Goal: Task Accomplishment & Management: Use online tool/utility

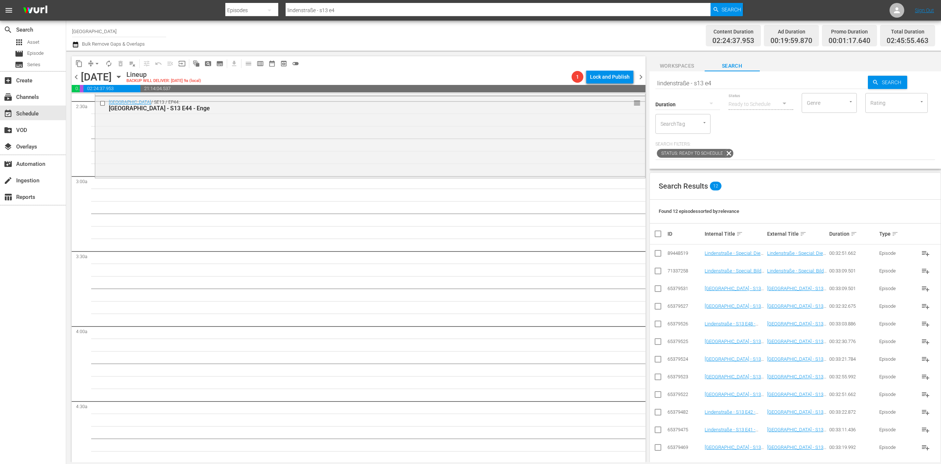
scroll to position [294, 0]
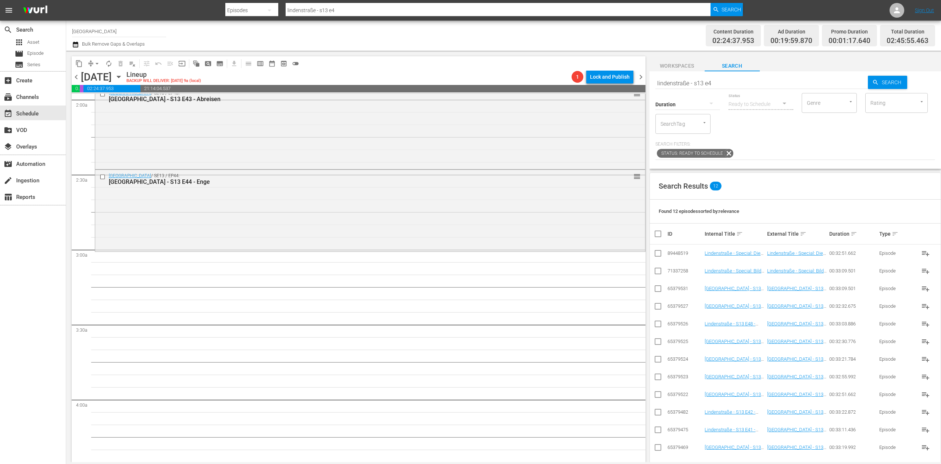
click at [719, 80] on input "lindenstraße - s13 e4" at bounding box center [761, 83] width 213 height 18
type input "lindenstraße - s11 e4"
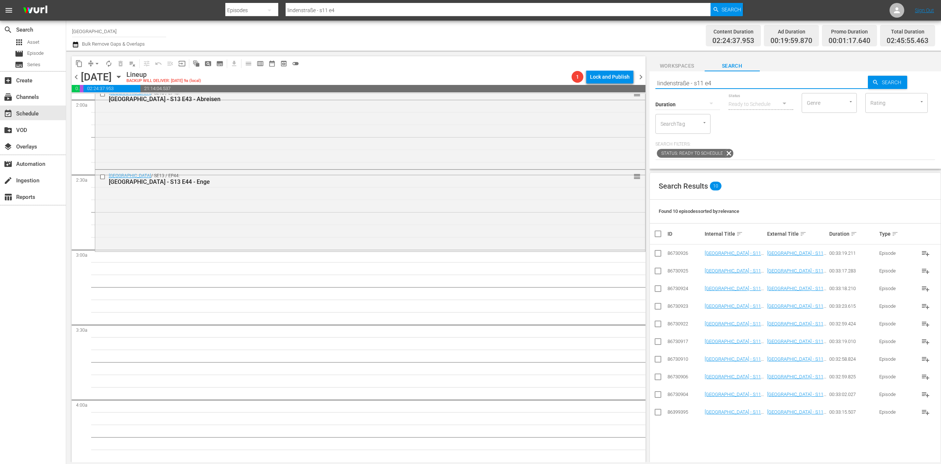
click at [656, 274] on input "checkbox" at bounding box center [657, 272] width 9 height 9
checkbox input "true"
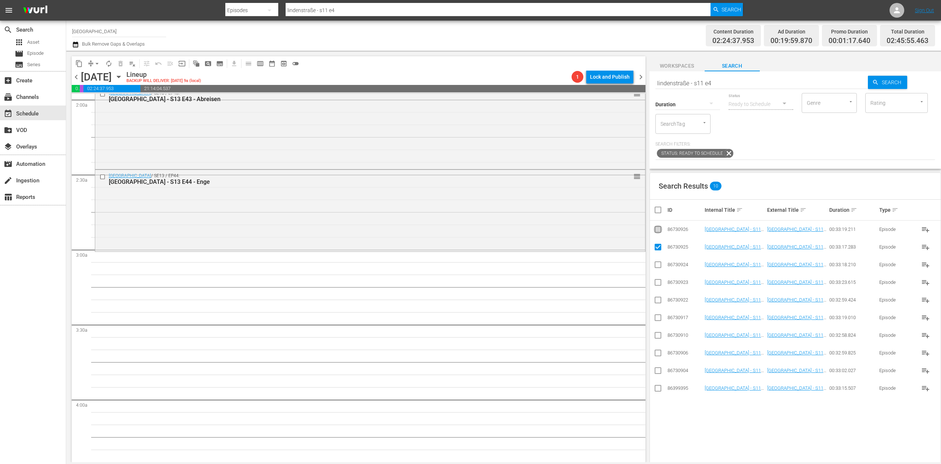
click at [657, 229] on input "checkbox" at bounding box center [657, 230] width 9 height 9
checkbox input "true"
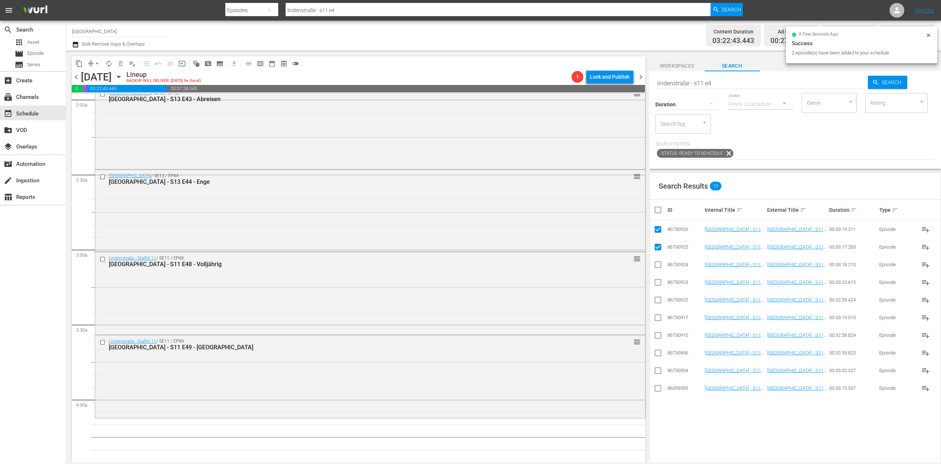
click at [659, 213] on input "checkbox" at bounding box center [660, 209] width 15 height 9
checkbox input "true"
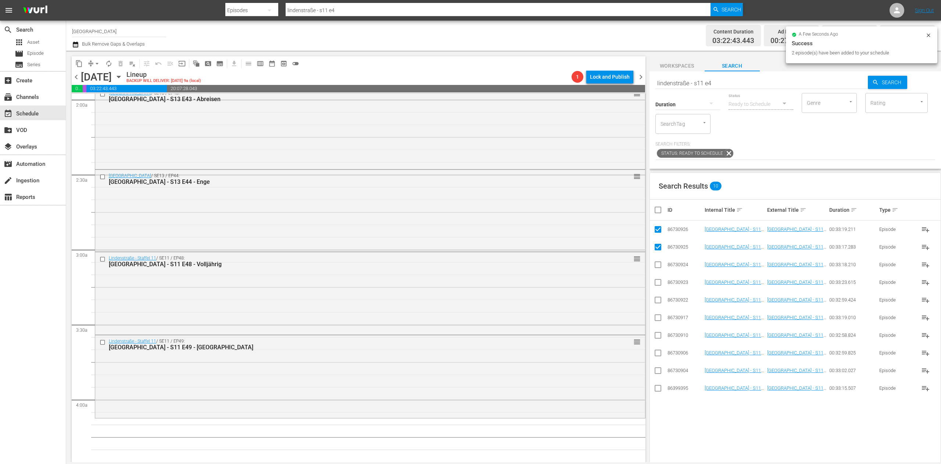
checkbox input "true"
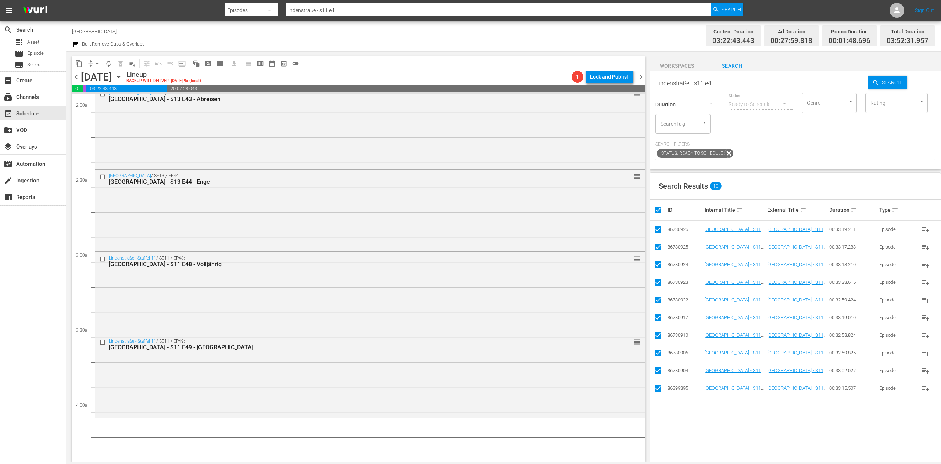
click at [657, 214] on input "checkbox" at bounding box center [660, 209] width 15 height 9
checkbox input "false"
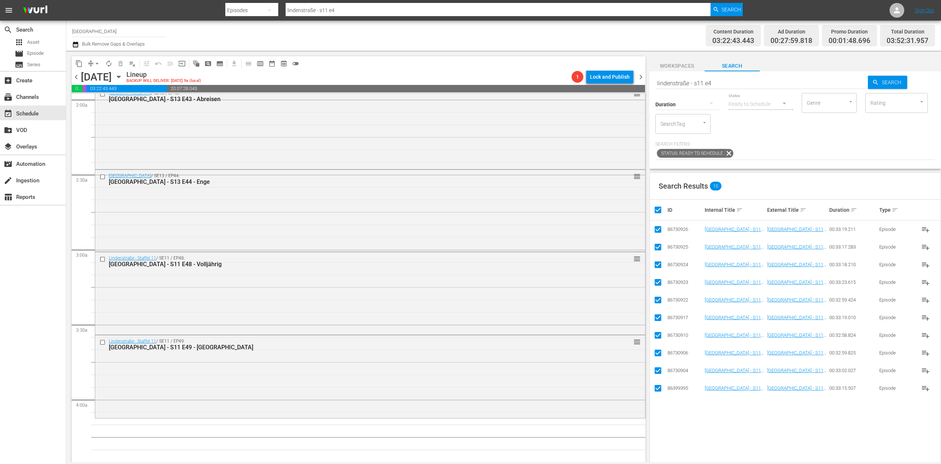
checkbox input "false"
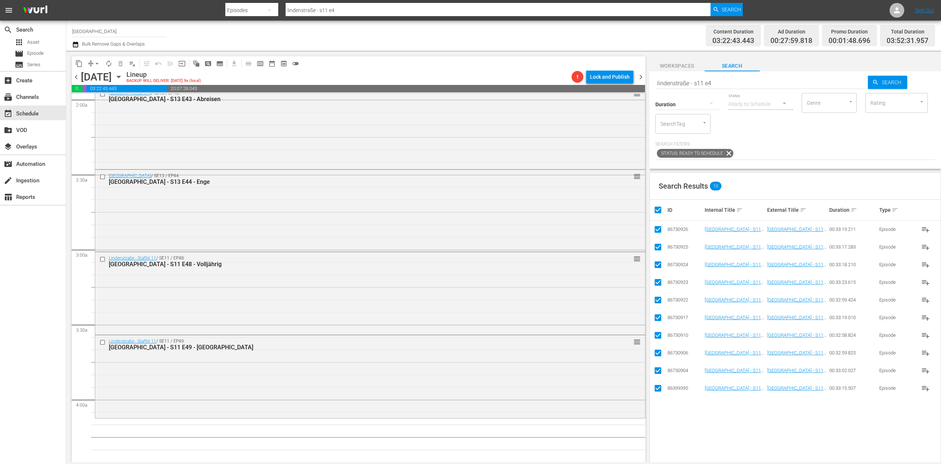
checkbox input "false"
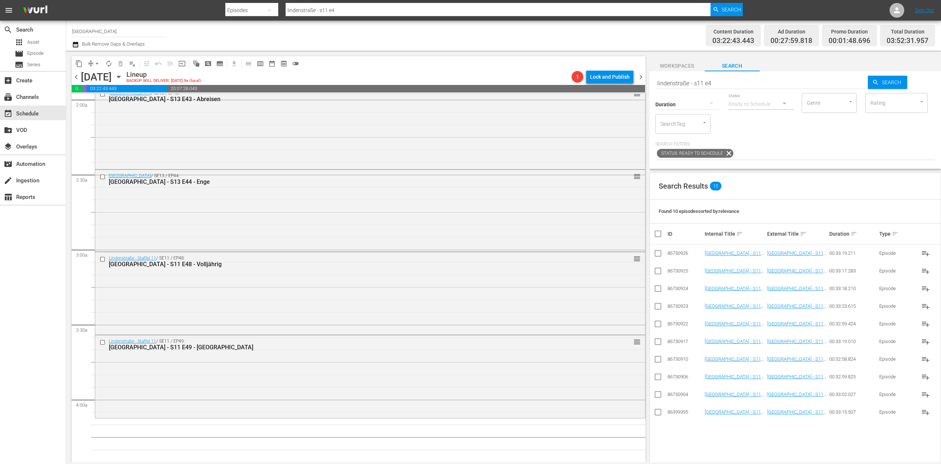
click at [734, 79] on input "lindenstraße - s11 e4" at bounding box center [761, 83] width 213 height 18
type input "lindenstraße - s11 e5"
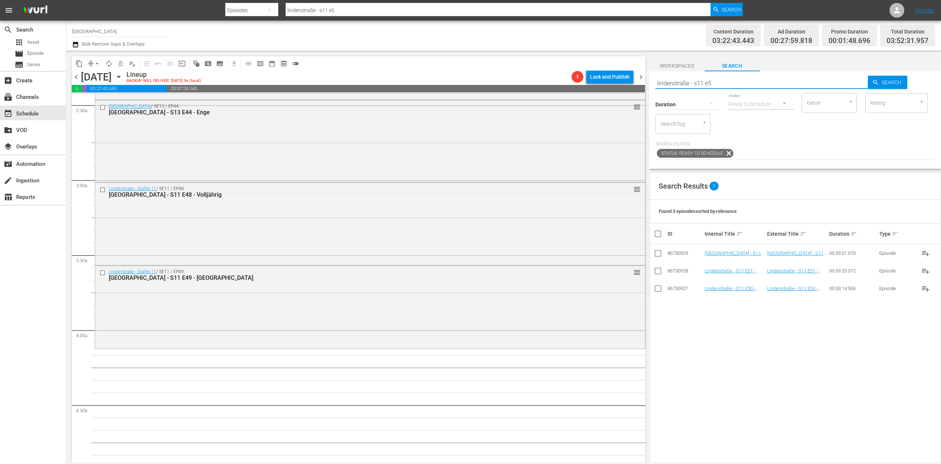
scroll to position [441, 0]
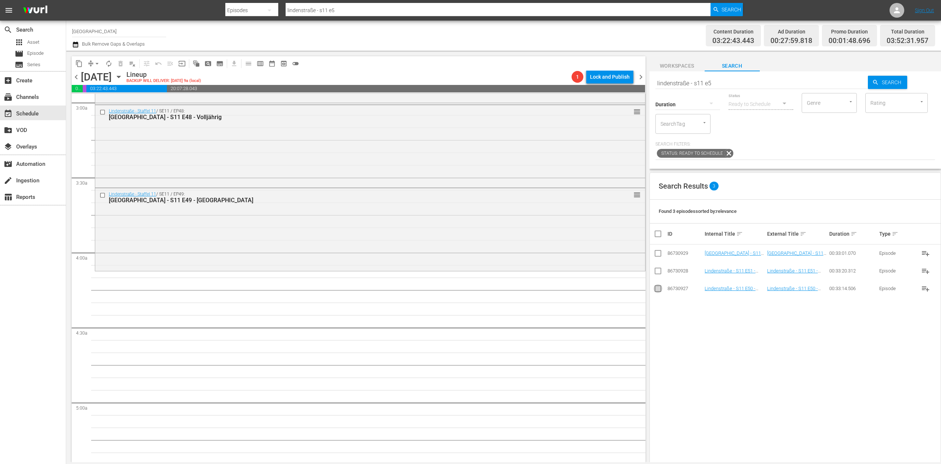
click at [654, 290] on input "checkbox" at bounding box center [657, 289] width 9 height 9
checkbox input "true"
drag, startPoint x: 653, startPoint y: 249, endPoint x: 659, endPoint y: 248, distance: 5.9
click at [653, 248] on input "checkbox" at bounding box center [657, 248] width 9 height 9
checkbox input "true"
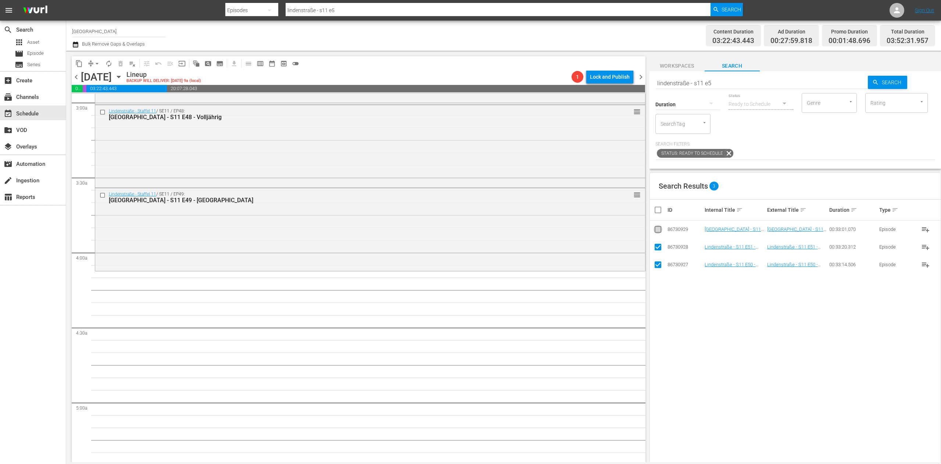
click at [656, 229] on input "checkbox" at bounding box center [657, 230] width 9 height 9
checkbox input "true"
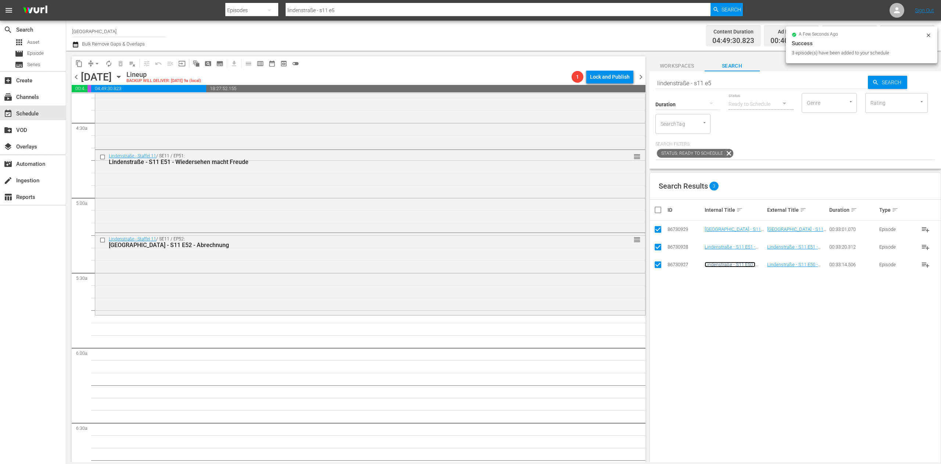
scroll to position [661, 0]
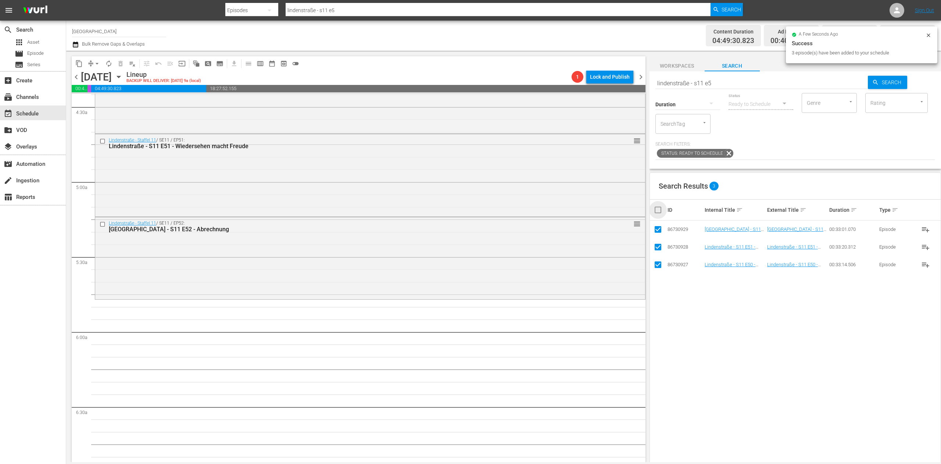
click at [659, 212] on input "checkbox" at bounding box center [660, 209] width 15 height 9
checkbox input "false"
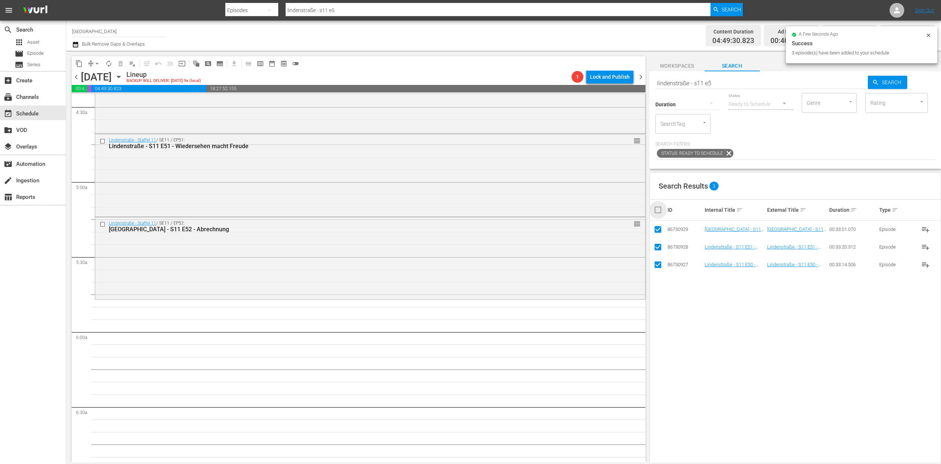
checkbox input "false"
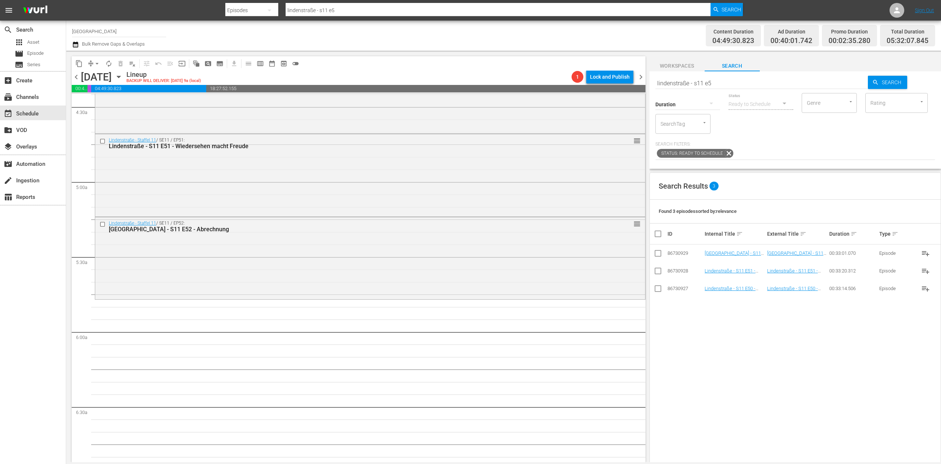
drag, startPoint x: 733, startPoint y: 83, endPoint x: 739, endPoint y: 81, distance: 5.6
click at [736, 82] on input "lindenstraße - s11 e5" at bounding box center [761, 83] width 213 height 18
type input "lindenstraße - s11 e0"
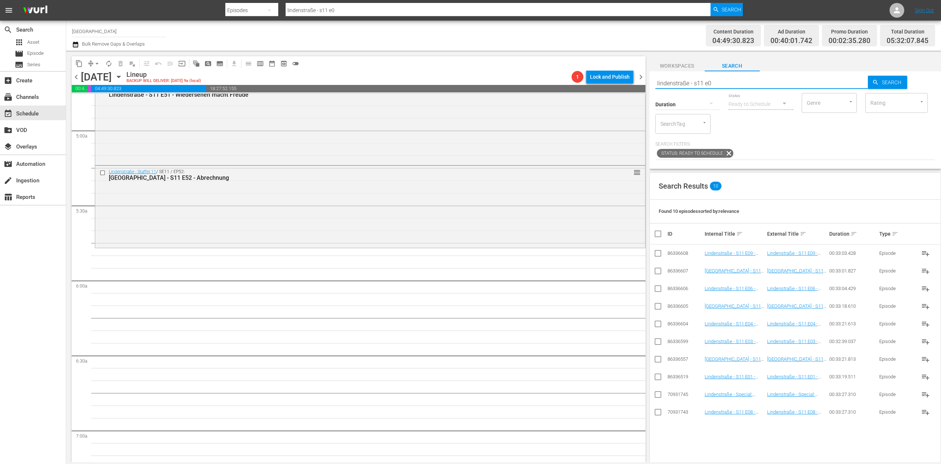
scroll to position [735, 0]
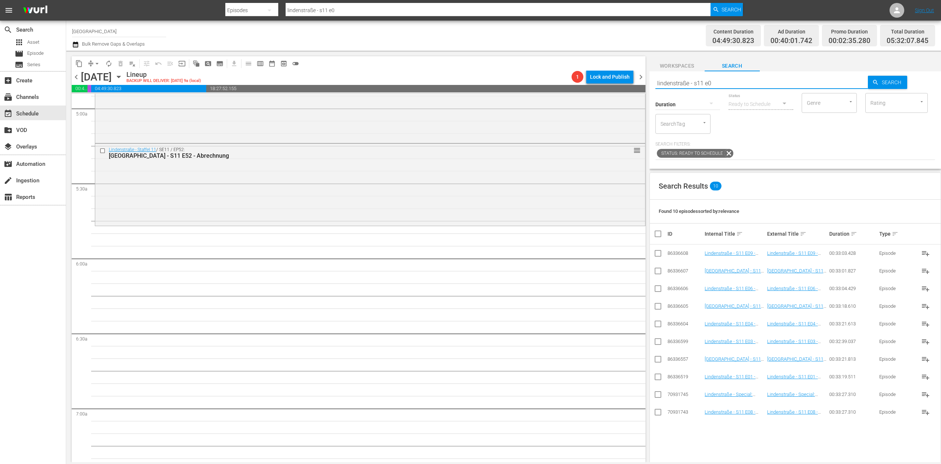
click at [658, 376] on input "checkbox" at bounding box center [657, 378] width 9 height 9
checkbox input "true"
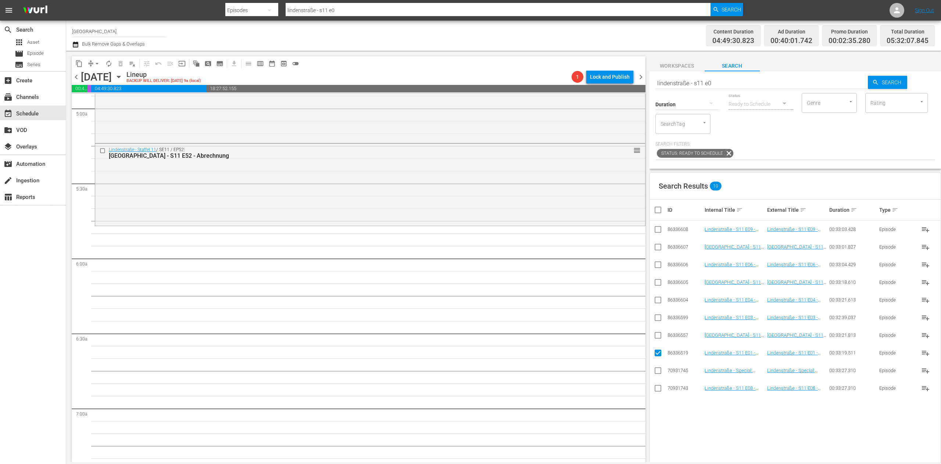
click at [662, 335] on input "checkbox" at bounding box center [657, 336] width 9 height 9
checkbox input "true"
click at [656, 318] on input "checkbox" at bounding box center [657, 319] width 9 height 9
checkbox input "true"
click at [657, 299] on input "checkbox" at bounding box center [657, 301] width 9 height 9
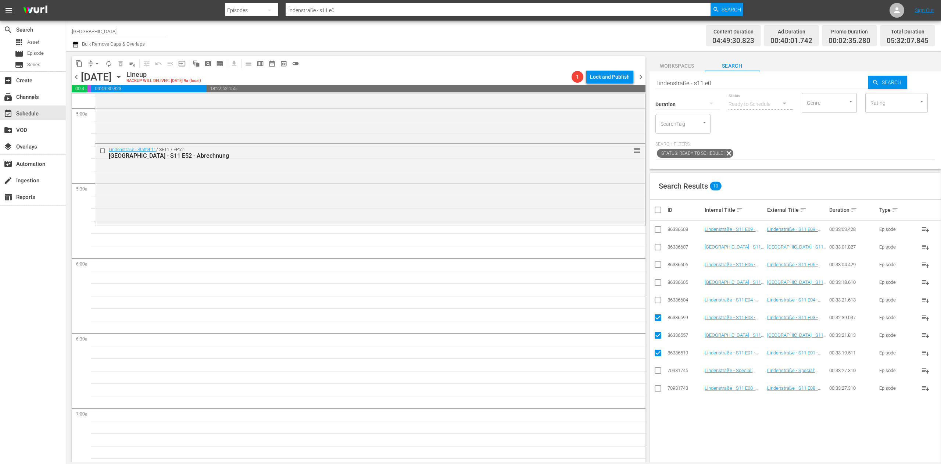
checkbox input "true"
click at [659, 286] on input "checkbox" at bounding box center [657, 283] width 9 height 9
checkbox input "true"
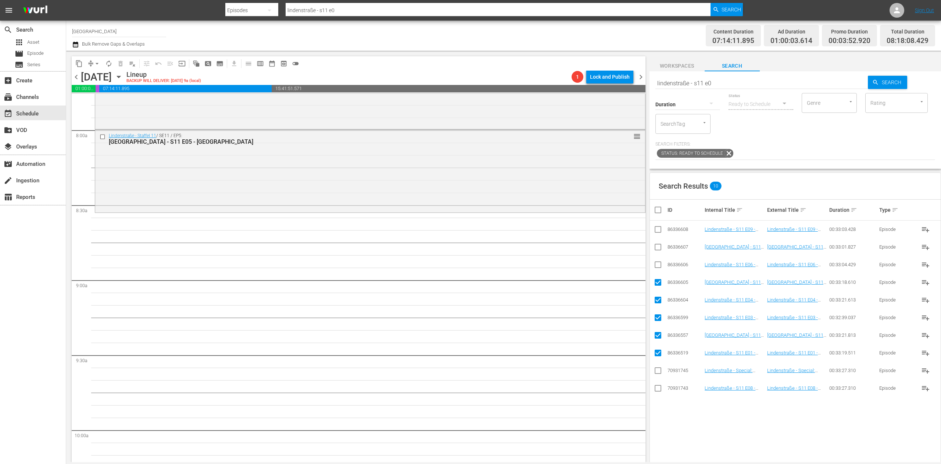
scroll to position [1176, 0]
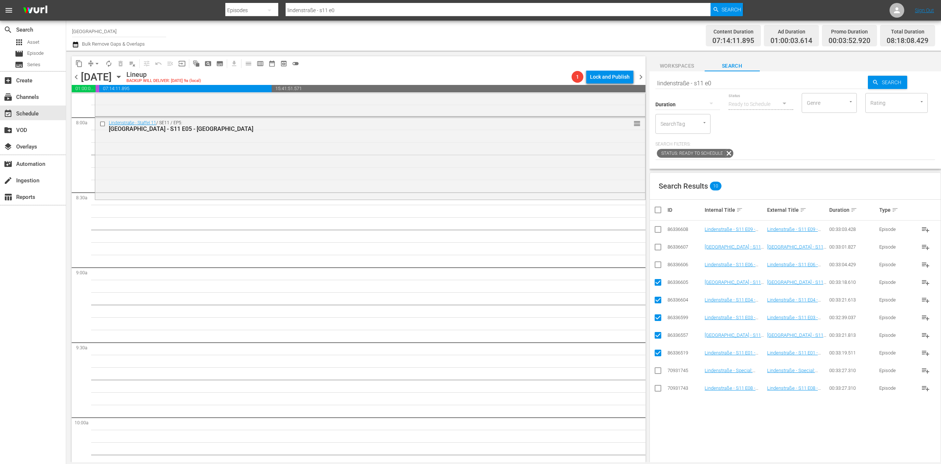
click at [659, 209] on input "checkbox" at bounding box center [660, 209] width 15 height 9
checkbox input "true"
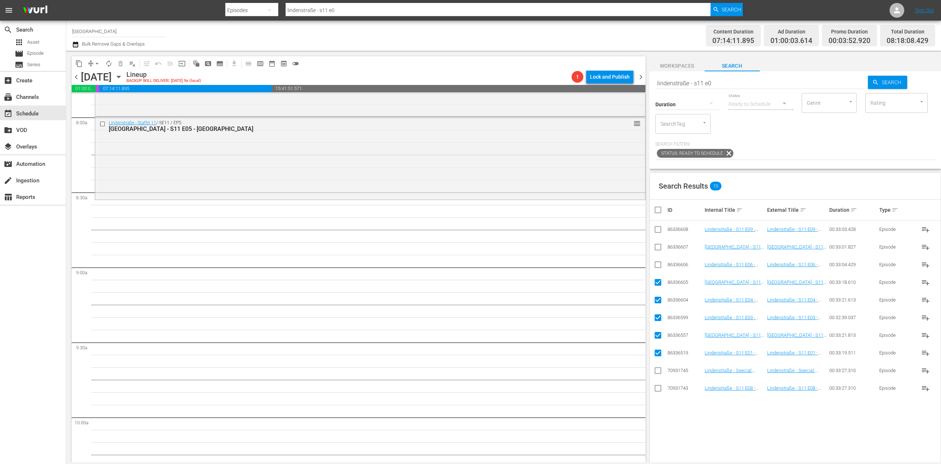
checkbox input "true"
click at [659, 209] on input "checkbox" at bounding box center [660, 209] width 15 height 9
checkbox input "false"
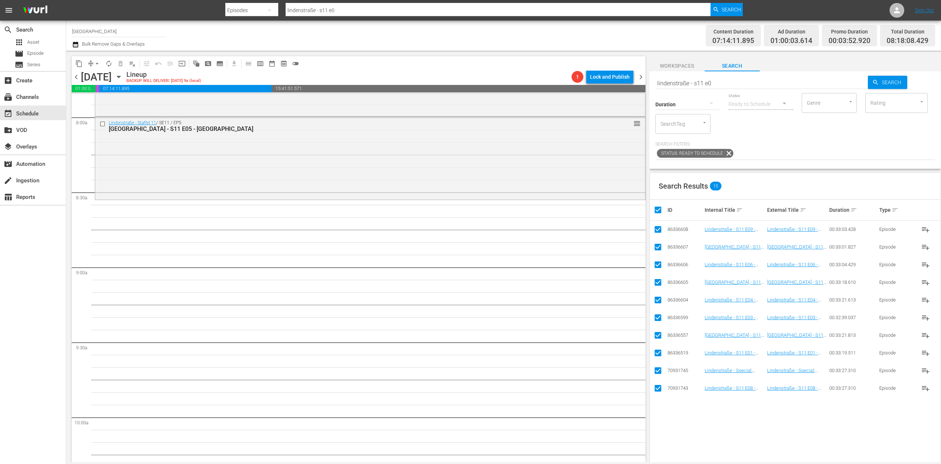
checkbox input "false"
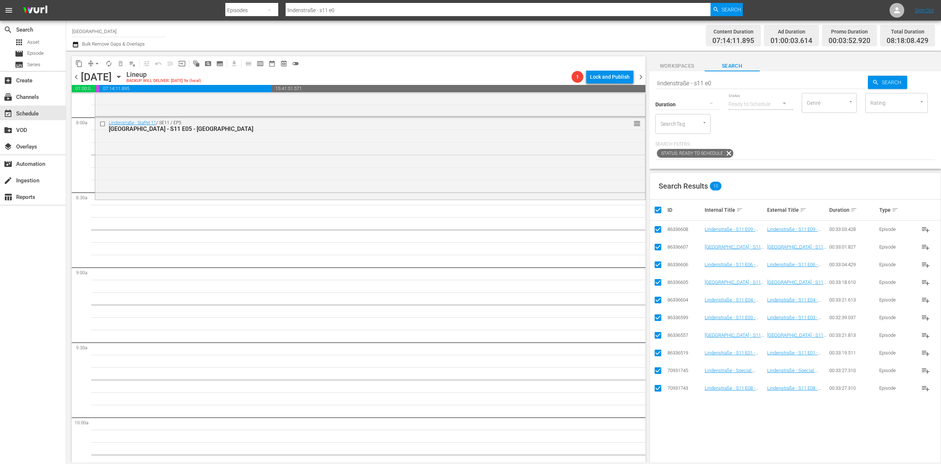
checkbox input "false"
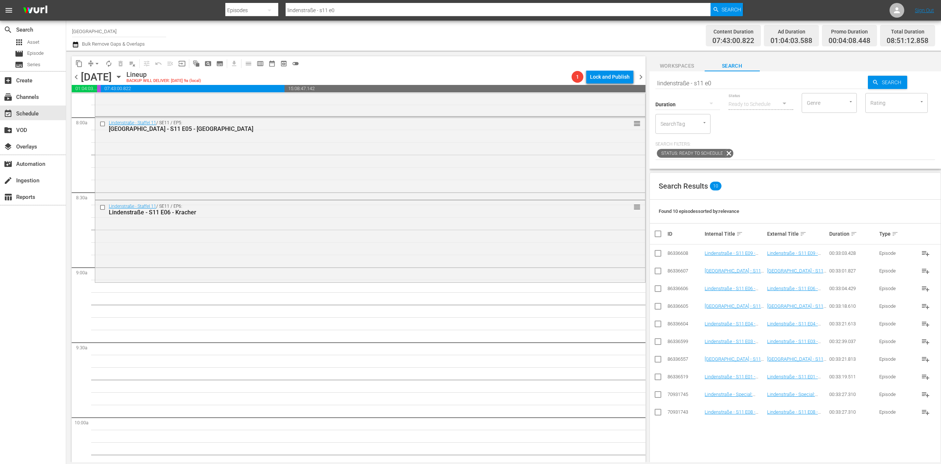
click at [727, 81] on input "lindenstraße - s11 e0" at bounding box center [761, 83] width 213 height 18
type input "lindenstraße - s11 e4"
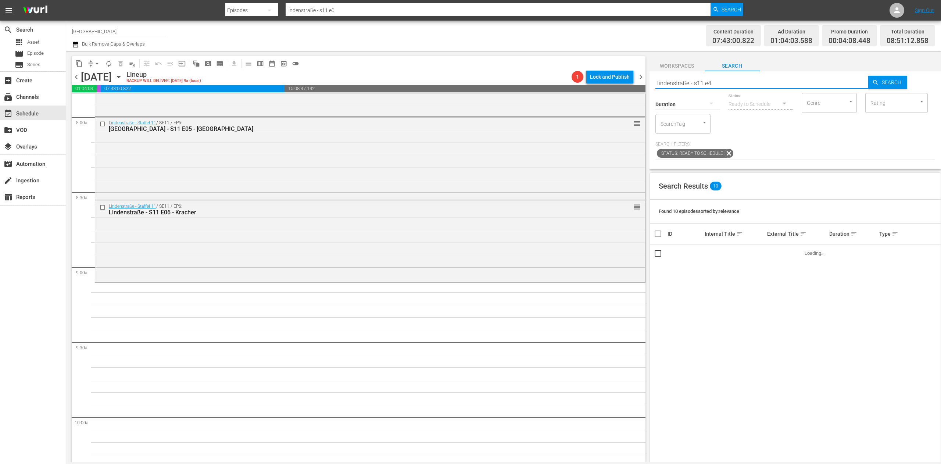
type input "lindenstraße - s11 e4"
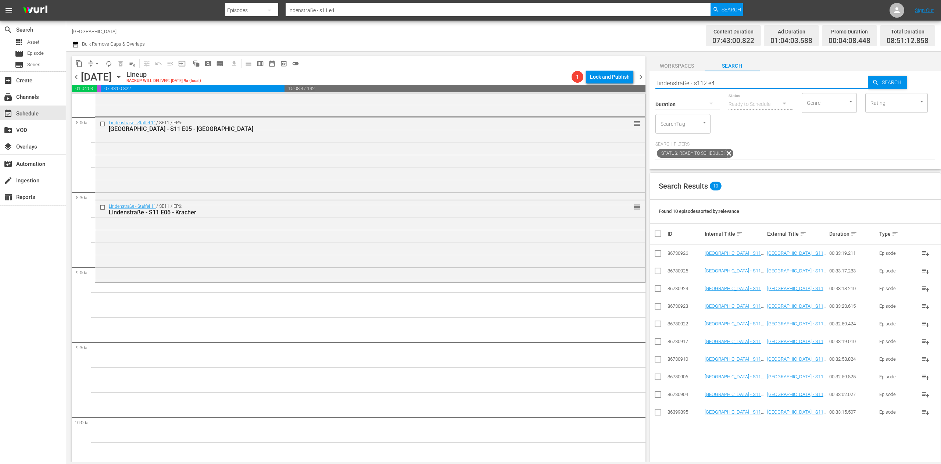
type input "lindenstraße - s112 e4"
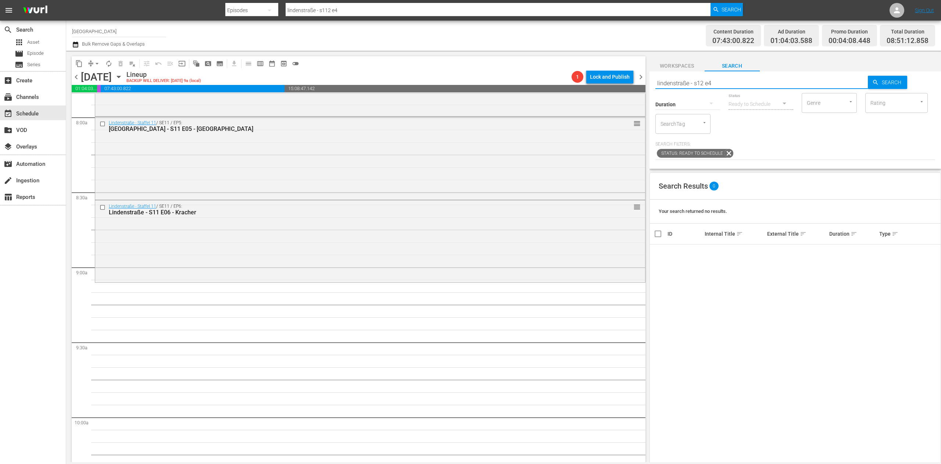
type input "lindenstraße - s12 e4"
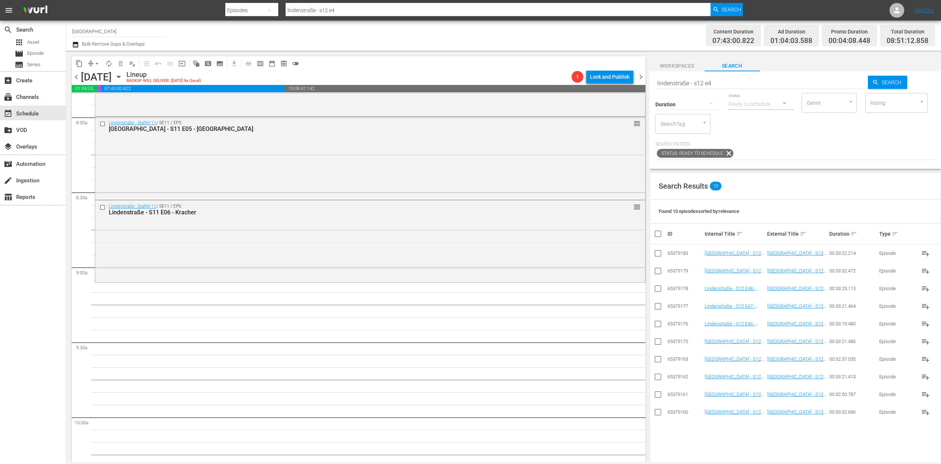
click at [652, 339] on td at bounding box center [658, 342] width 17 height 18
click at [657, 342] on input "checkbox" at bounding box center [657, 342] width 9 height 9
checkbox input "true"
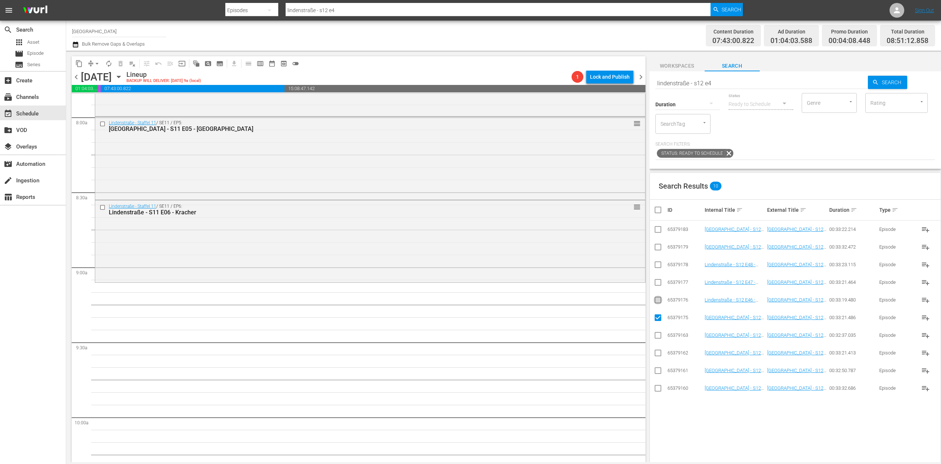
click at [660, 299] on input "checkbox" at bounding box center [657, 301] width 9 height 9
checkbox input "true"
click at [655, 283] on input "checkbox" at bounding box center [657, 283] width 9 height 9
checkbox input "true"
click at [658, 267] on input "checkbox" at bounding box center [657, 266] width 9 height 9
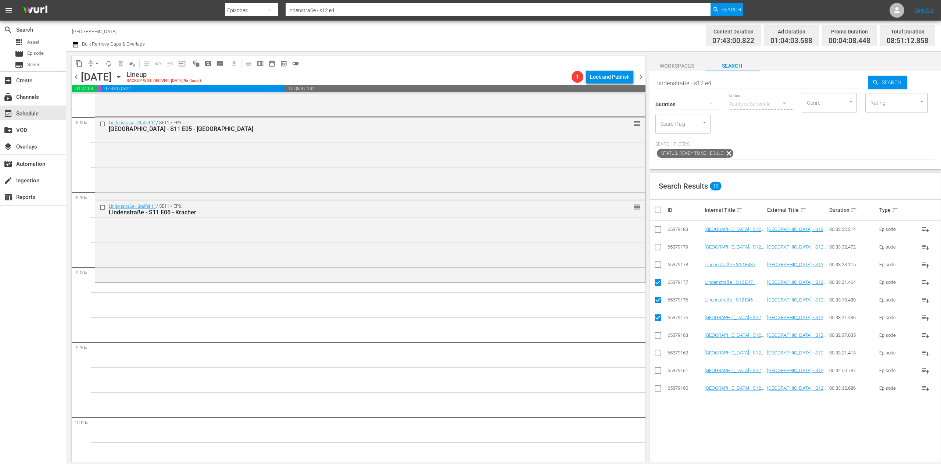
checkbox input "true"
click at [660, 247] on input "checkbox" at bounding box center [657, 248] width 9 height 9
checkbox input "true"
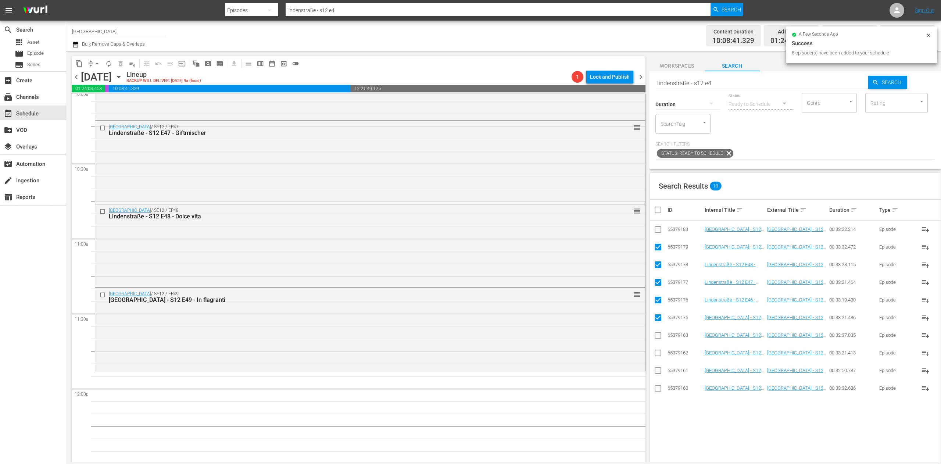
scroll to position [1543, 0]
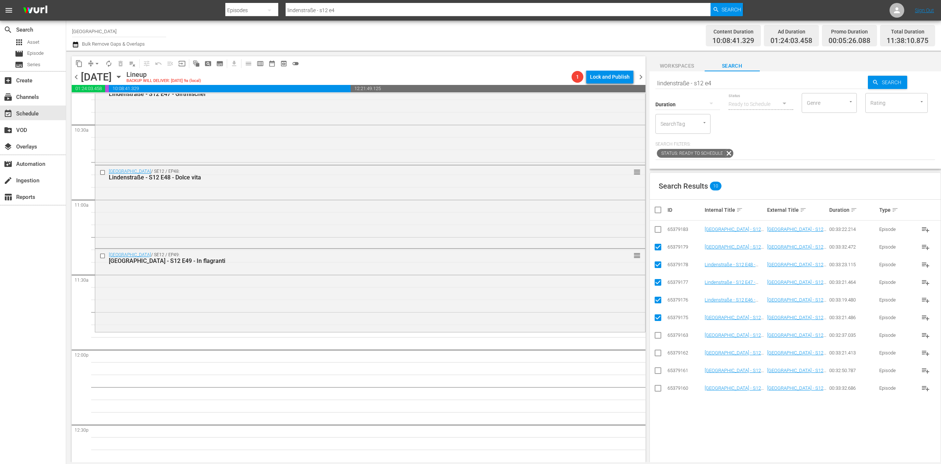
click at [656, 213] on input "checkbox" at bounding box center [660, 209] width 15 height 9
checkbox input "true"
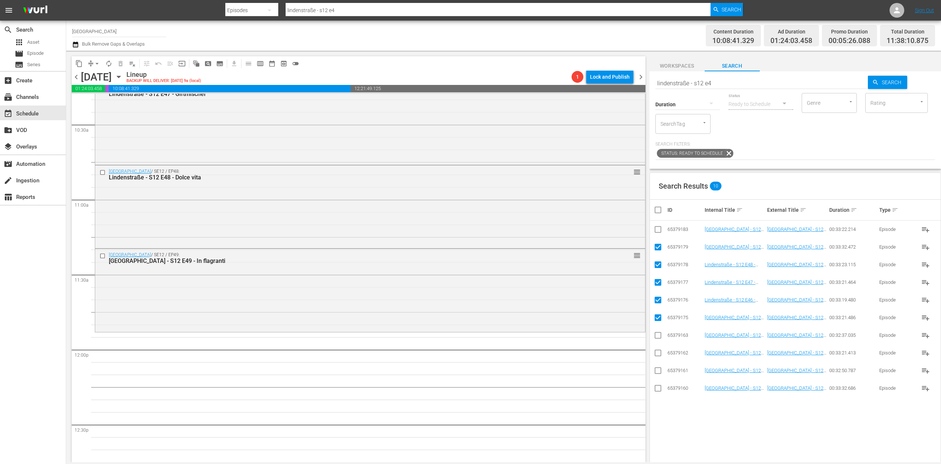
checkbox input "true"
click at [656, 213] on input "checkbox" at bounding box center [660, 209] width 15 height 9
checkbox input "false"
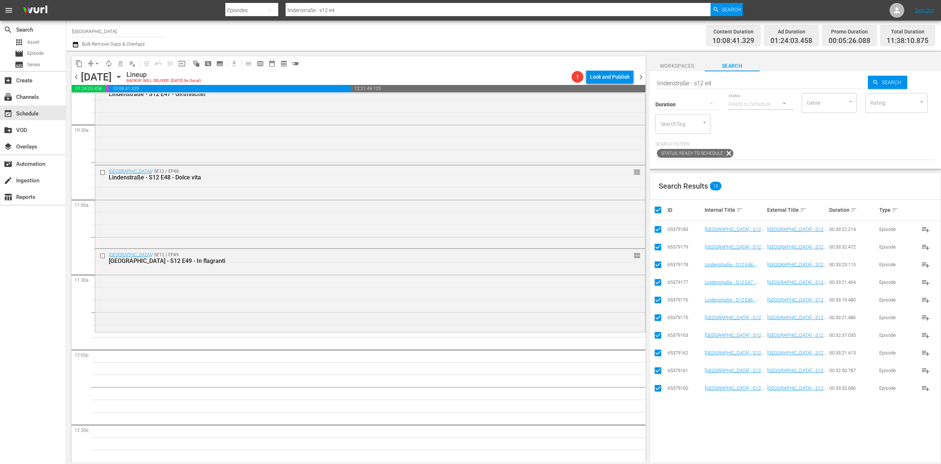
checkbox input "false"
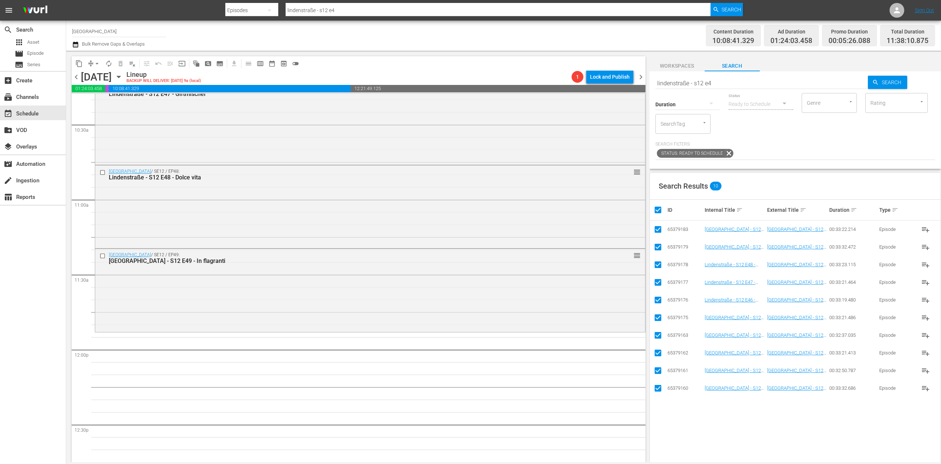
checkbox input "false"
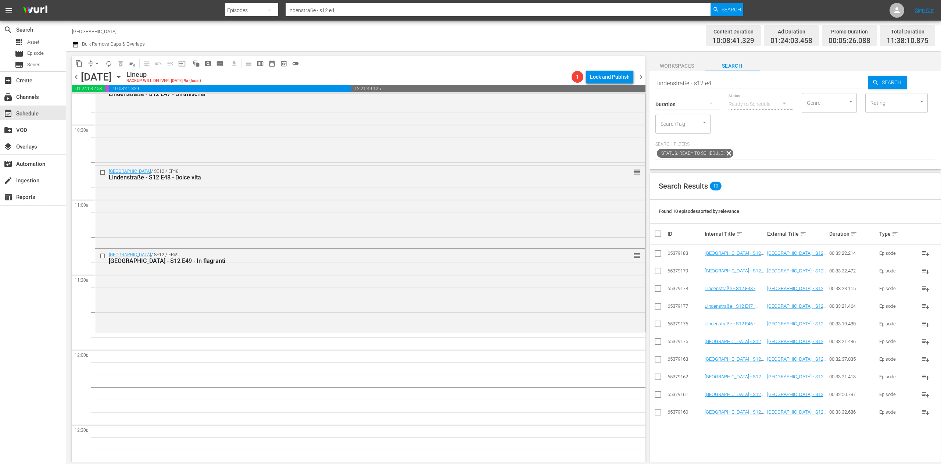
click at [725, 83] on input "lindenstraße - s12 e4" at bounding box center [761, 83] width 213 height 18
type input "lindenstraße - s12 e5"
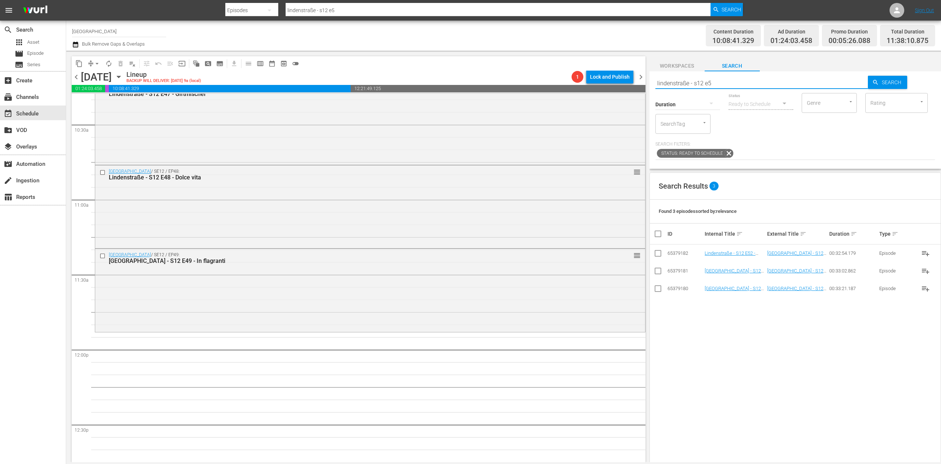
click at [658, 290] on input "checkbox" at bounding box center [657, 289] width 9 height 9
checkbox input "true"
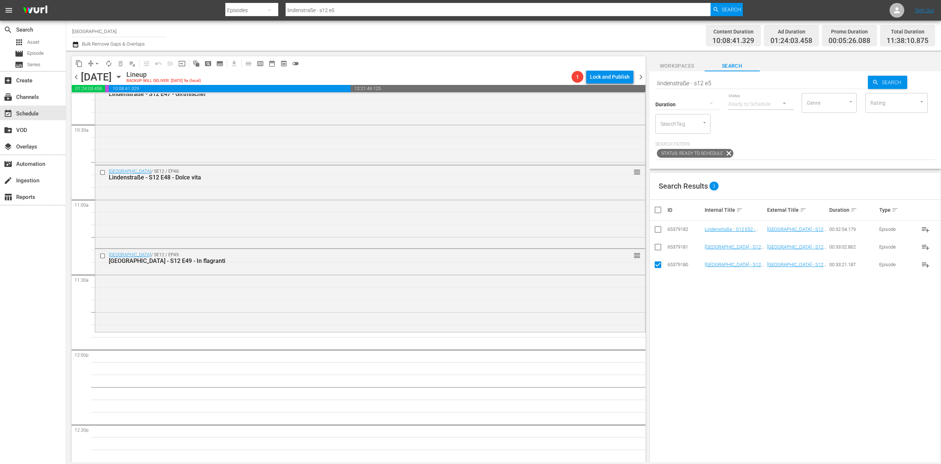
click at [657, 251] on input "checkbox" at bounding box center [657, 248] width 9 height 9
checkbox input "true"
click at [658, 231] on input "checkbox" at bounding box center [657, 230] width 9 height 9
checkbox input "true"
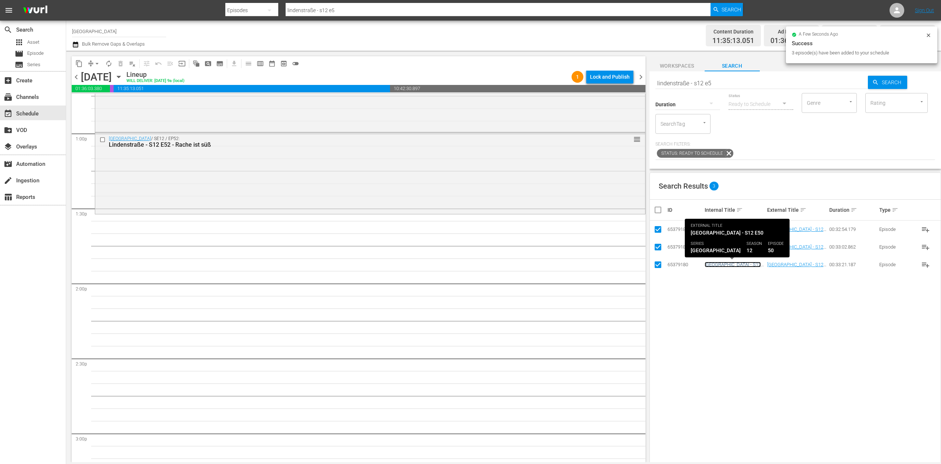
scroll to position [1911, 0]
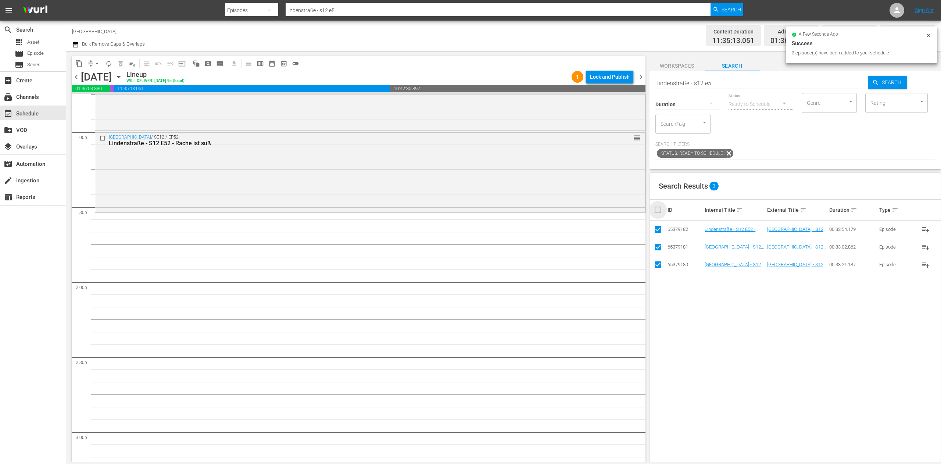
click at [662, 210] on input "checkbox" at bounding box center [660, 209] width 15 height 9
checkbox input "false"
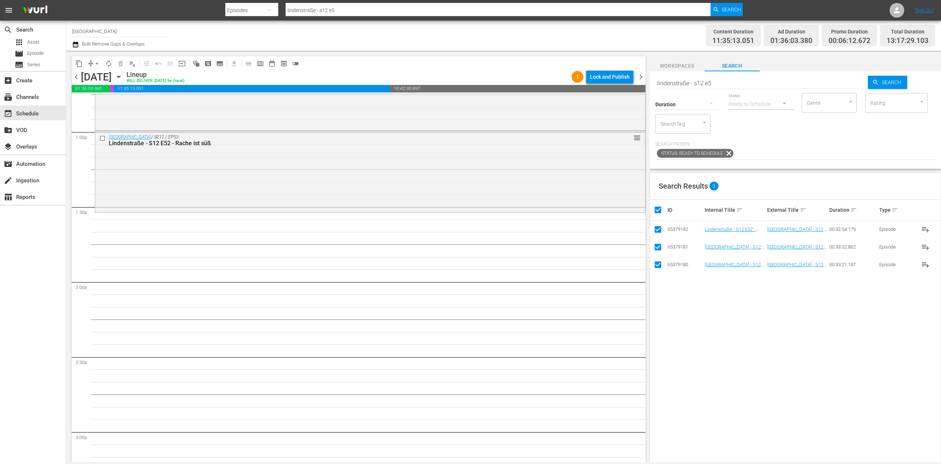
checkbox input "false"
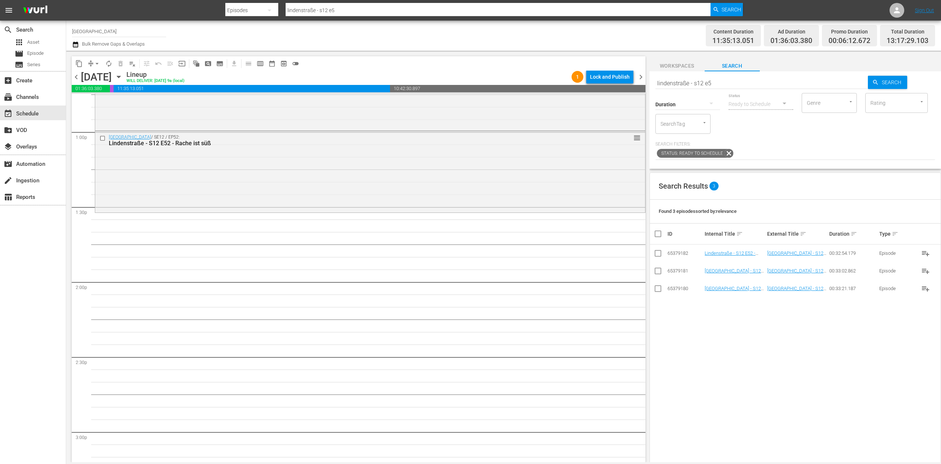
click at [752, 81] on input "lindenstraße - s12 e5" at bounding box center [761, 83] width 213 height 18
type input "lindenstraße - s12 e0"
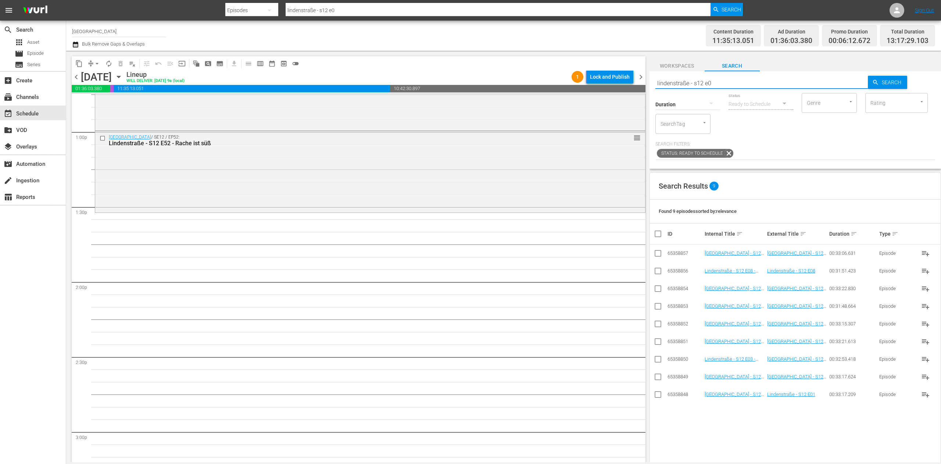
click at [655, 398] on input "checkbox" at bounding box center [657, 395] width 9 height 9
checkbox input "true"
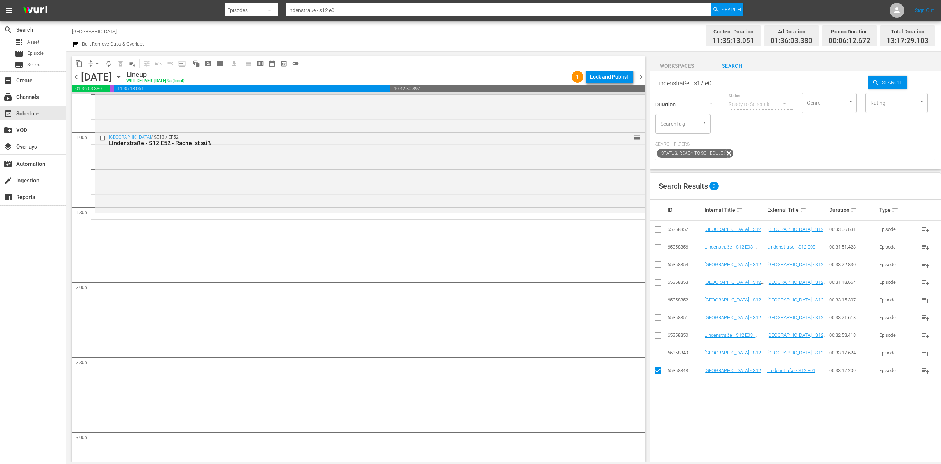
click at [652, 353] on td at bounding box center [658, 353] width 17 height 18
click at [658, 351] on input "checkbox" at bounding box center [657, 354] width 9 height 9
checkbox input "true"
click at [655, 336] on input "checkbox" at bounding box center [657, 336] width 9 height 9
checkbox input "true"
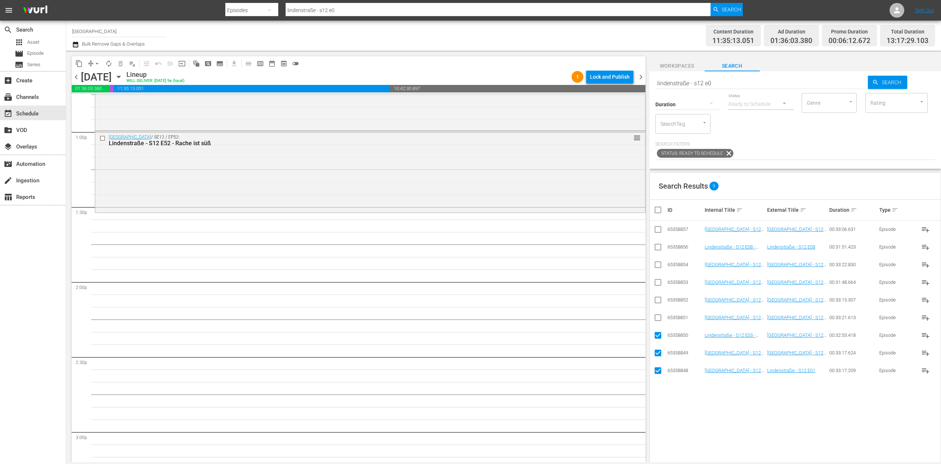
click at [656, 319] on input "checkbox" at bounding box center [657, 319] width 9 height 9
checkbox input "true"
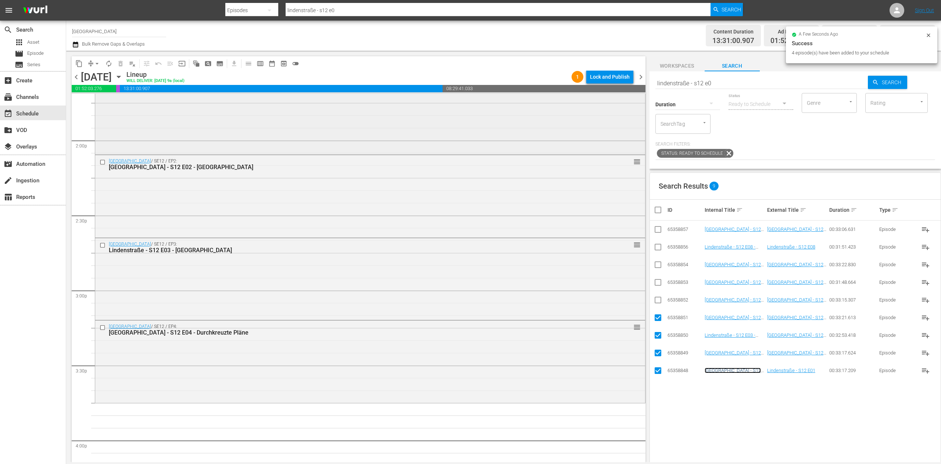
scroll to position [2058, 0]
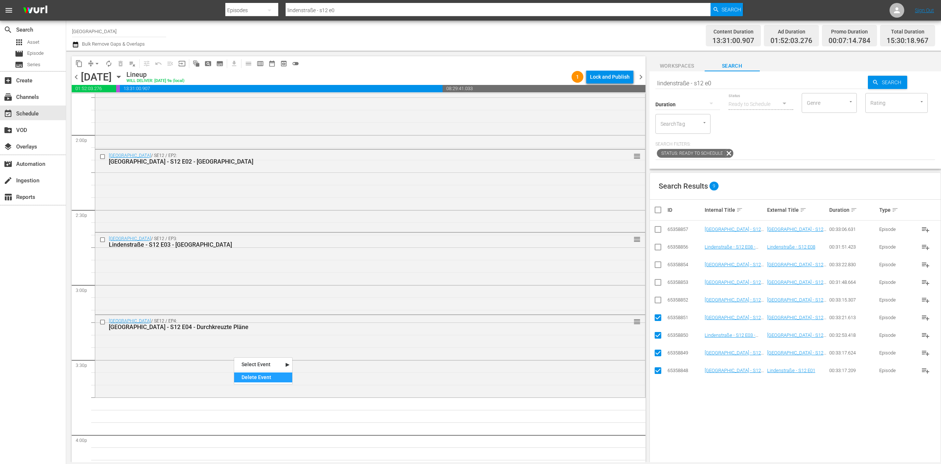
click at [262, 378] on div "Delete Event" at bounding box center [263, 377] width 58 height 10
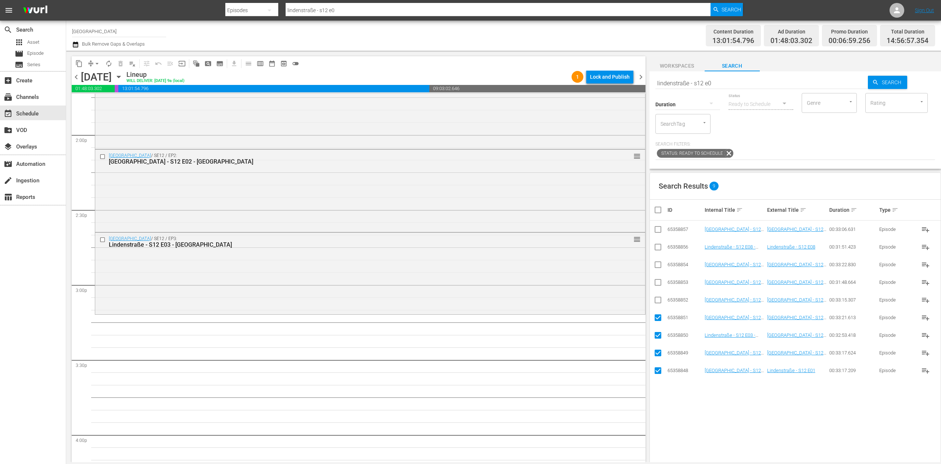
click at [655, 210] on input "checkbox" at bounding box center [660, 209] width 15 height 9
checkbox input "true"
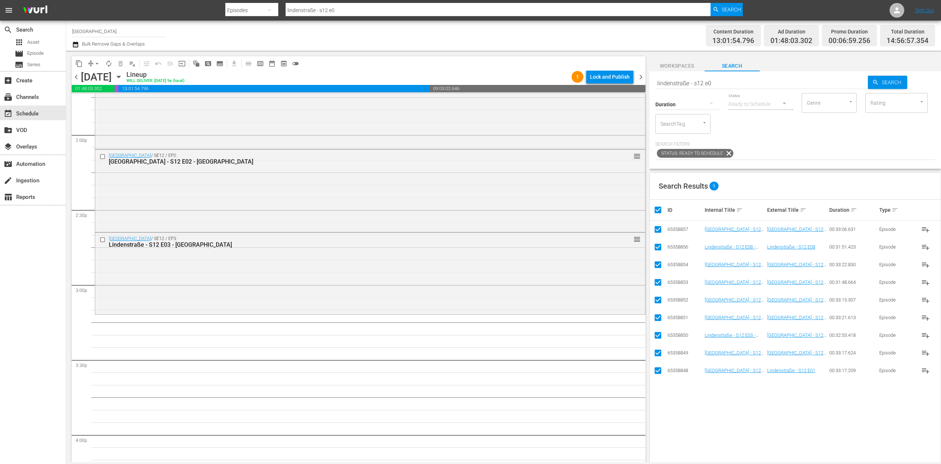
checkbox input "true"
click at [655, 210] on input "checkbox" at bounding box center [660, 209] width 15 height 9
checkbox input "false"
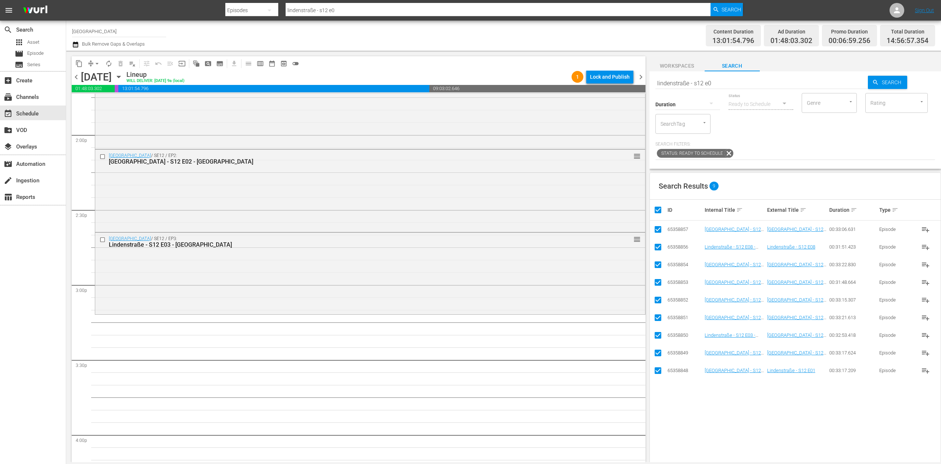
checkbox input "false"
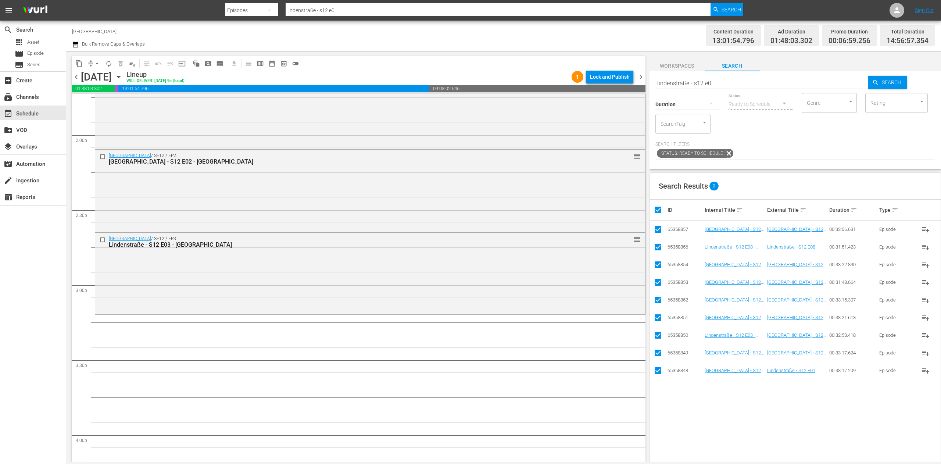
checkbox input "false"
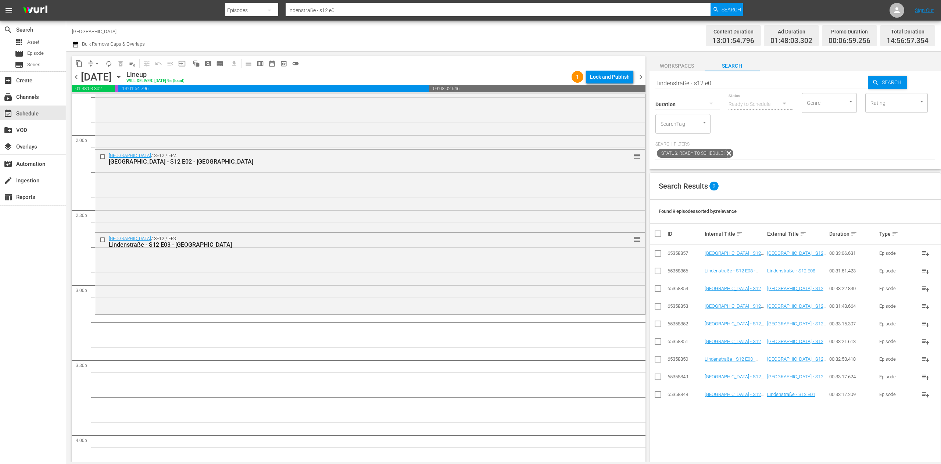
click at [772, 89] on div "Status Ready to Schedule" at bounding box center [760, 99] width 65 height 26
click at [773, 82] on input "lindenstraße - s12 e0" at bounding box center [761, 83] width 213 height 18
type input "lindenstraße - s1 e4"
type input "lindenstraße - s12 e4"
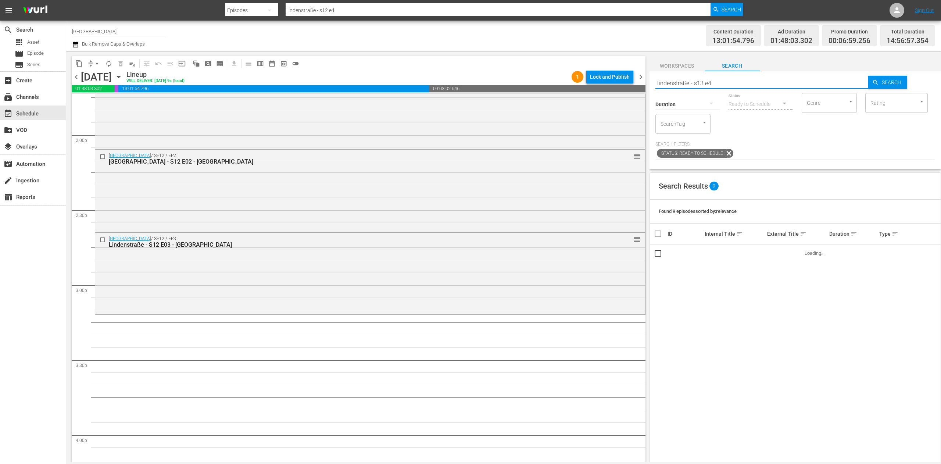
type input "lindenstraße - s13 e4"
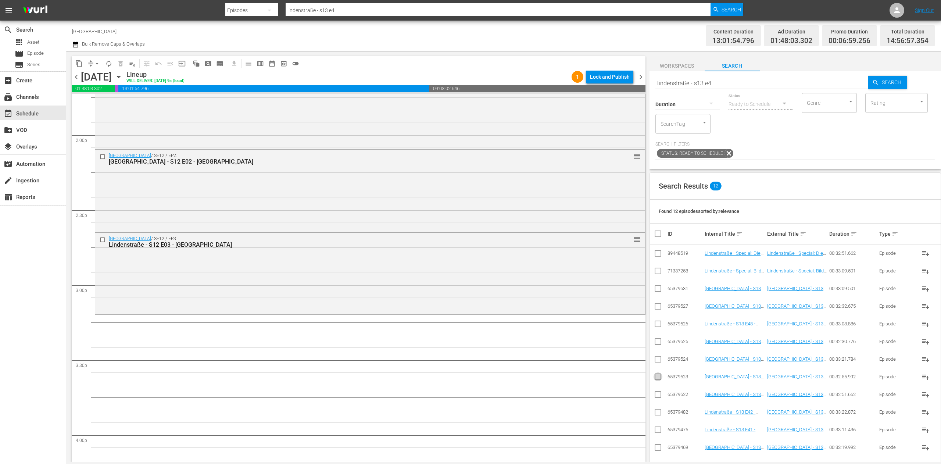
click at [653, 379] on input "checkbox" at bounding box center [657, 378] width 9 height 9
checkbox input "true"
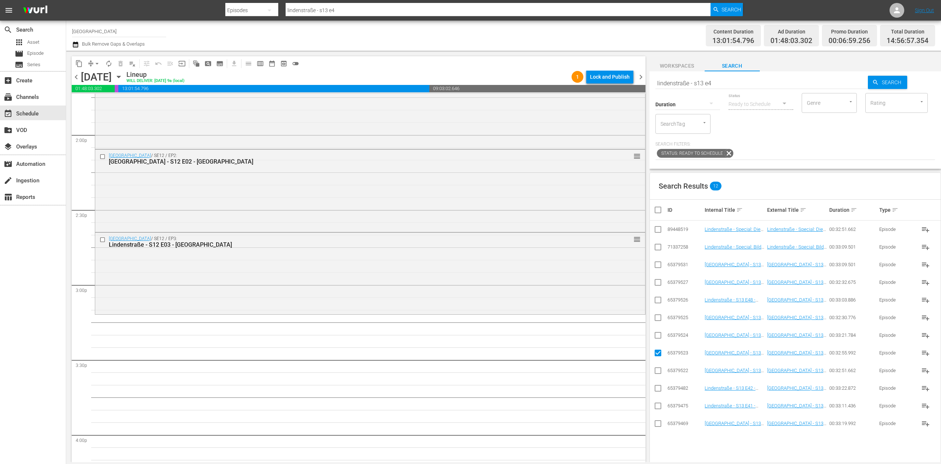
click at [654, 339] on input "checkbox" at bounding box center [657, 336] width 9 height 9
checkbox input "true"
click at [656, 324] on td at bounding box center [658, 318] width 17 height 18
click at [657, 319] on input "checkbox" at bounding box center [657, 319] width 9 height 9
checkbox input "true"
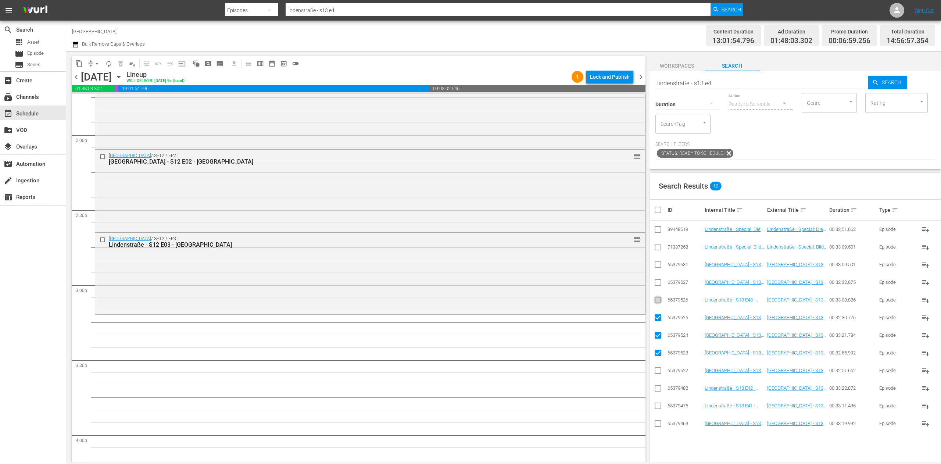
click at [658, 304] on input "checkbox" at bounding box center [657, 301] width 9 height 9
checkbox input "true"
click at [656, 284] on input "checkbox" at bounding box center [657, 283] width 9 height 9
checkbox input "true"
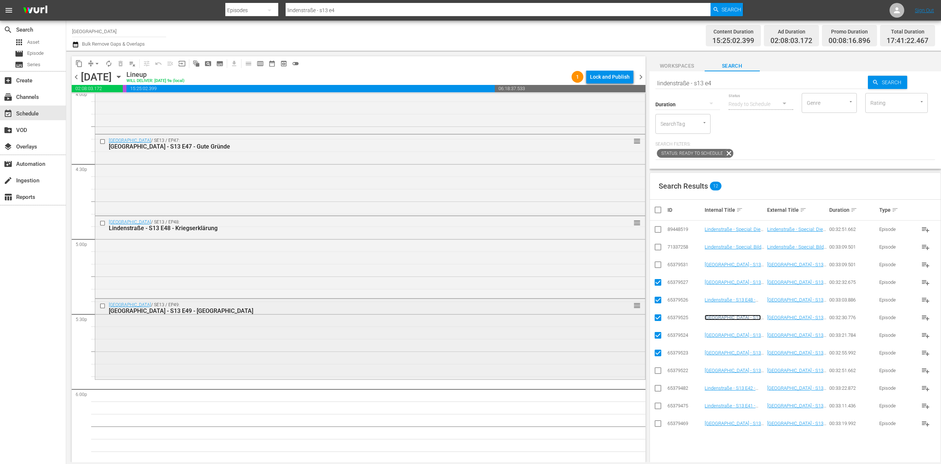
scroll to position [2425, 0]
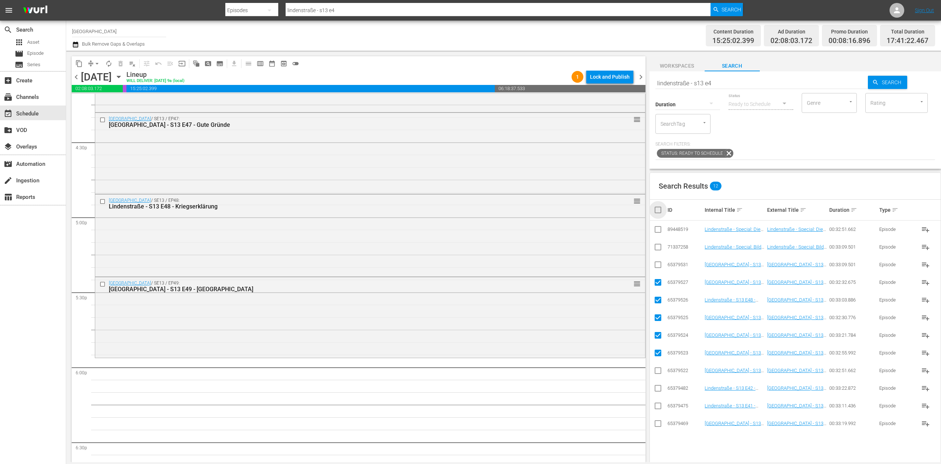
click at [653, 208] on input "checkbox" at bounding box center [660, 209] width 15 height 9
checkbox input "true"
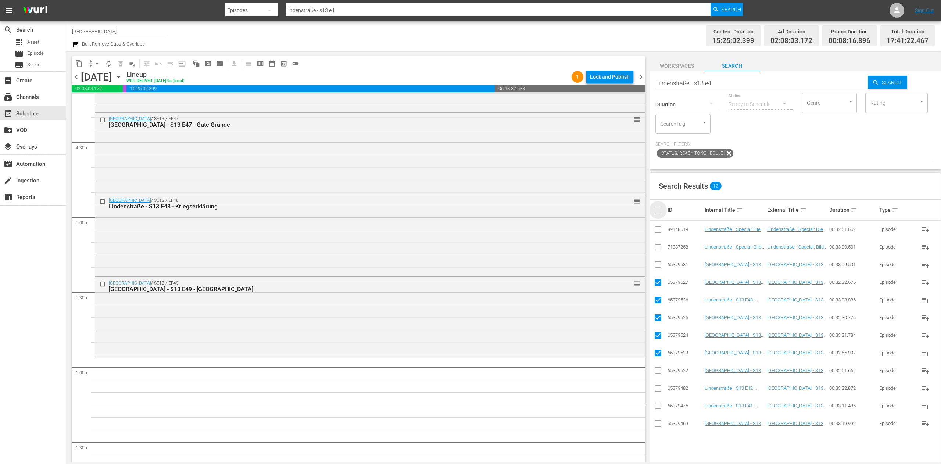
checkbox input "true"
click at [653, 208] on input "checkbox" at bounding box center [660, 209] width 15 height 9
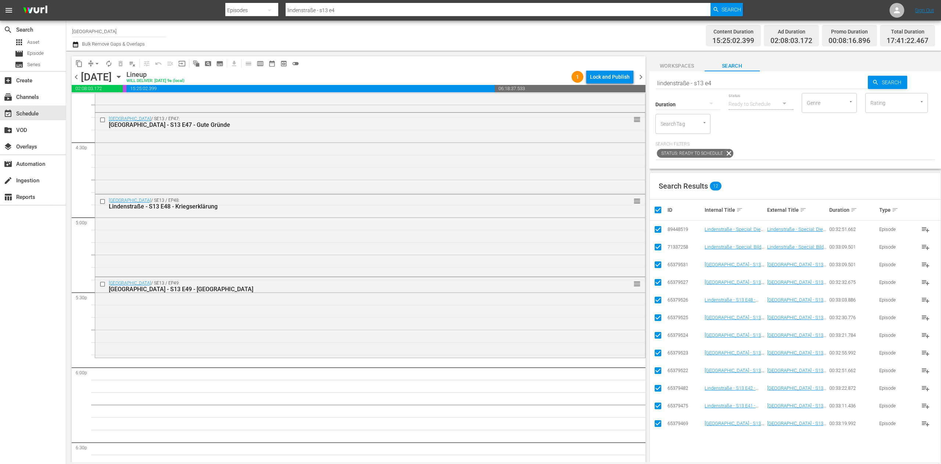
checkbox input "false"
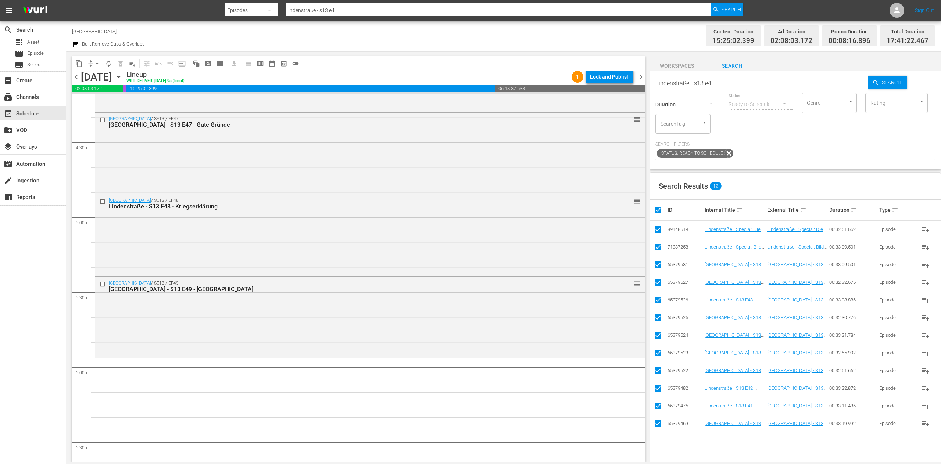
checkbox input "false"
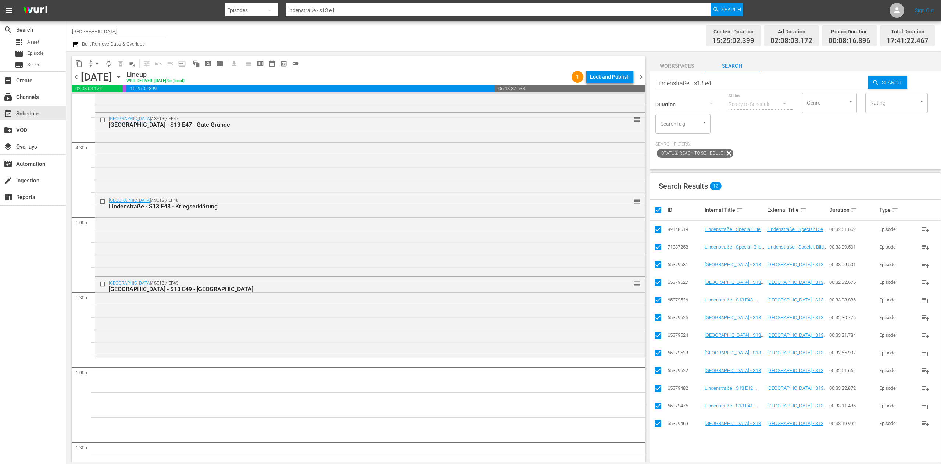
checkbox input "false"
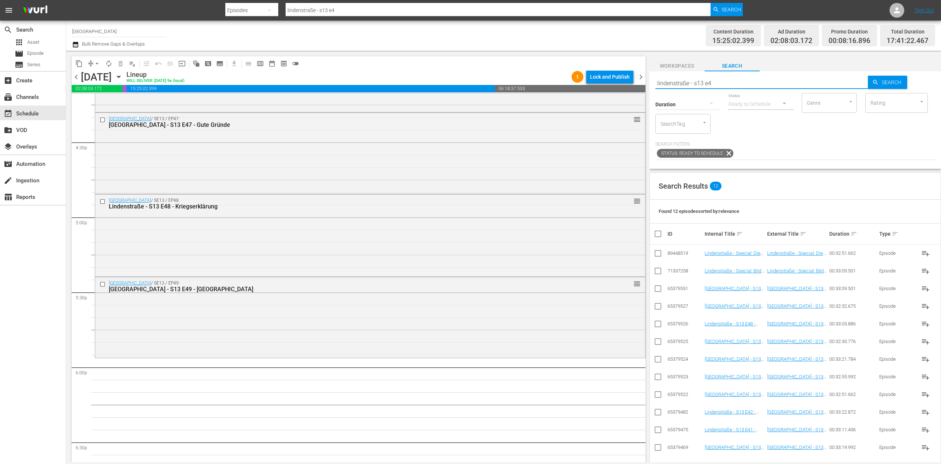
click at [740, 82] on input "lindenstraße - s13 e4" at bounding box center [761, 83] width 213 height 18
type input "lindenstraße - s13 e5"
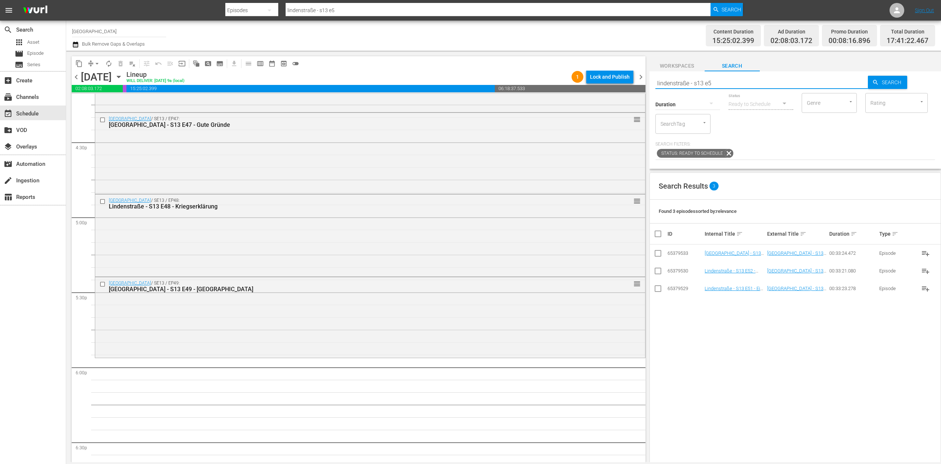
click at [657, 255] on input "checkbox" at bounding box center [657, 254] width 9 height 9
checkbox input "true"
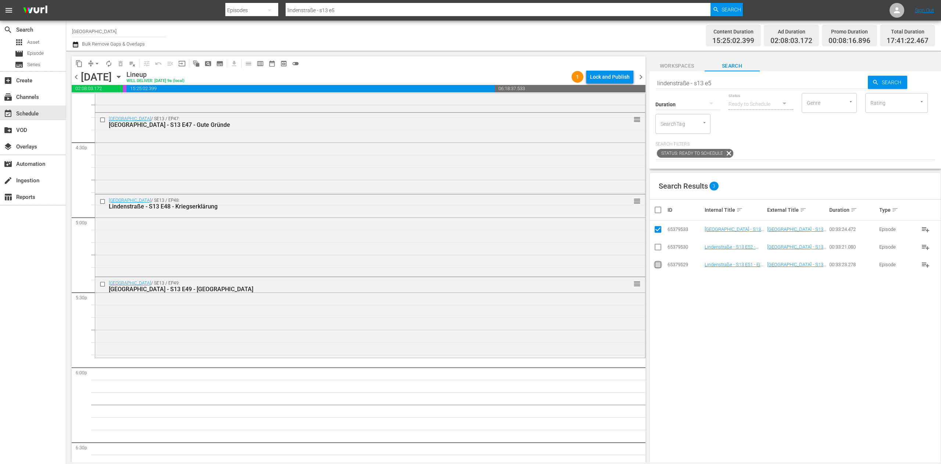
click at [658, 265] on input "checkbox" at bounding box center [657, 266] width 9 height 9
checkbox input "true"
click at [658, 248] on input "checkbox" at bounding box center [657, 248] width 9 height 9
checkbox input "true"
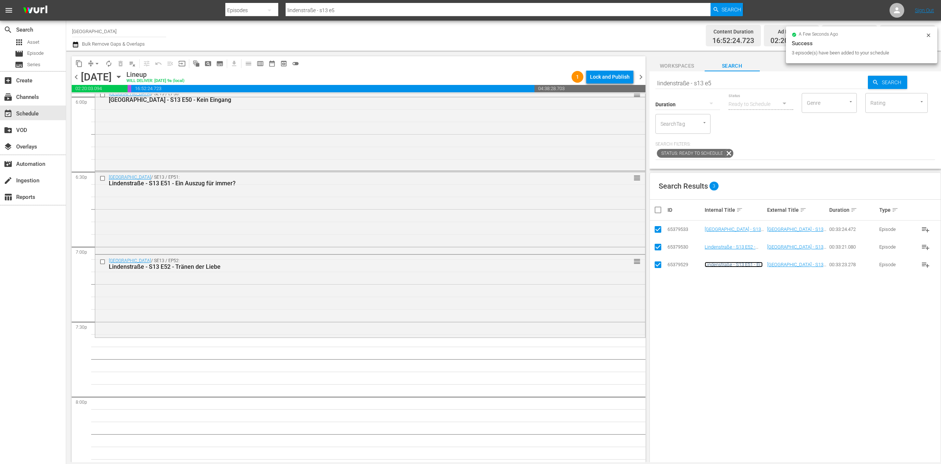
scroll to position [2719, 0]
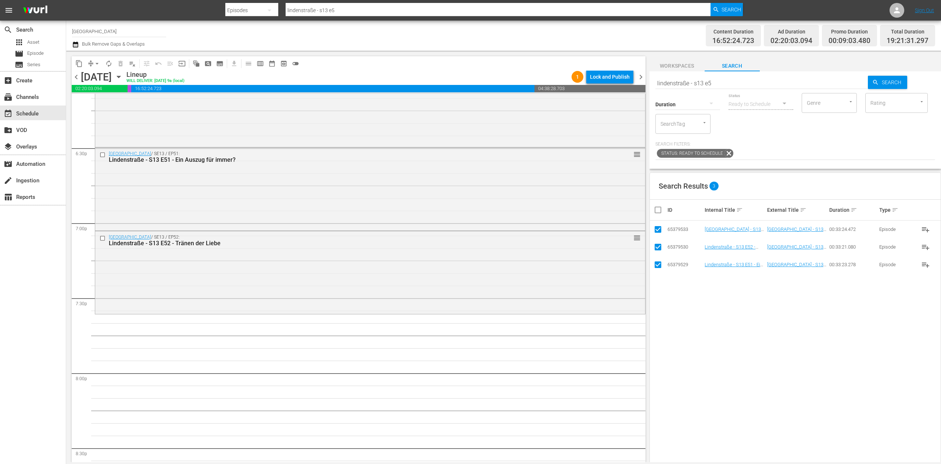
click at [660, 206] on input "checkbox" at bounding box center [660, 209] width 15 height 9
checkbox input "false"
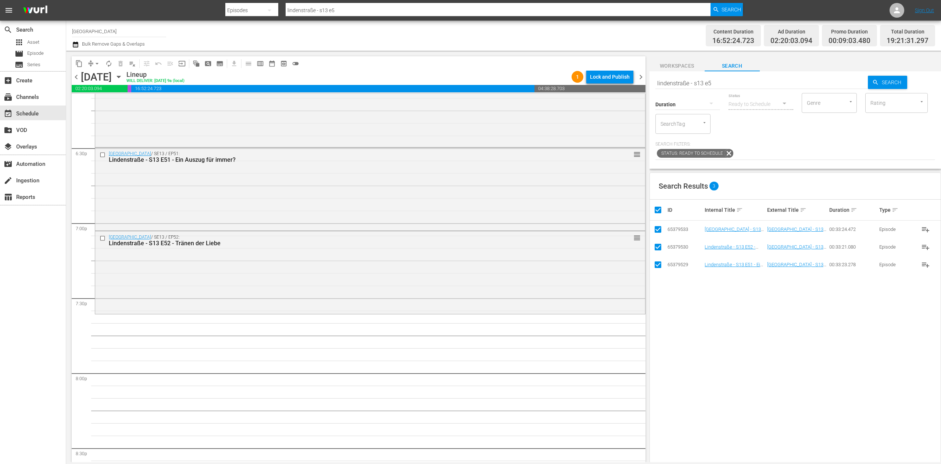
checkbox input "false"
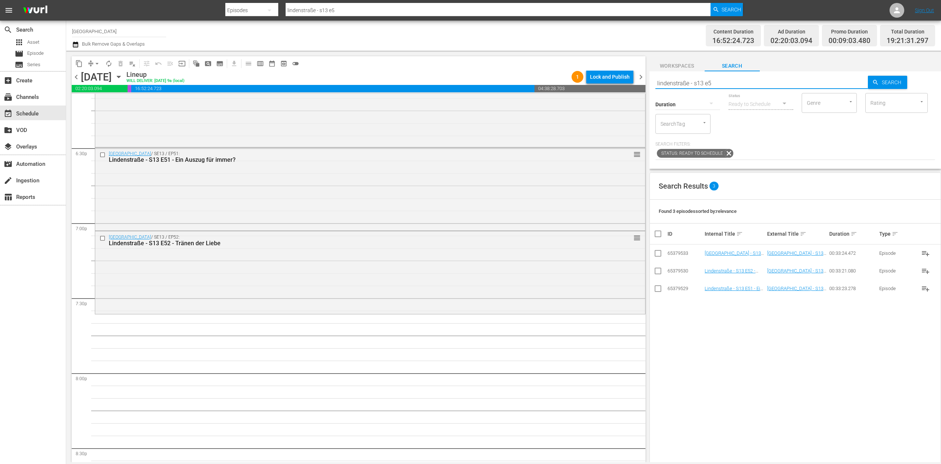
click at [744, 86] on input "lindenstraße - s13 e5" at bounding box center [761, 83] width 213 height 18
type input "lindenstraße - s13 e0"
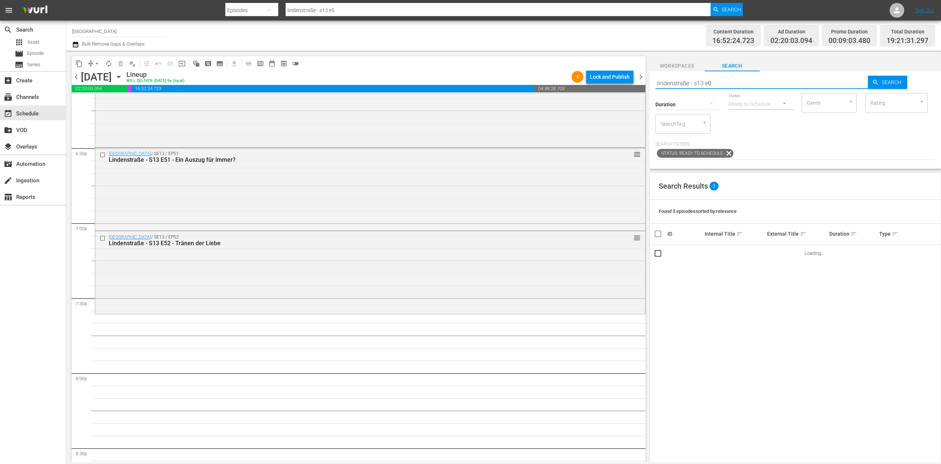
type input "lindenstraße - s13 e0"
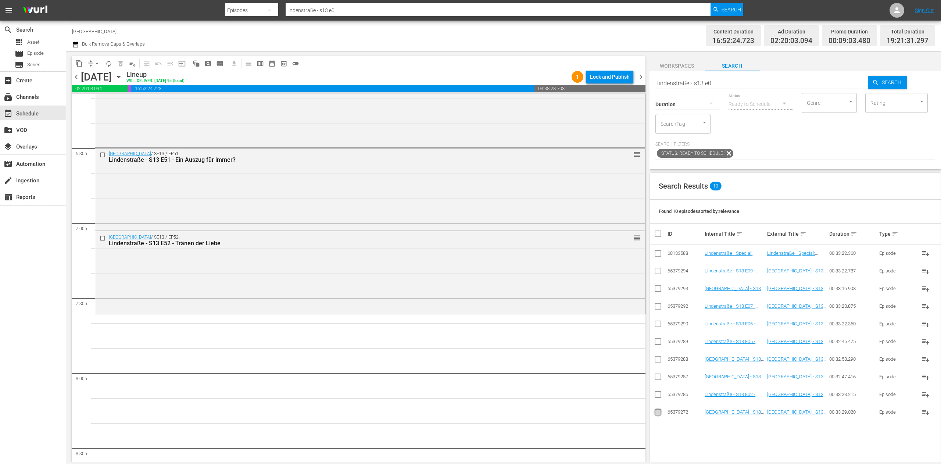
click at [659, 412] on input "checkbox" at bounding box center [657, 413] width 9 height 9
checkbox input "true"
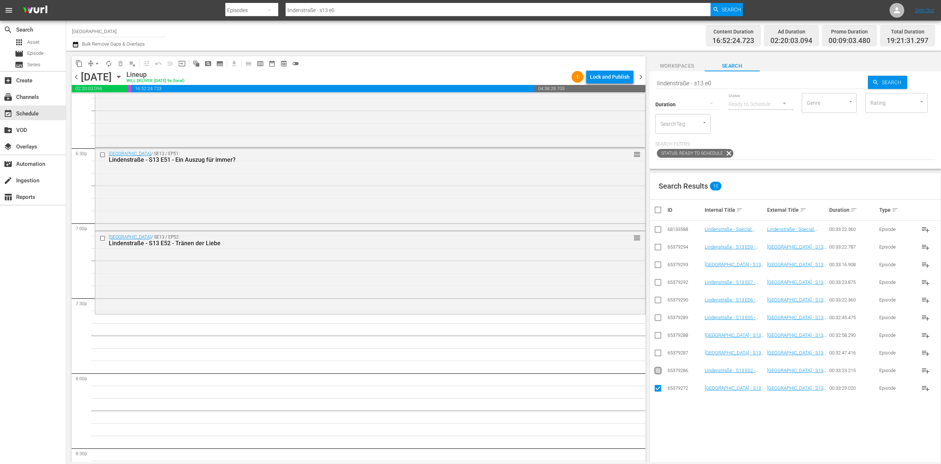
click at [656, 373] on input "checkbox" at bounding box center [657, 371] width 9 height 9
checkbox input "true"
click at [659, 357] on input "checkbox" at bounding box center [657, 354] width 9 height 9
checkbox input "true"
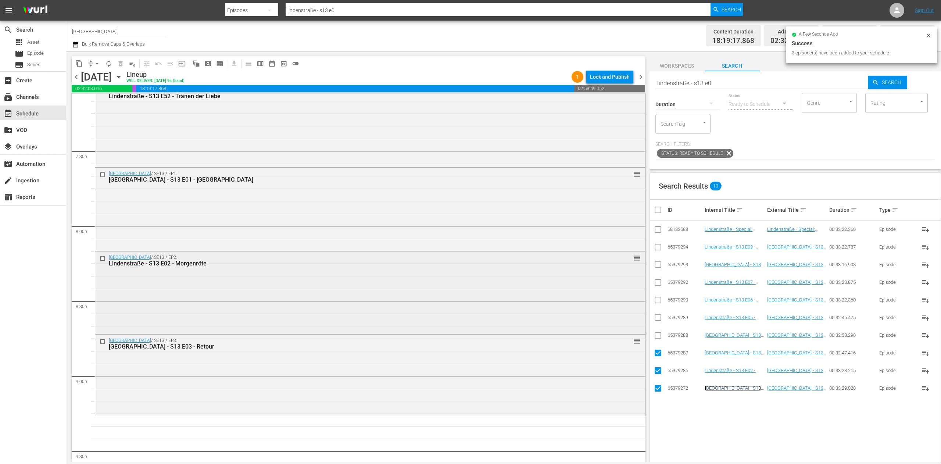
scroll to position [2939, 0]
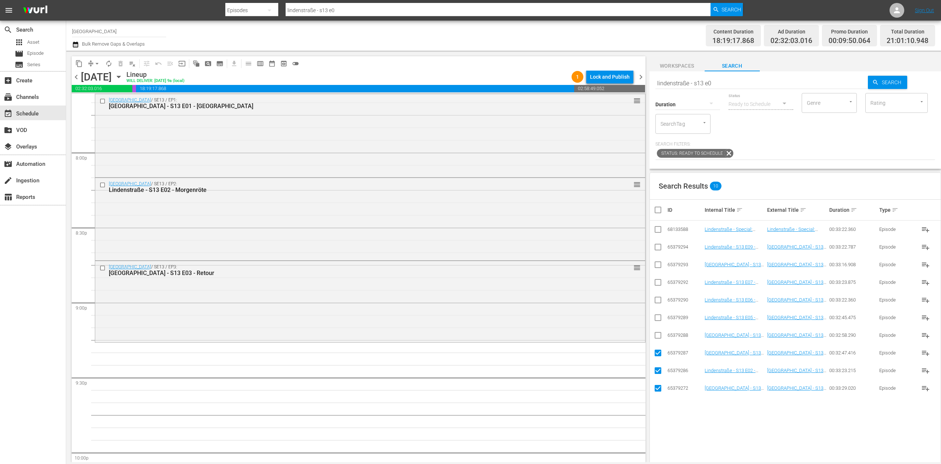
click at [658, 210] on input "checkbox" at bounding box center [660, 209] width 15 height 9
checkbox input "true"
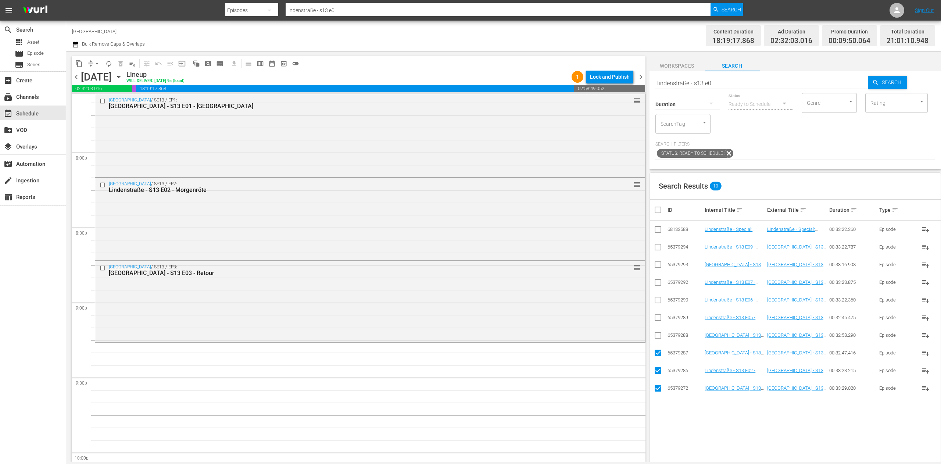
checkbox input "true"
click at [658, 210] on input "checkbox" at bounding box center [660, 209] width 15 height 9
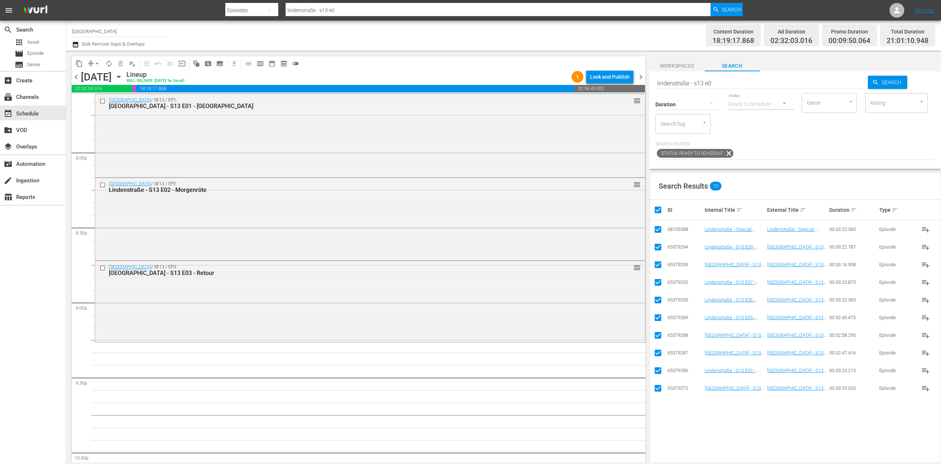
checkbox input "false"
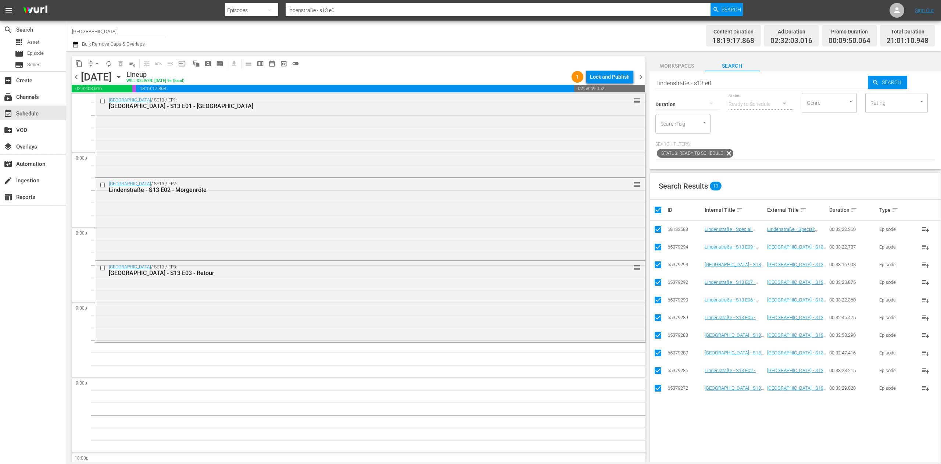
checkbox input "false"
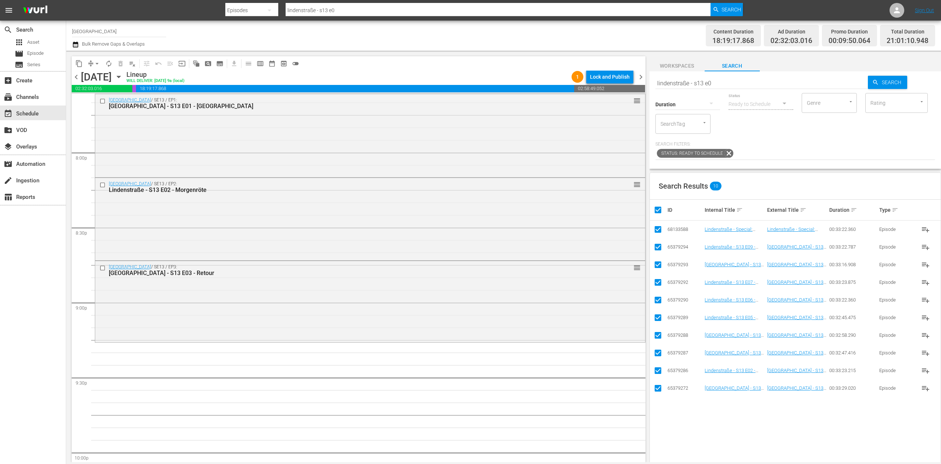
checkbox input "false"
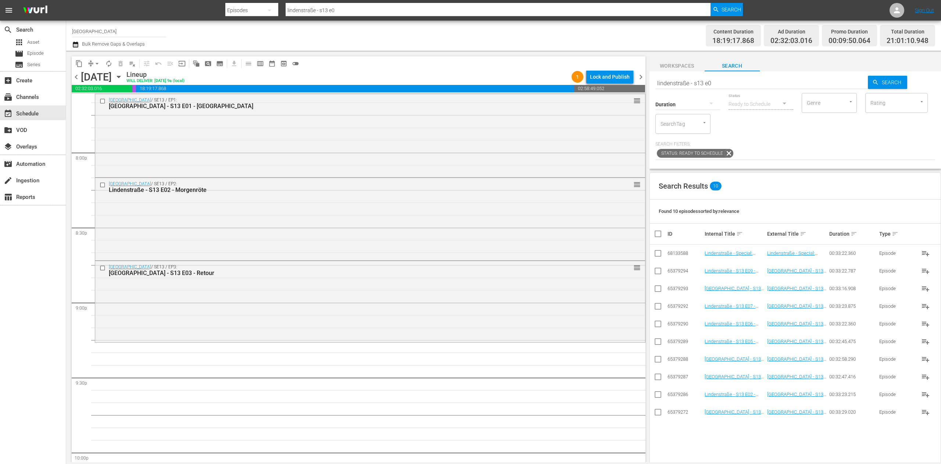
click at [738, 88] on input "lindenstraße - s13 e0" at bounding box center [761, 83] width 213 height 18
type input "lindenstraße - s13 e4"
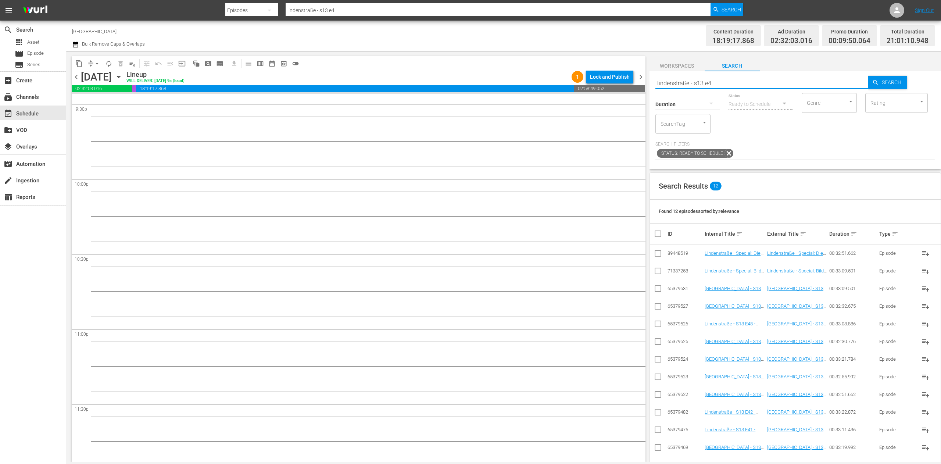
scroll to position [3229, 0]
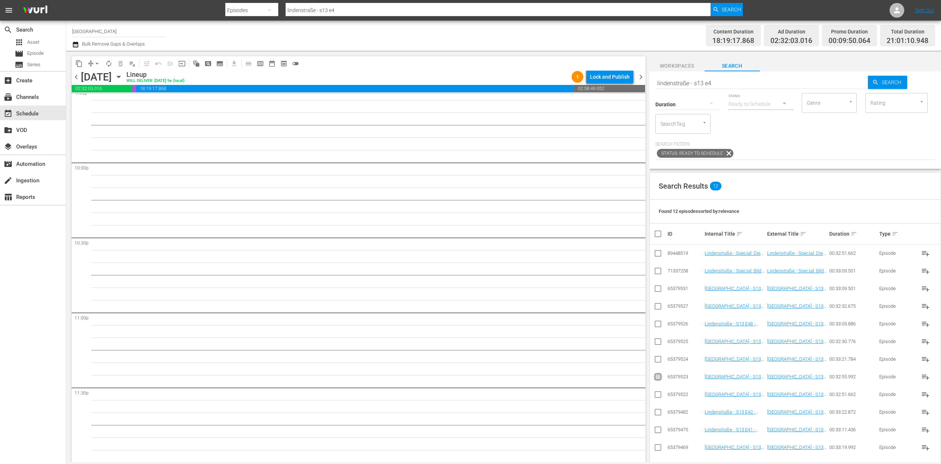
click at [658, 377] on input "checkbox" at bounding box center [657, 378] width 9 height 9
checkbox input "true"
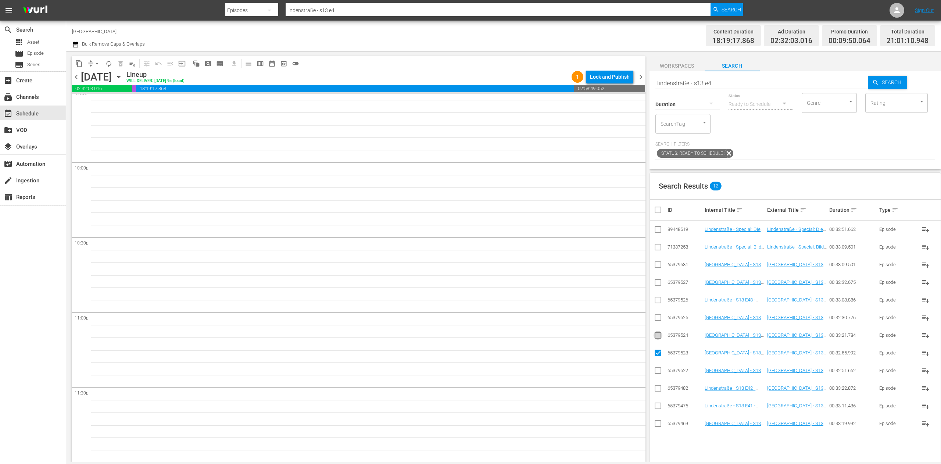
click at [658, 336] on input "checkbox" at bounding box center [657, 336] width 9 height 9
checkbox input "true"
click at [658, 317] on input "checkbox" at bounding box center [657, 319] width 9 height 9
checkbox input "true"
click at [661, 301] on input "checkbox" at bounding box center [657, 301] width 9 height 9
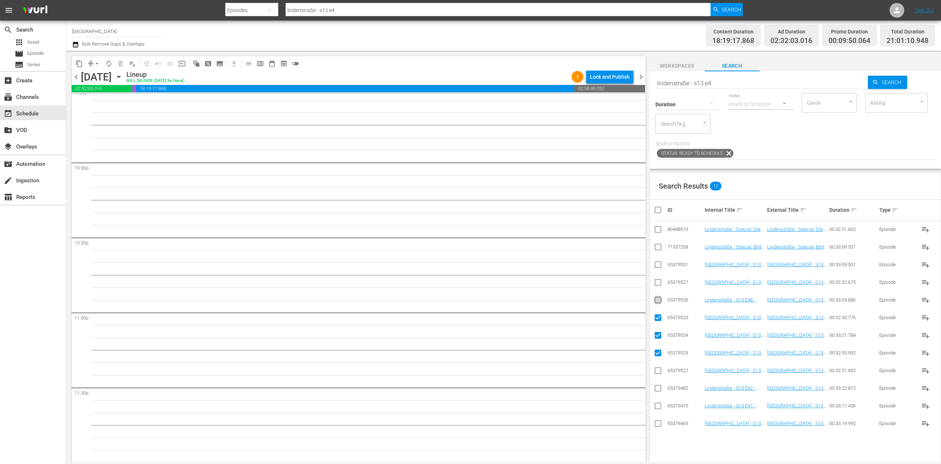
checkbox input "true"
click at [659, 283] on input "checkbox" at bounding box center [657, 283] width 9 height 9
checkbox input "true"
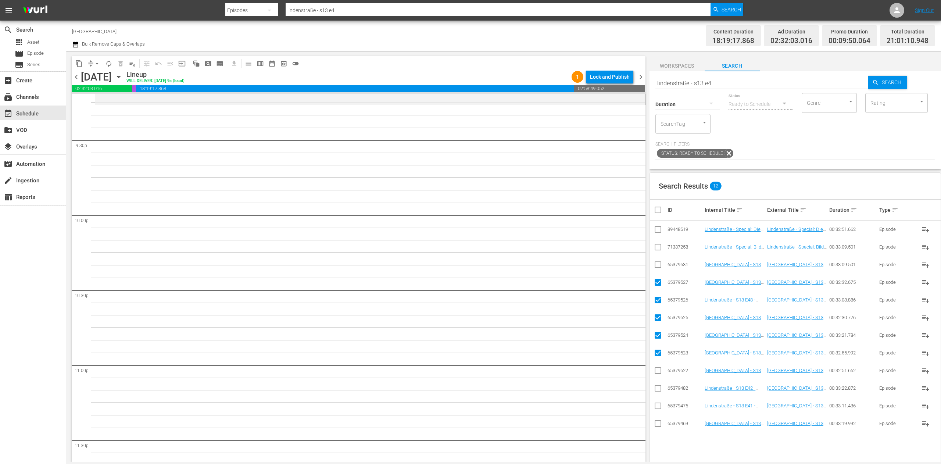
scroll to position [3156, 0]
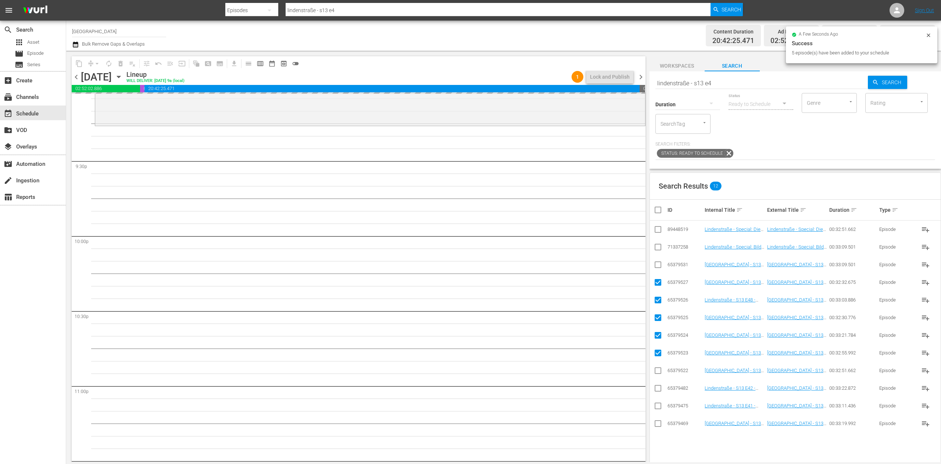
click at [660, 212] on input "checkbox" at bounding box center [660, 209] width 15 height 9
checkbox input "true"
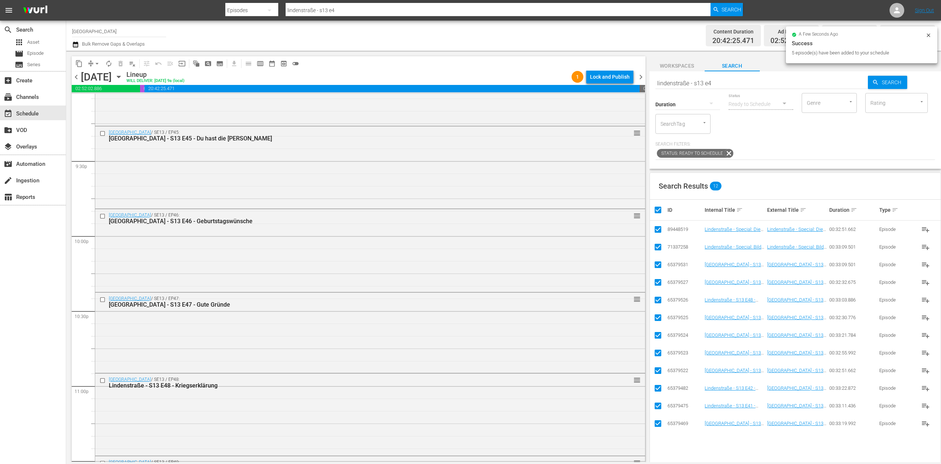
checkbox input "true"
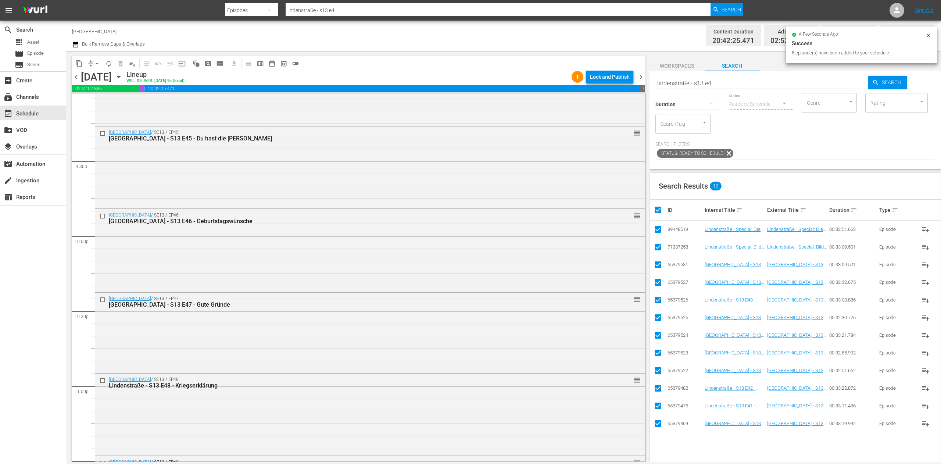
checkbox input "true"
click at [660, 212] on input "checkbox" at bounding box center [660, 209] width 15 height 9
checkbox input "false"
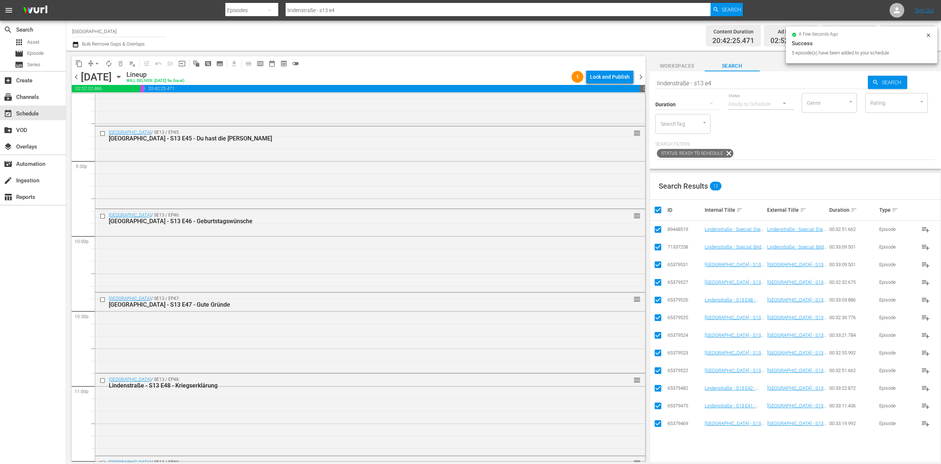
checkbox input "false"
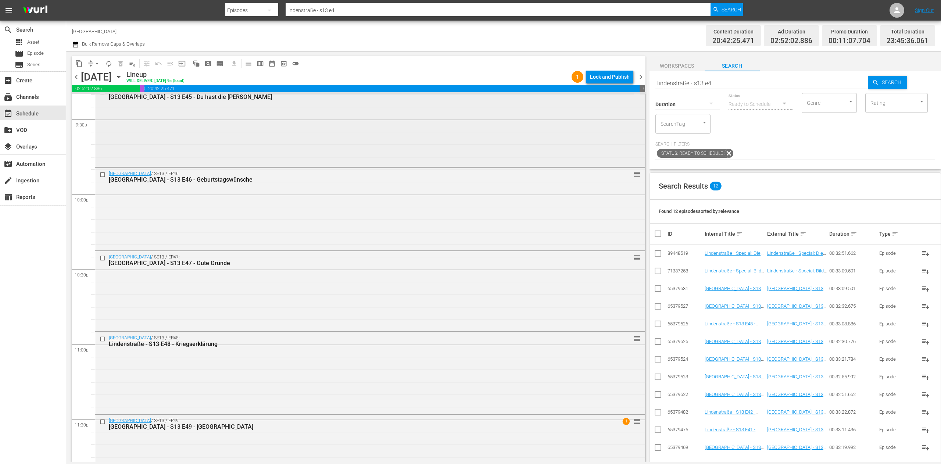
scroll to position [3231, 0]
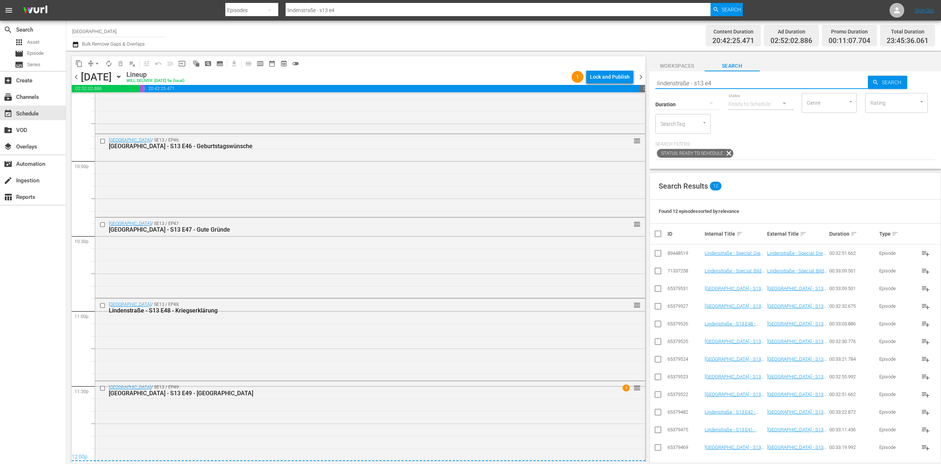
drag, startPoint x: 722, startPoint y: 85, endPoint x: 566, endPoint y: 86, distance: 156.2
click at [566, 86] on div "content_copy compress arrow_drop_down autorenew_outlined delete_forever_outline…" at bounding box center [503, 256] width 874 height 411
click at [93, 58] on button "arrow_drop_down" at bounding box center [97, 64] width 12 height 12
click at [120, 101] on li "Align to End of Previous Day" at bounding box center [97, 103] width 77 height 12
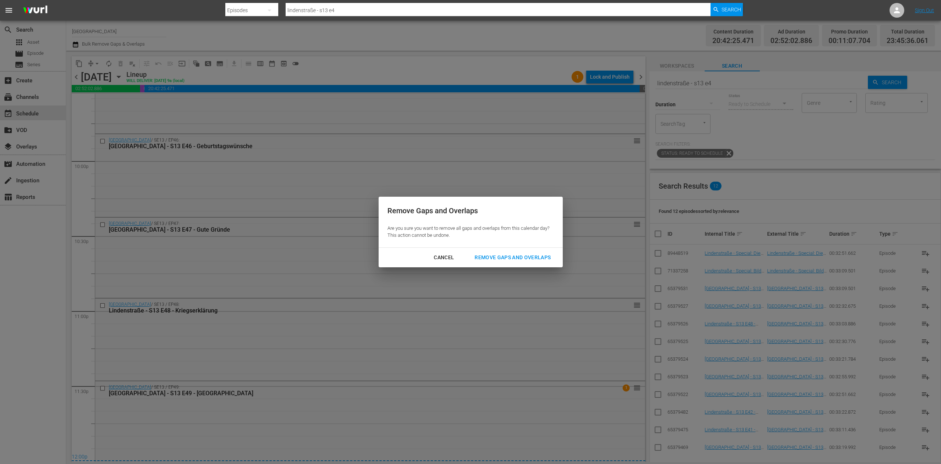
click at [523, 250] on div "Cancel Remove Gaps and Overlaps" at bounding box center [470, 257] width 184 height 19
click at [514, 258] on div "Remove Gaps and Overlaps" at bounding box center [512, 257] width 88 height 9
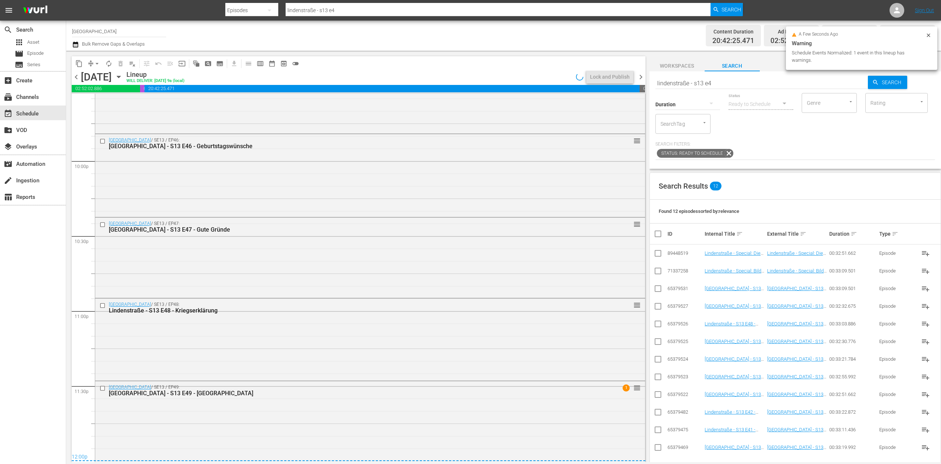
click at [640, 75] on span "chevron_right" at bounding box center [640, 76] width 9 height 9
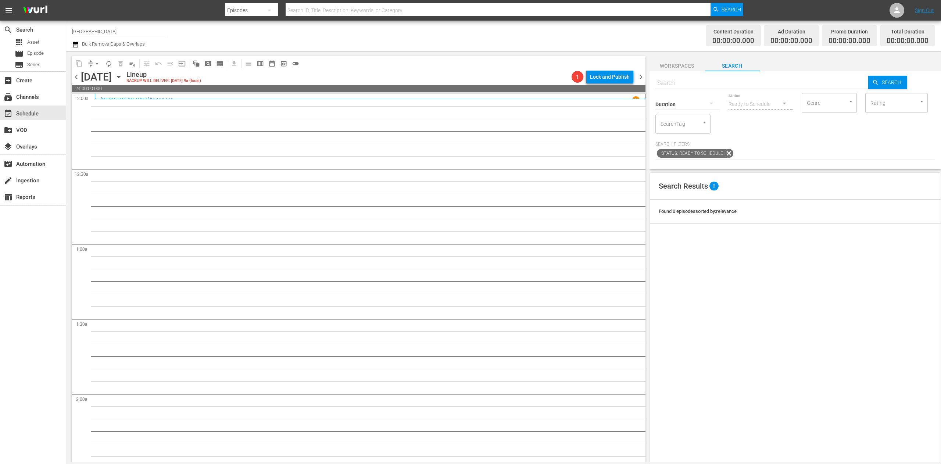
click at [700, 85] on input "text" at bounding box center [761, 83] width 213 height 18
paste input "lindenstraße - s13 e4"
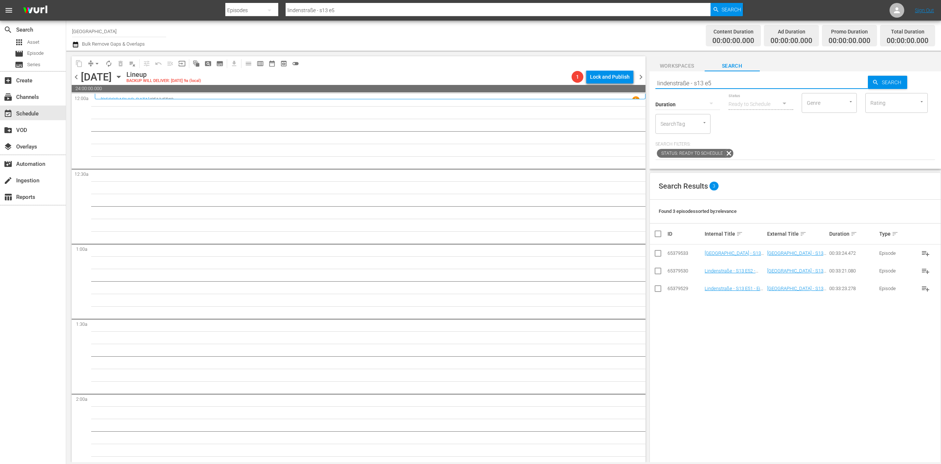
drag, startPoint x: 733, startPoint y: 82, endPoint x: 625, endPoint y: 79, distance: 107.3
click at [625, 79] on div "content_copy compress arrow_drop_down autorenew_outlined delete_forever_outline…" at bounding box center [503, 256] width 874 height 411
click at [78, 78] on span "chevron_left" at bounding box center [76, 76] width 9 height 9
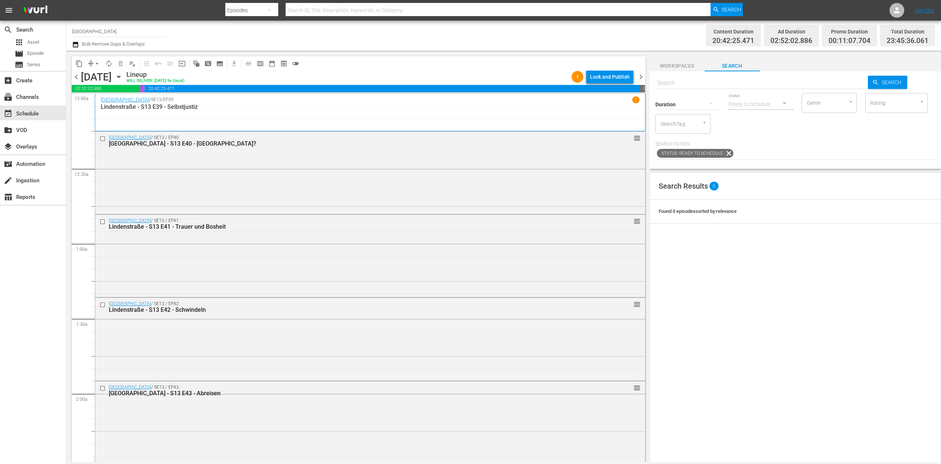
click at [636, 78] on span "chevron_right" at bounding box center [640, 76] width 9 height 9
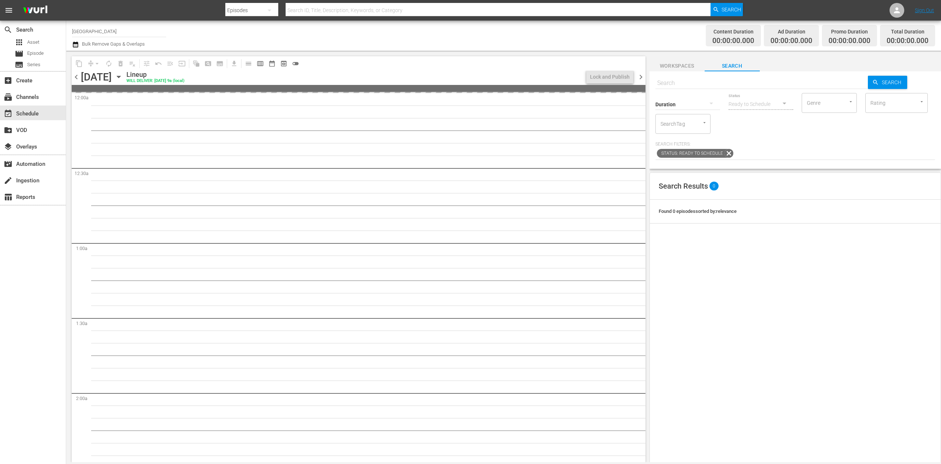
click at [659, 82] on input "text" at bounding box center [761, 83] width 213 height 18
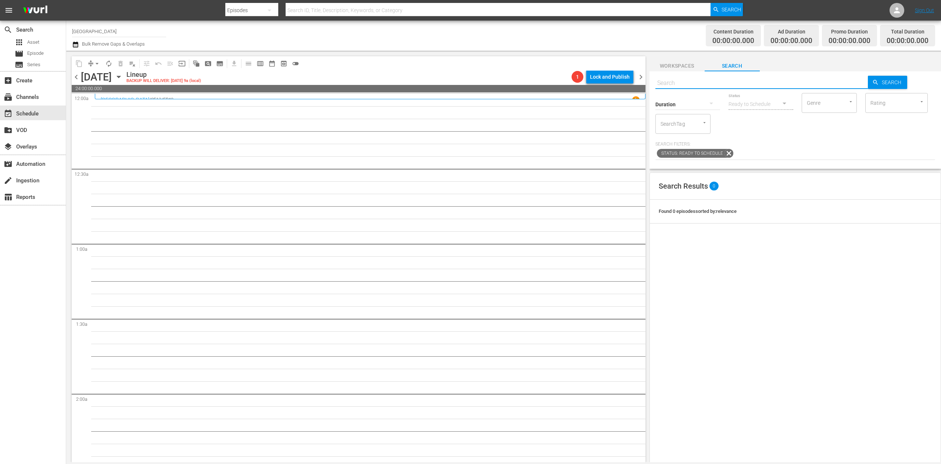
paste input "lindenstraße - s13 e5"
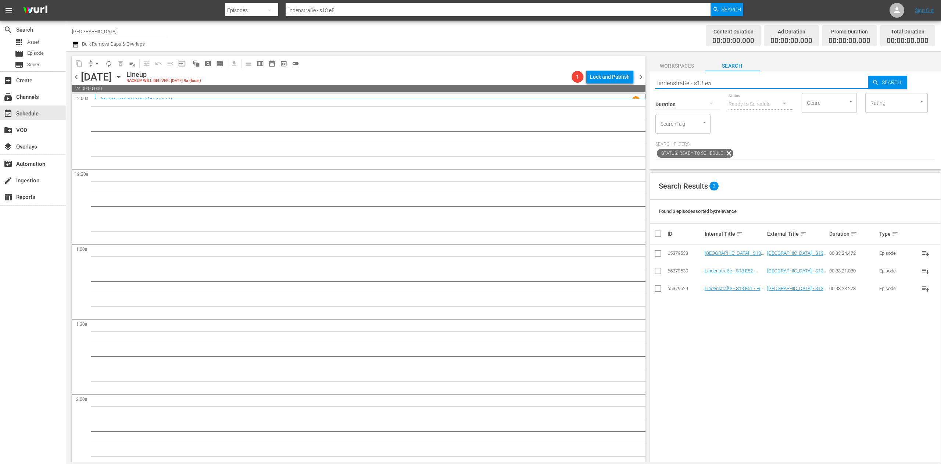
click at [659, 256] on input "checkbox" at bounding box center [657, 254] width 9 height 9
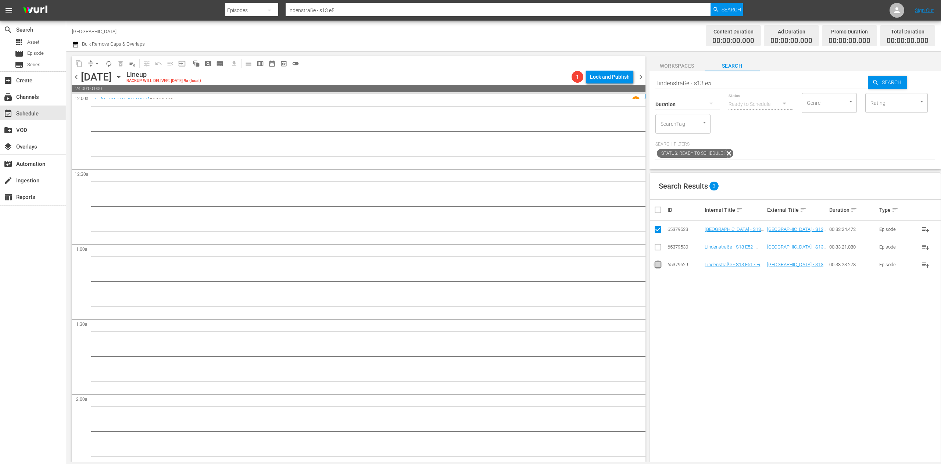
click at [657, 264] on input "checkbox" at bounding box center [657, 266] width 9 height 9
click at [660, 251] on input "checkbox" at bounding box center [657, 248] width 9 height 9
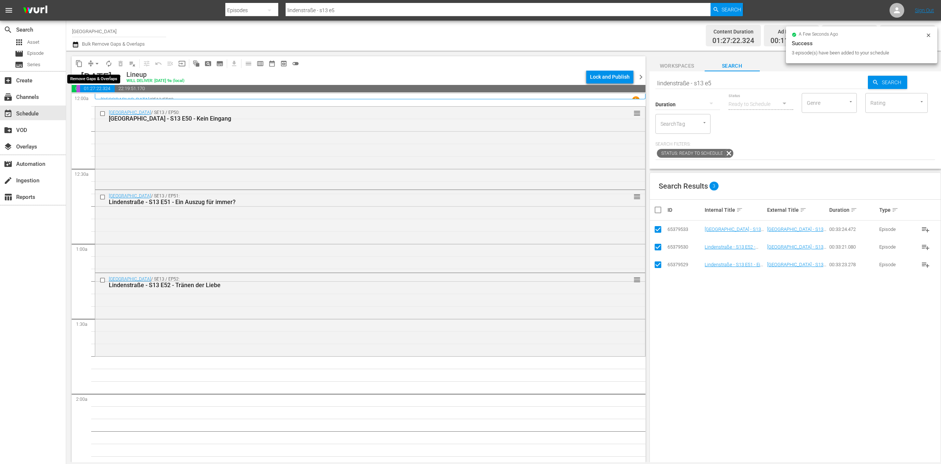
click at [93, 60] on button "arrow_drop_down" at bounding box center [97, 64] width 12 height 12
click at [118, 98] on li "Align to End of Previous Day" at bounding box center [97, 103] width 77 height 12
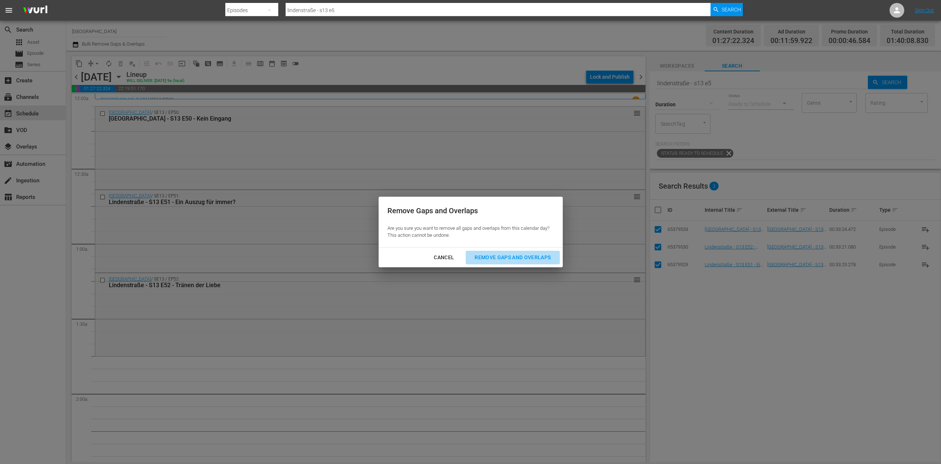
click at [529, 254] on div "Remove Gaps and Overlaps" at bounding box center [512, 257] width 88 height 9
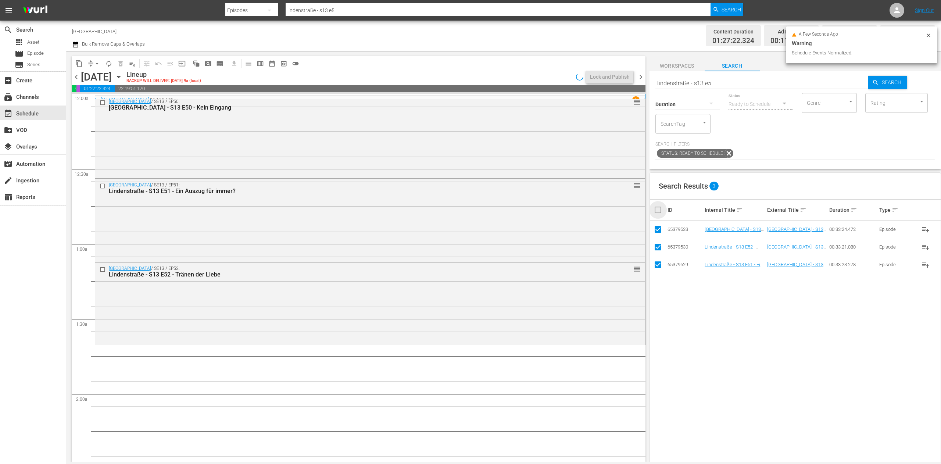
click at [660, 208] on input "checkbox" at bounding box center [660, 209] width 15 height 9
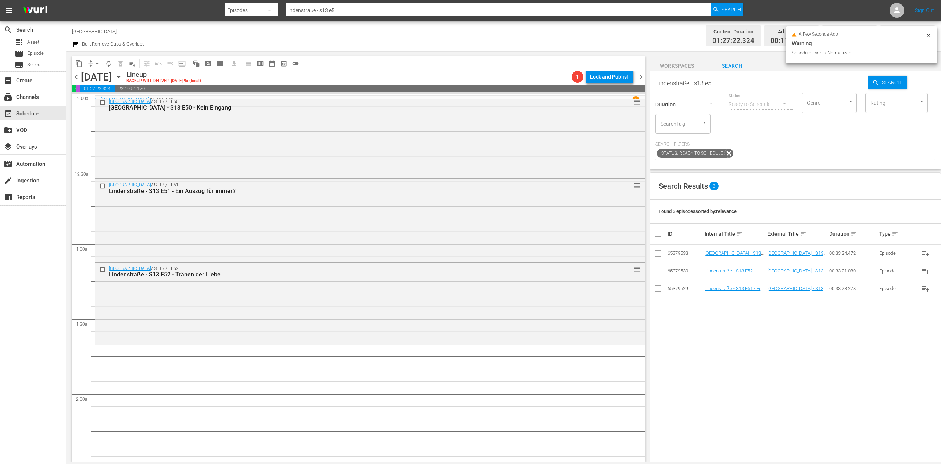
click at [759, 85] on input "lindenstraße - s13 e5" at bounding box center [761, 83] width 213 height 18
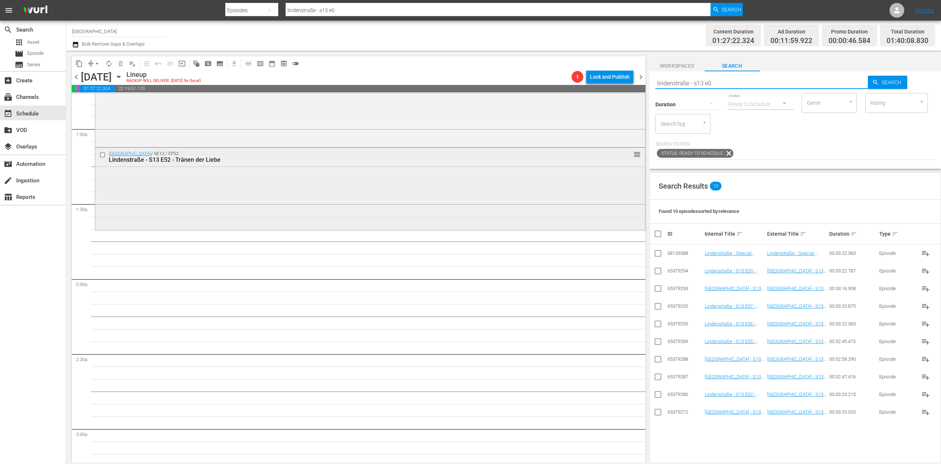
scroll to position [147, 0]
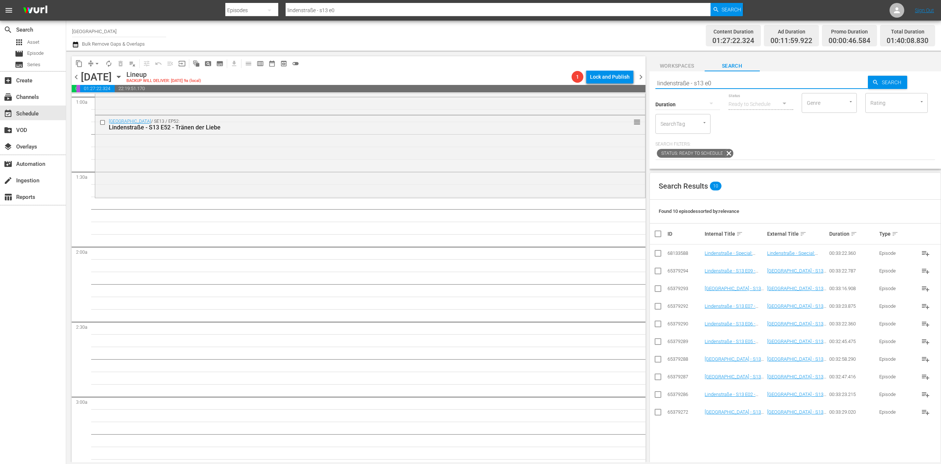
click at [659, 414] on input "checkbox" at bounding box center [657, 413] width 9 height 9
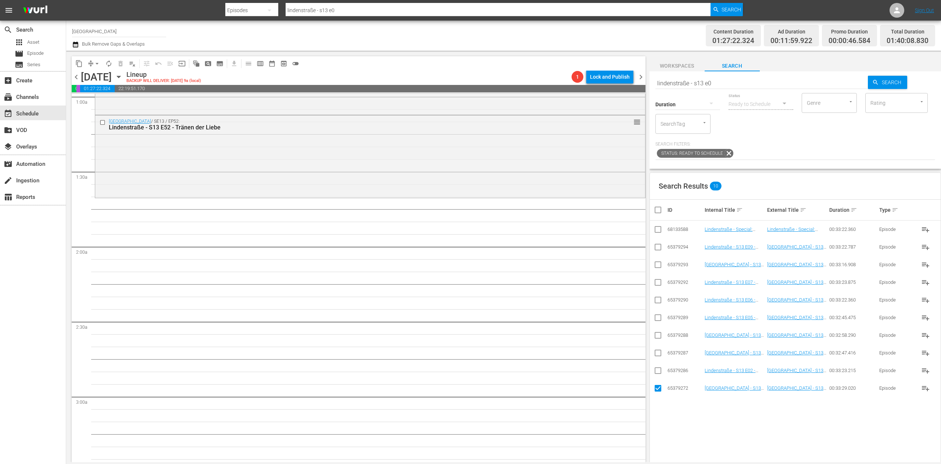
click at [657, 370] on input "checkbox" at bounding box center [657, 371] width 9 height 9
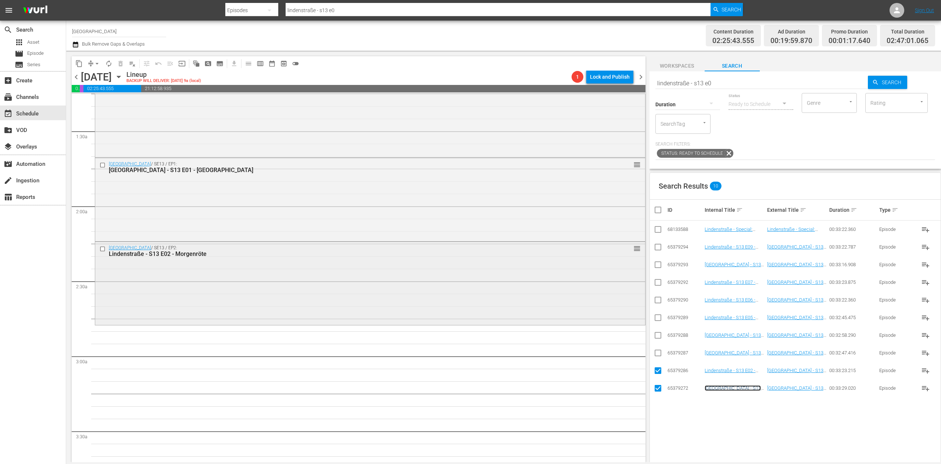
scroll to position [220, 0]
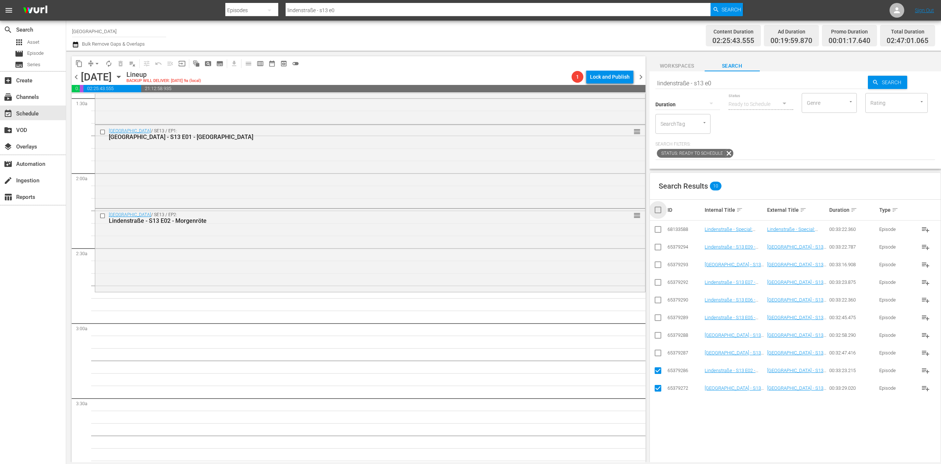
click at [661, 208] on input "checkbox" at bounding box center [660, 209] width 15 height 9
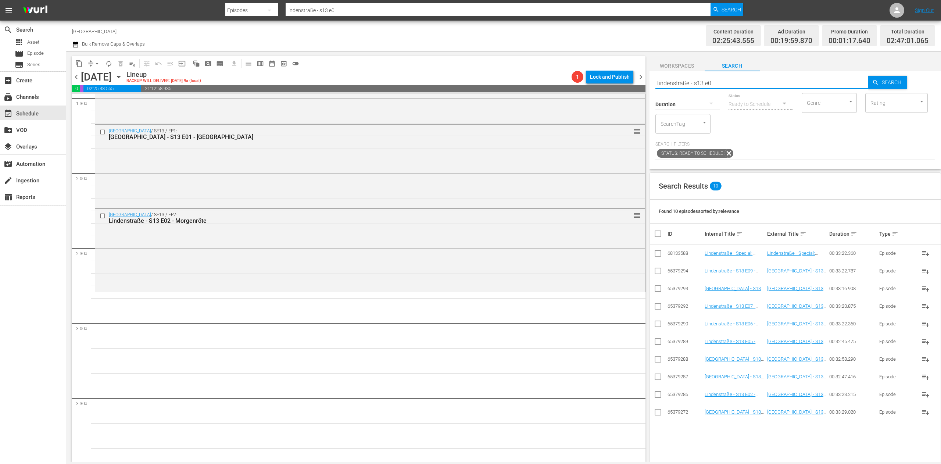
click at [725, 86] on input "lindenstraße - s13 e0" at bounding box center [761, 83] width 213 height 18
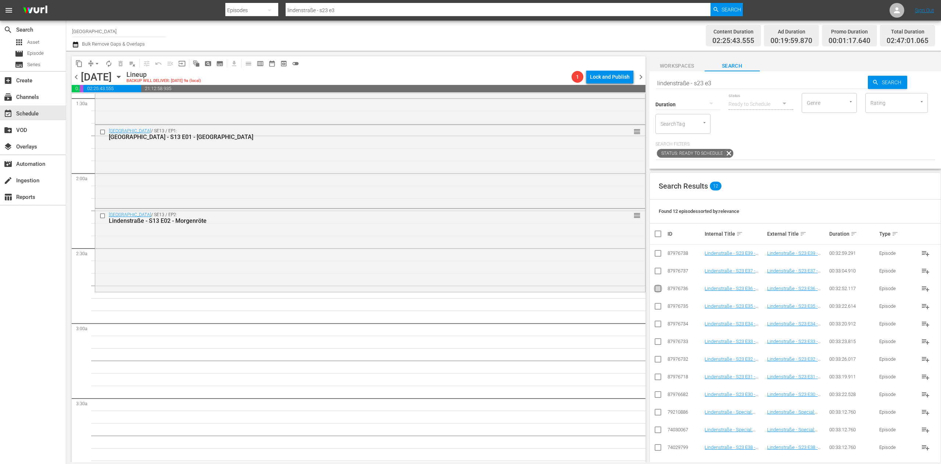
click at [653, 292] on input "checkbox" at bounding box center [657, 289] width 9 height 9
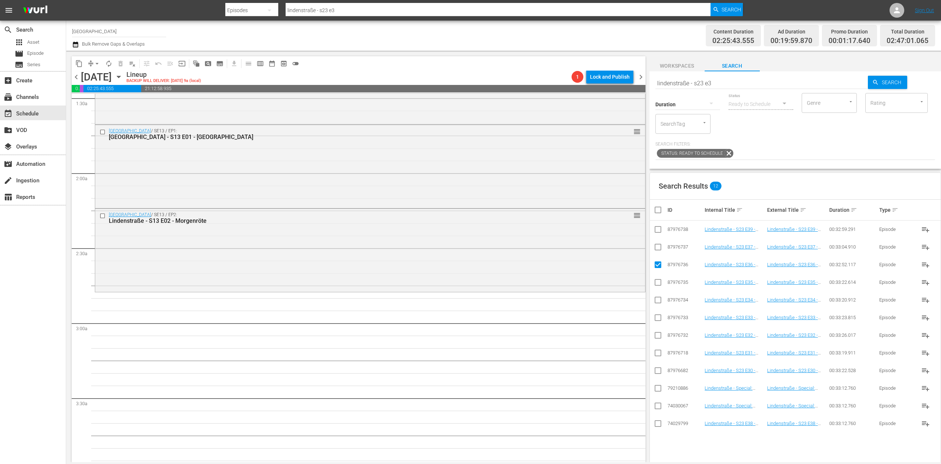
click at [658, 249] on input "checkbox" at bounding box center [657, 248] width 9 height 9
click at [663, 427] on td at bounding box center [658, 423] width 17 height 18
click at [660, 426] on input "checkbox" at bounding box center [657, 424] width 9 height 9
click at [654, 233] on input "checkbox" at bounding box center [657, 230] width 9 height 9
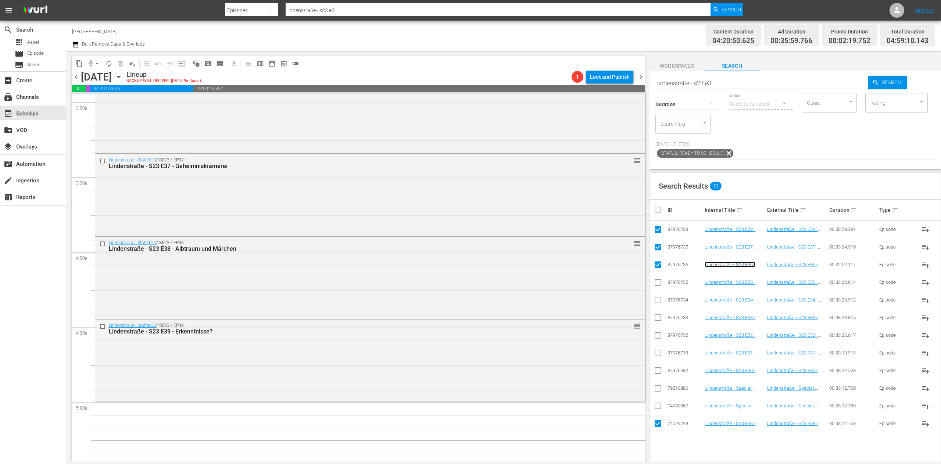
scroll to position [514, 0]
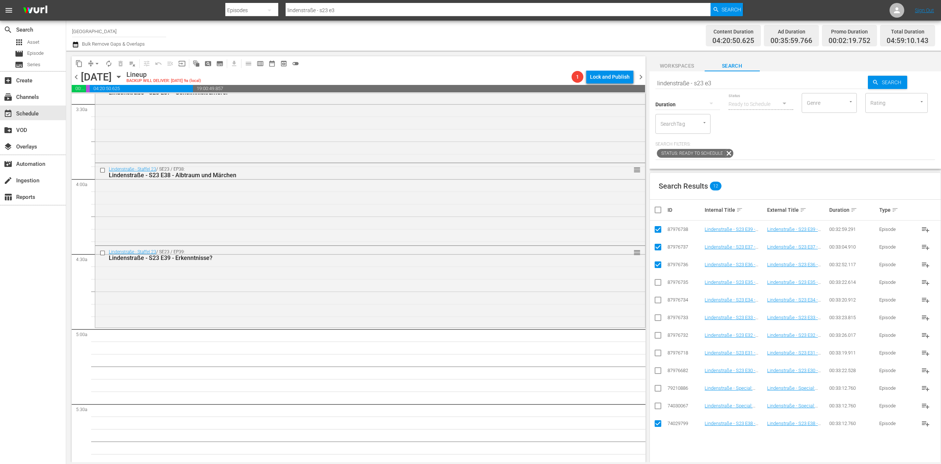
click at [653, 211] on th at bounding box center [658, 210] width 17 height 21
click at [658, 211] on input "checkbox" at bounding box center [660, 209] width 15 height 9
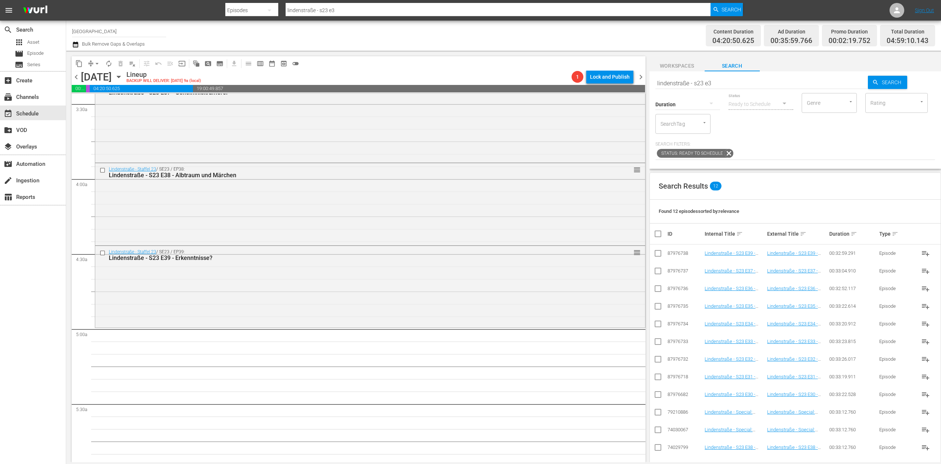
click at [766, 86] on div "Status Ready to Schedule" at bounding box center [760, 99] width 65 height 26
click at [719, 88] on div "Duration" at bounding box center [687, 99] width 65 height 26
click at [719, 86] on input "lindenstraße - s23 e3" at bounding box center [761, 83] width 213 height 18
click at [657, 394] on input "checkbox" at bounding box center [657, 395] width 9 height 9
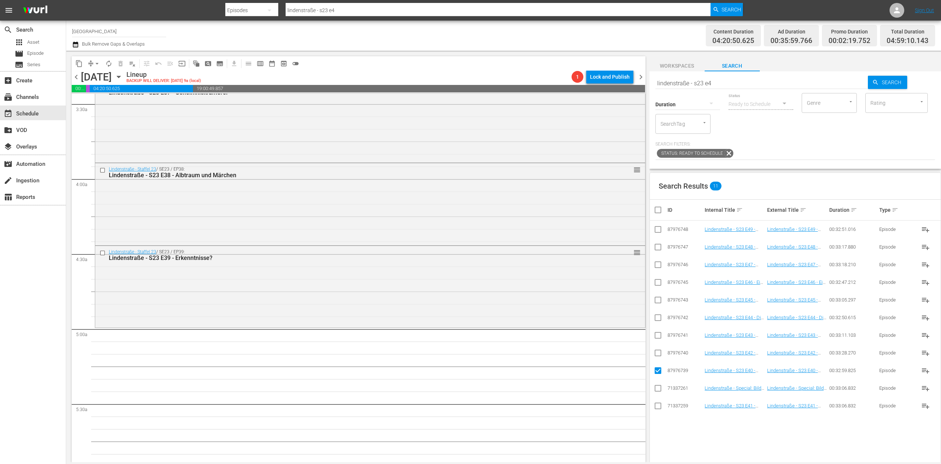
click at [662, 409] on td at bounding box center [658, 406] width 17 height 18
click at [655, 406] on input "checkbox" at bounding box center [657, 407] width 9 height 9
click at [656, 355] on input "checkbox" at bounding box center [657, 354] width 9 height 9
click at [658, 332] on input "checkbox" at bounding box center [657, 336] width 9 height 9
click at [660, 317] on input "checkbox" at bounding box center [657, 319] width 9 height 9
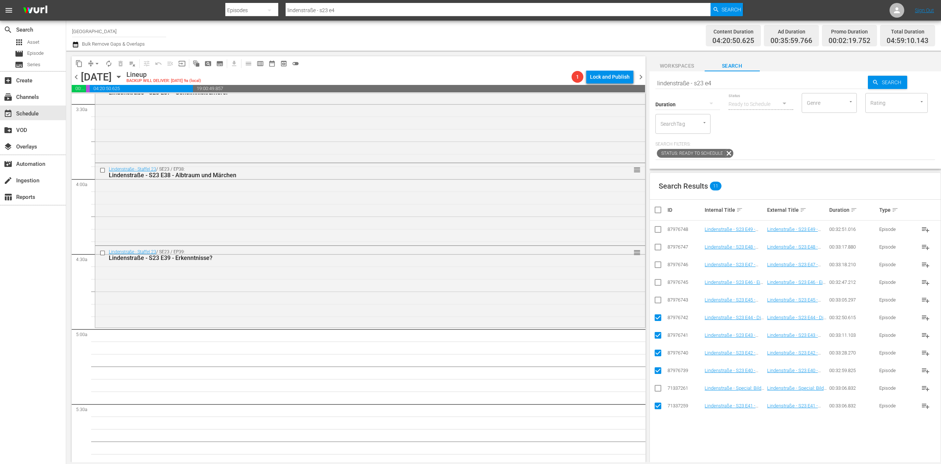
click at [660, 302] on input "checkbox" at bounding box center [657, 301] width 9 height 9
click at [660, 285] on input "checkbox" at bounding box center [657, 283] width 9 height 9
click at [653, 267] on input "checkbox" at bounding box center [657, 266] width 9 height 9
click at [659, 246] on input "checkbox" at bounding box center [657, 248] width 9 height 9
click at [658, 231] on input "checkbox" at bounding box center [657, 230] width 9 height 9
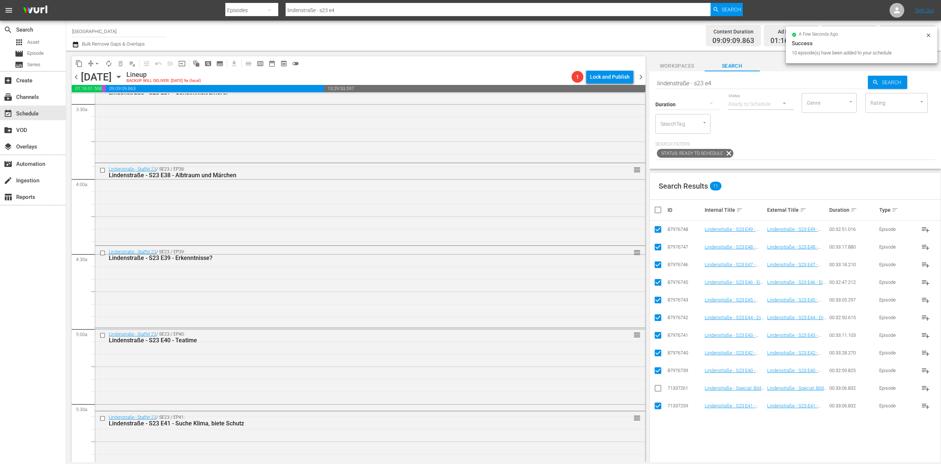
click at [658, 207] on input "checkbox" at bounding box center [660, 209] width 15 height 9
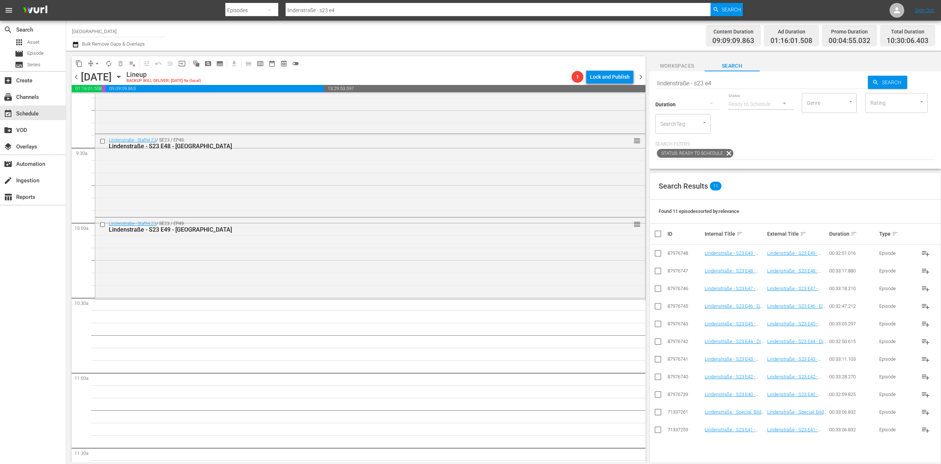
scroll to position [1396, 0]
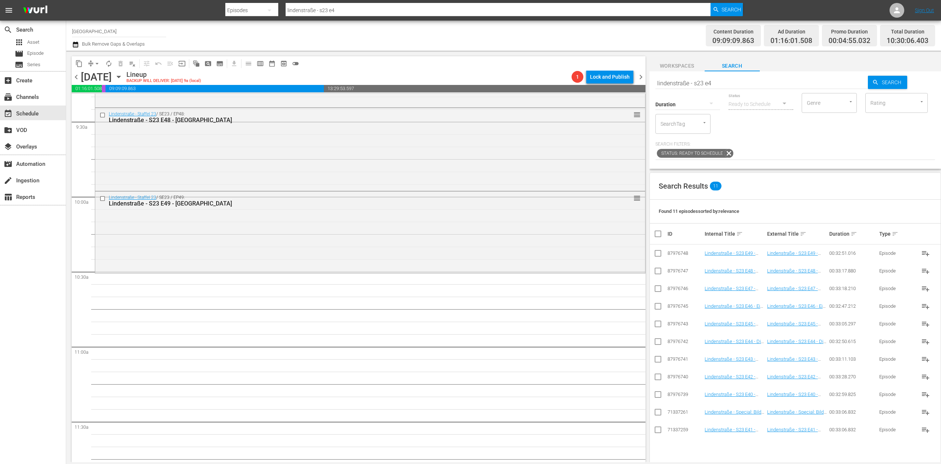
click at [721, 84] on input "lindenstraße - s23 e4" at bounding box center [761, 83] width 213 height 18
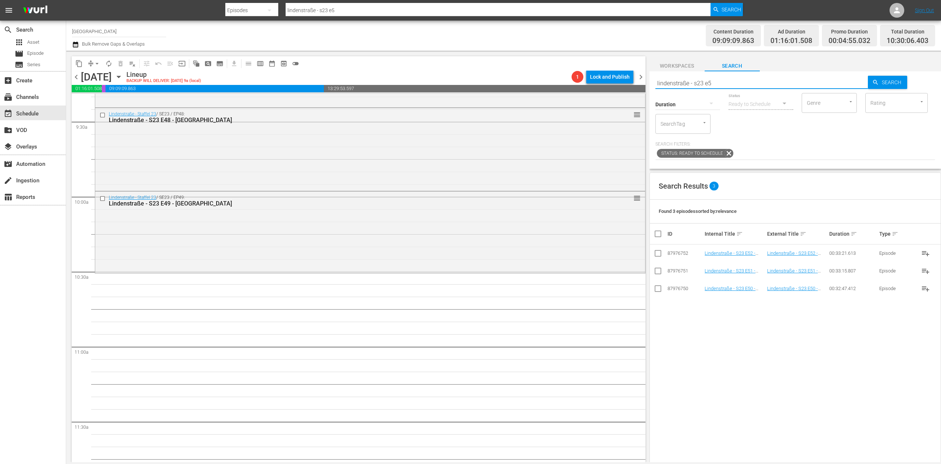
click at [660, 289] on input "checkbox" at bounding box center [657, 289] width 9 height 9
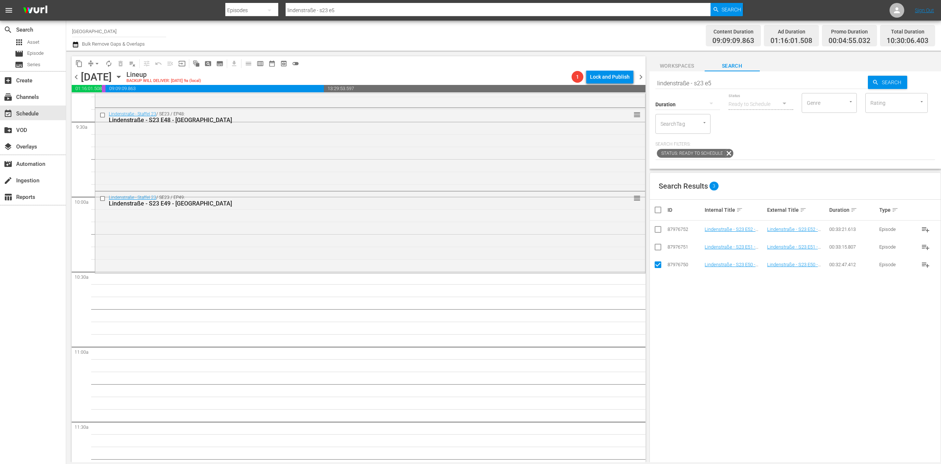
click at [660, 246] on input "checkbox" at bounding box center [657, 248] width 9 height 9
click at [659, 231] on input "checkbox" at bounding box center [657, 230] width 9 height 9
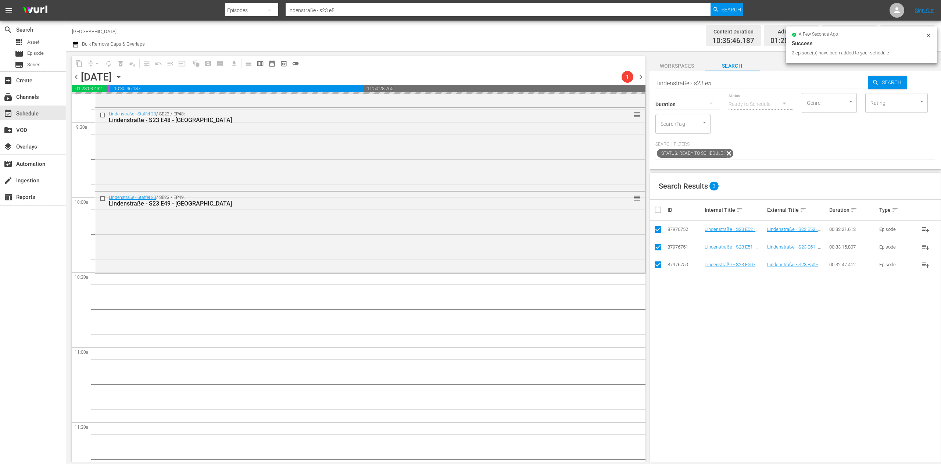
click at [659, 215] on th at bounding box center [658, 210] width 17 height 21
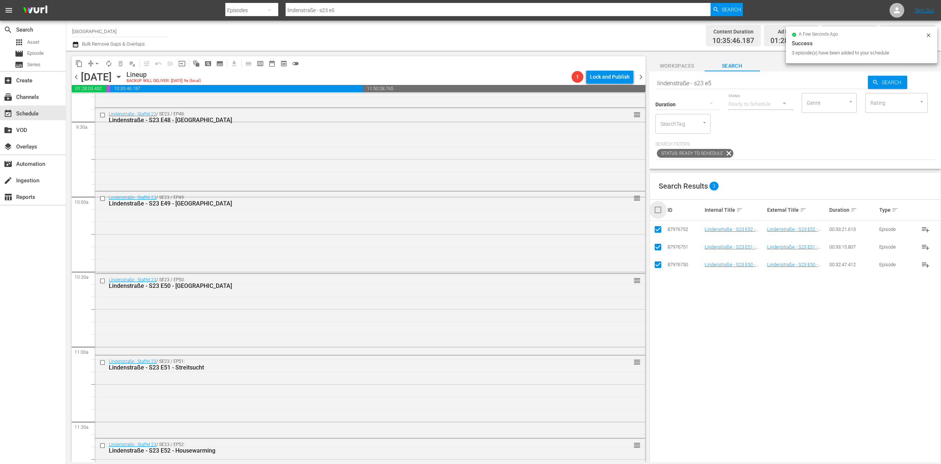
click at [655, 213] on input "checkbox" at bounding box center [660, 209] width 15 height 9
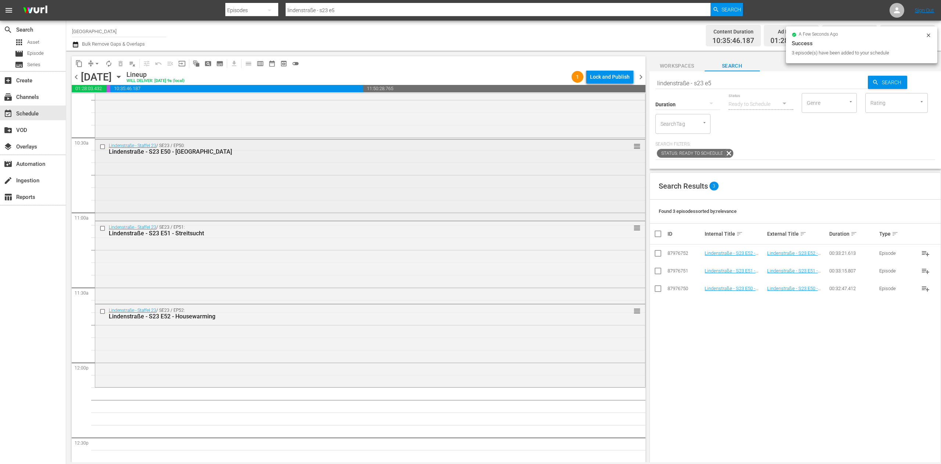
scroll to position [1617, 0]
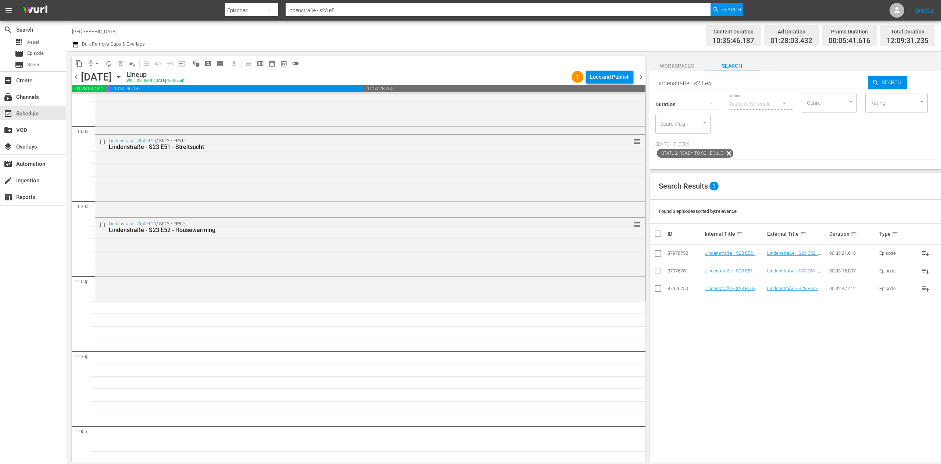
click at [754, 84] on input "lindenstraße - s23 e5" at bounding box center [761, 83] width 213 height 18
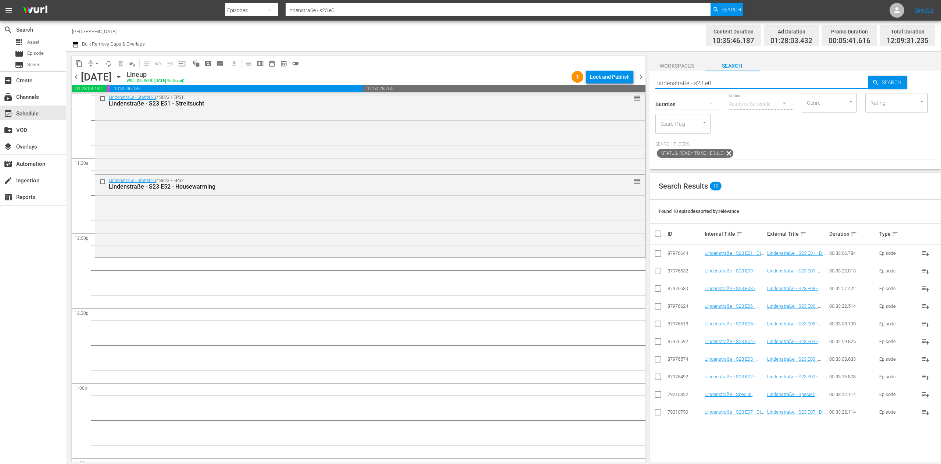
scroll to position [1690, 0]
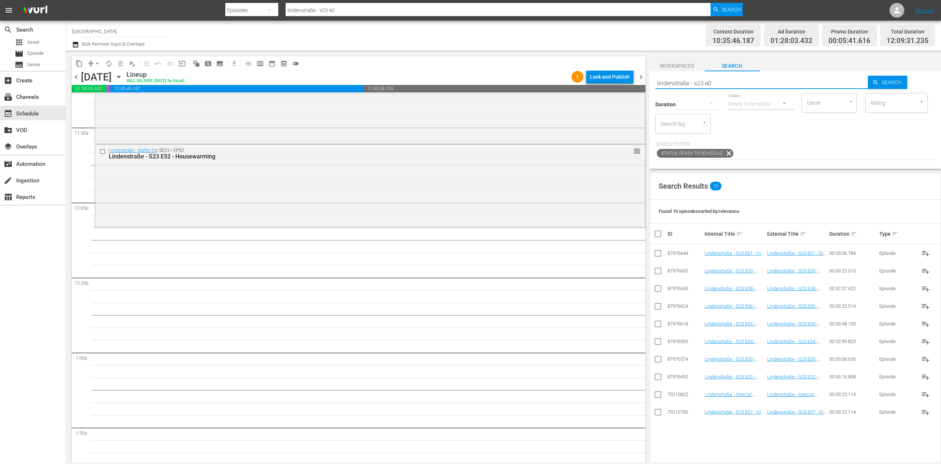
click at [650, 250] on td at bounding box center [658, 253] width 17 height 18
click at [659, 254] on input "checkbox" at bounding box center [657, 254] width 9 height 9
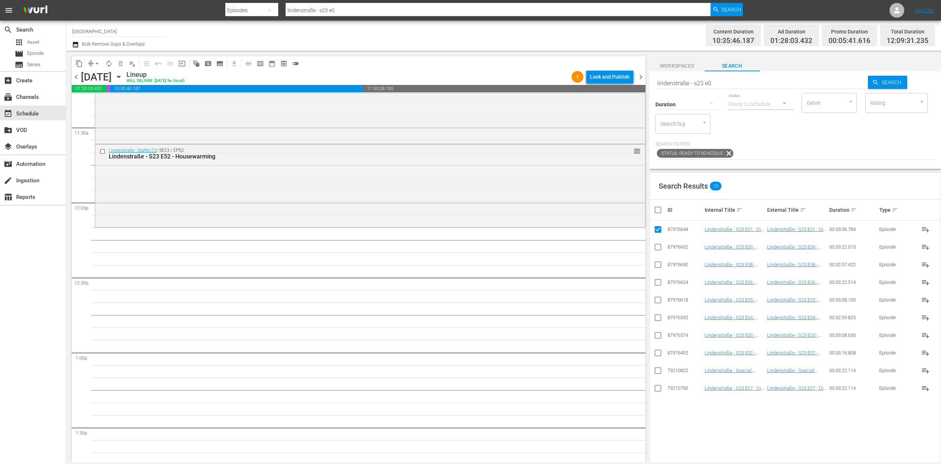
click at [657, 354] on input "checkbox" at bounding box center [657, 354] width 9 height 9
click at [654, 337] on input "checkbox" at bounding box center [657, 336] width 9 height 9
drag, startPoint x: 656, startPoint y: 321, endPoint x: 658, endPoint y: 310, distance: 12.0
click at [656, 320] on input "checkbox" at bounding box center [657, 319] width 9 height 9
click at [658, 302] on input "checkbox" at bounding box center [657, 301] width 9 height 9
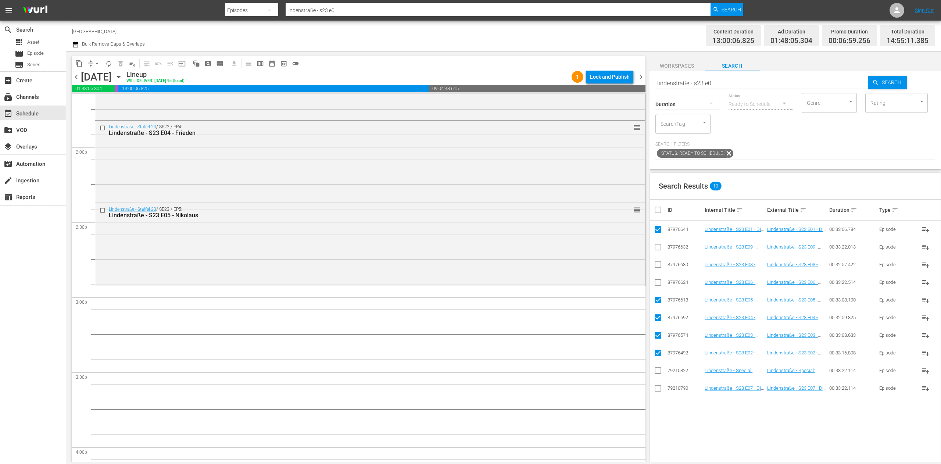
scroll to position [2058, 0]
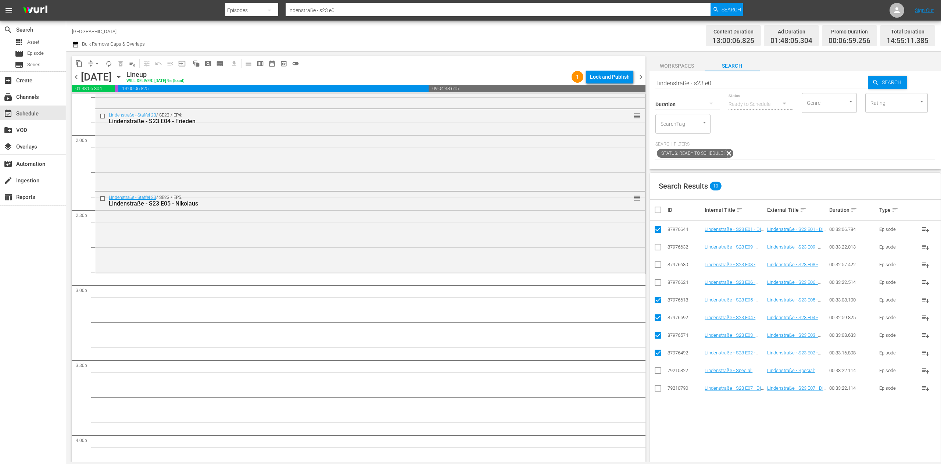
click at [658, 210] on input "checkbox" at bounding box center [660, 209] width 15 height 9
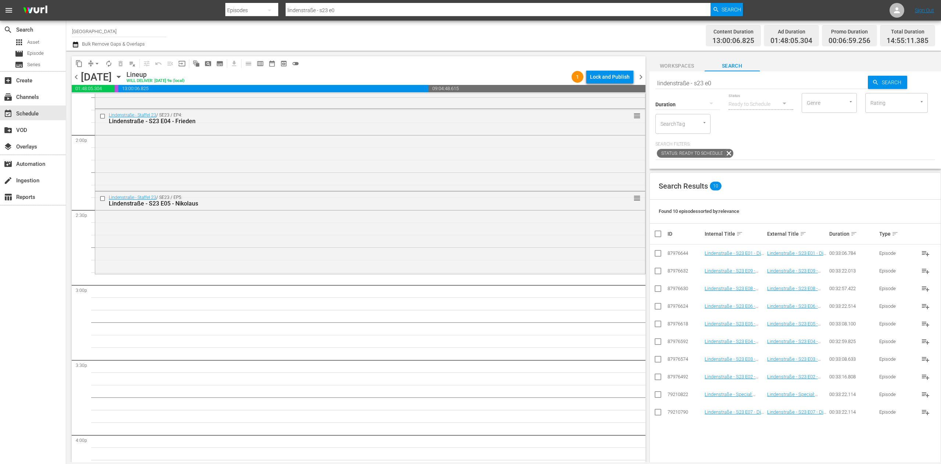
click at [735, 83] on input "lindenstraße - s23 e0" at bounding box center [761, 83] width 213 height 18
drag, startPoint x: 728, startPoint y: 82, endPoint x: 697, endPoint y: 82, distance: 30.9
click at [697, 82] on input "lindenstraße - s23 e0" at bounding box center [761, 83] width 213 height 18
click at [884, 79] on span "Search" at bounding box center [893, 82] width 28 height 13
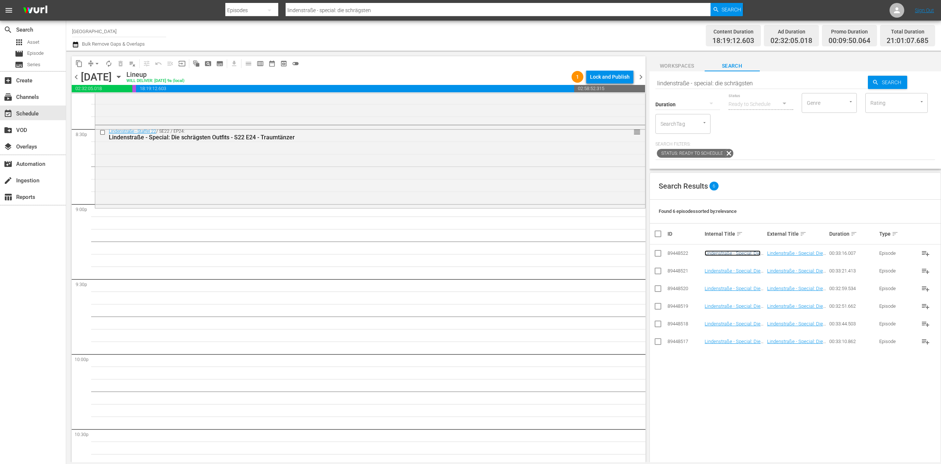
scroll to position [3074, 0]
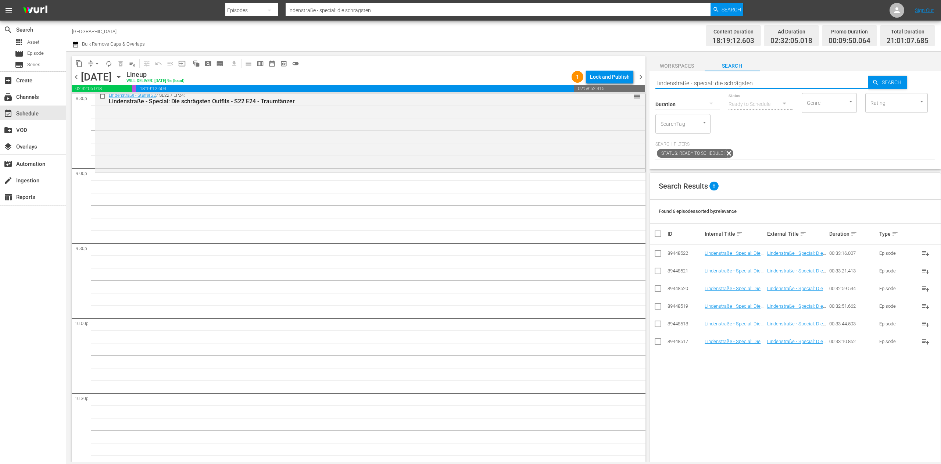
click at [758, 85] on input "lindenstraße - special: die schrägsten" at bounding box center [761, 83] width 213 height 18
drag, startPoint x: 769, startPoint y: 85, endPoint x: 694, endPoint y: 82, distance: 75.0
click at [694, 82] on input "lindenstraße - special: die schrägsten" at bounding box center [761, 83] width 213 height 18
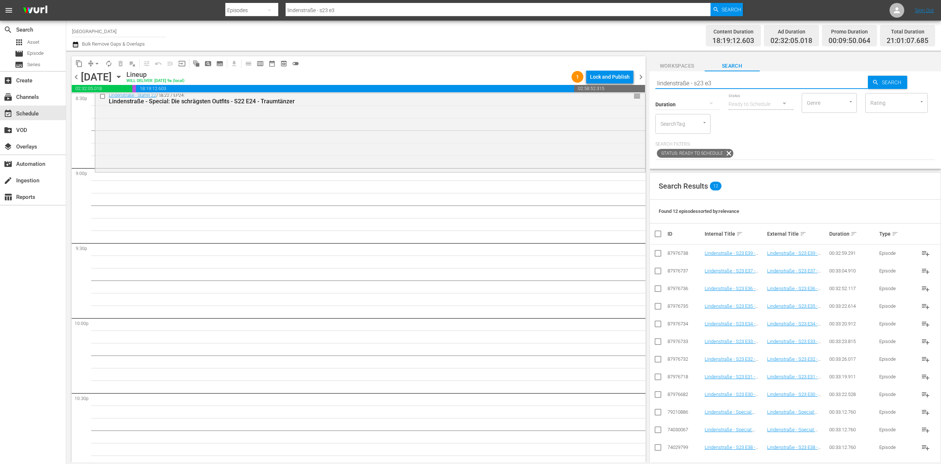
click at [656, 288] on input "checkbox" at bounding box center [657, 289] width 9 height 9
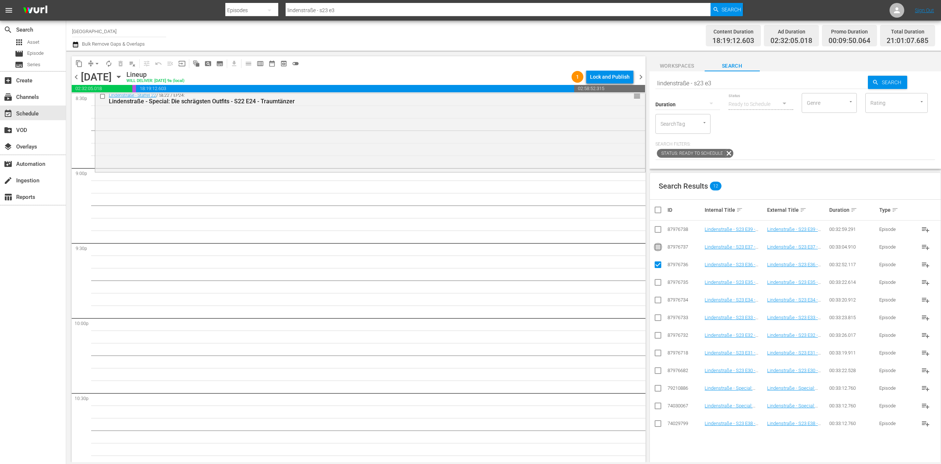
click at [657, 251] on input "checkbox" at bounding box center [657, 248] width 9 height 9
click at [658, 422] on input "checkbox" at bounding box center [657, 424] width 9 height 9
click at [657, 227] on input "checkbox" at bounding box center [657, 230] width 9 height 9
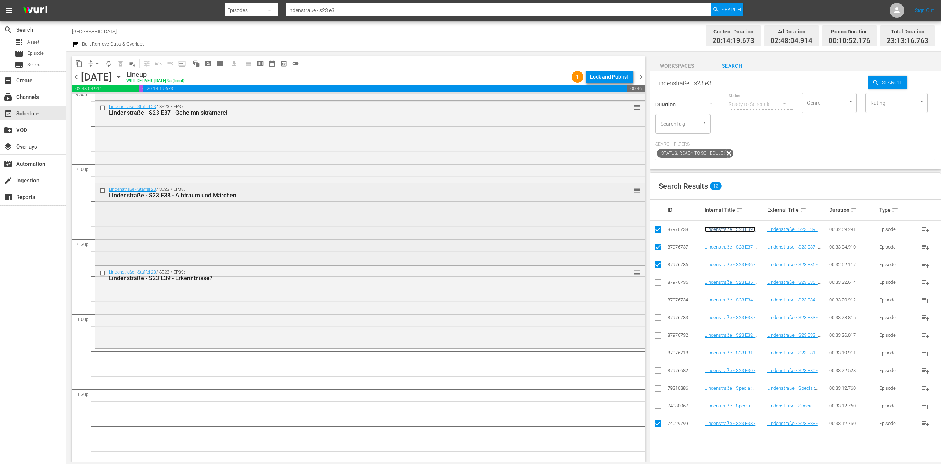
scroll to position [3229, 0]
click at [655, 210] on input "checkbox" at bounding box center [660, 209] width 15 height 9
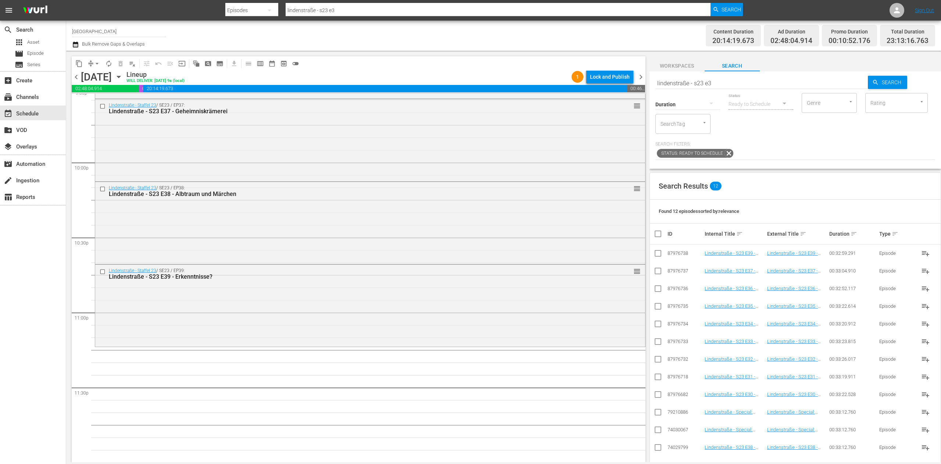
click at [730, 79] on input "lindenstraße - s23 e3" at bounding box center [761, 83] width 213 height 18
click at [655, 392] on input "checkbox" at bounding box center [657, 395] width 9 height 9
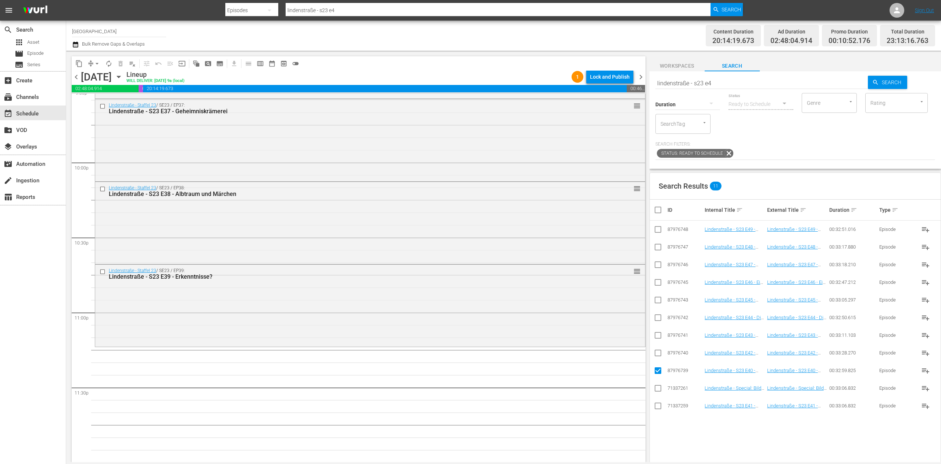
click at [660, 407] on input "checkbox" at bounding box center [657, 407] width 9 height 9
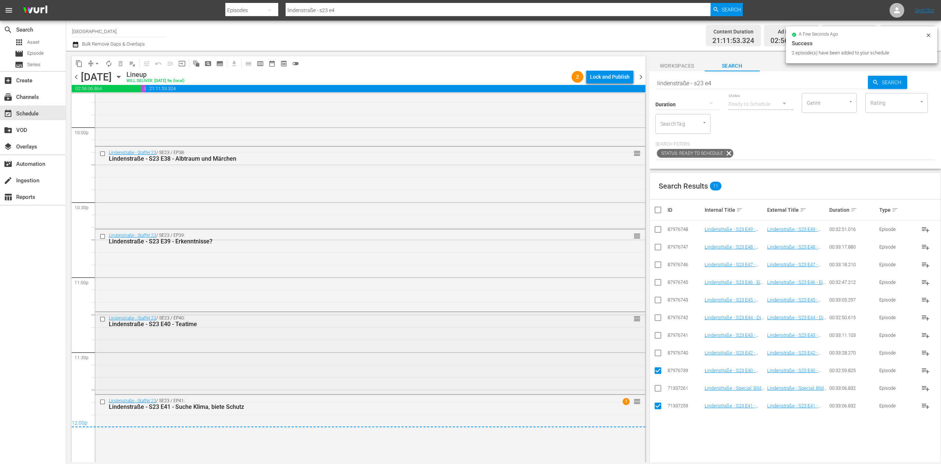
scroll to position [3279, 0]
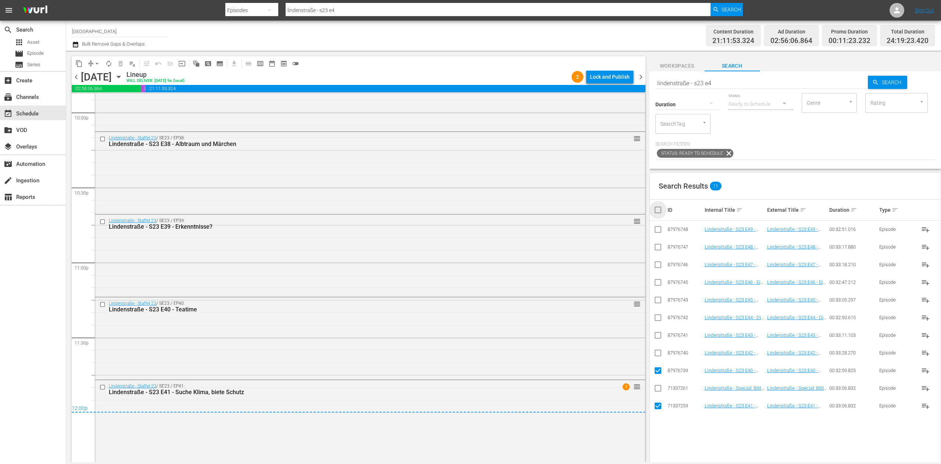
click at [660, 209] on input "checkbox" at bounding box center [660, 209] width 15 height 9
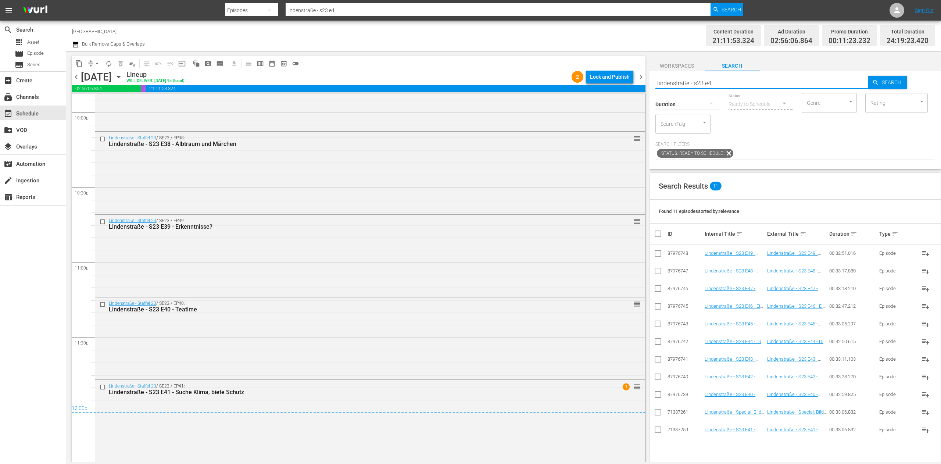
drag, startPoint x: 736, startPoint y: 83, endPoint x: 575, endPoint y: 83, distance: 161.7
click at [575, 83] on div "content_copy compress arrow_drop_down autorenew_outlined delete_forever_outline…" at bounding box center [503, 256] width 874 height 411
click at [93, 61] on span "arrow_drop_down" at bounding box center [96, 63] width 7 height 7
click at [107, 104] on li "Align to End of Previous Day" at bounding box center [97, 103] width 77 height 12
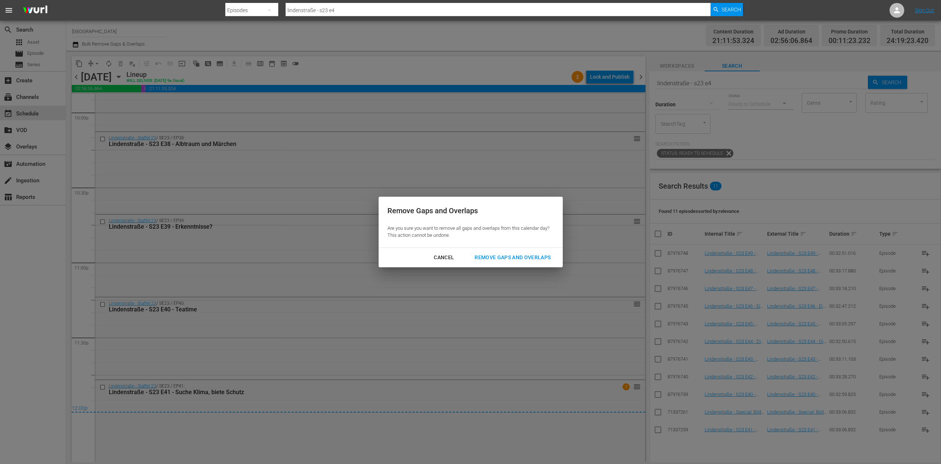
click at [514, 256] on div "Remove Gaps and Overlaps" at bounding box center [512, 257] width 88 height 9
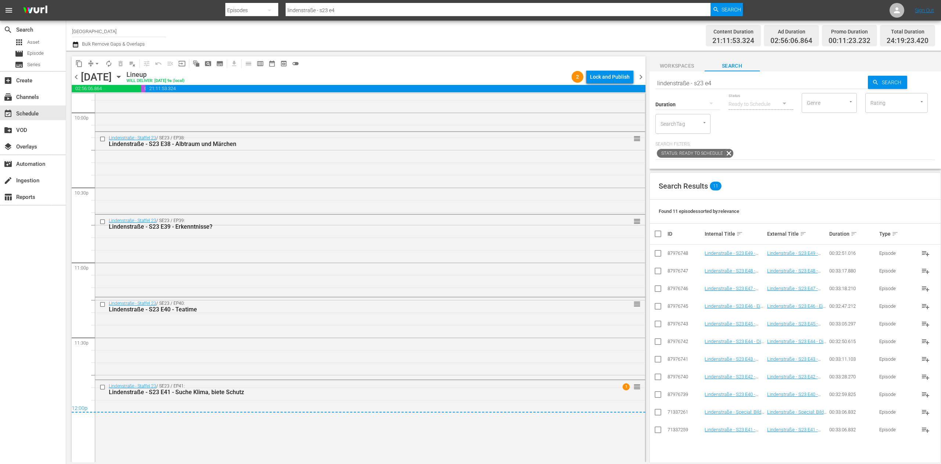
click at [640, 74] on span "chevron_right" at bounding box center [640, 76] width 9 height 9
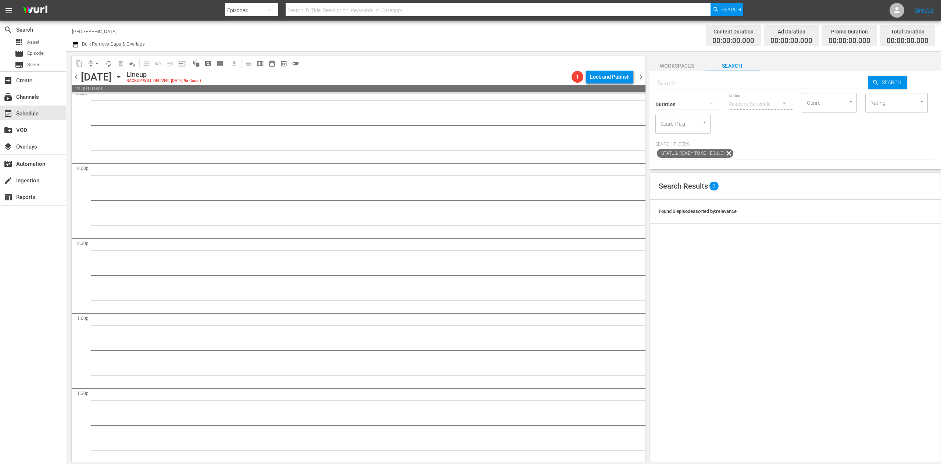
scroll to position [3229, 0]
click at [694, 82] on input "text" at bounding box center [761, 83] width 213 height 18
paste input "lindenstraße - s23 e4"
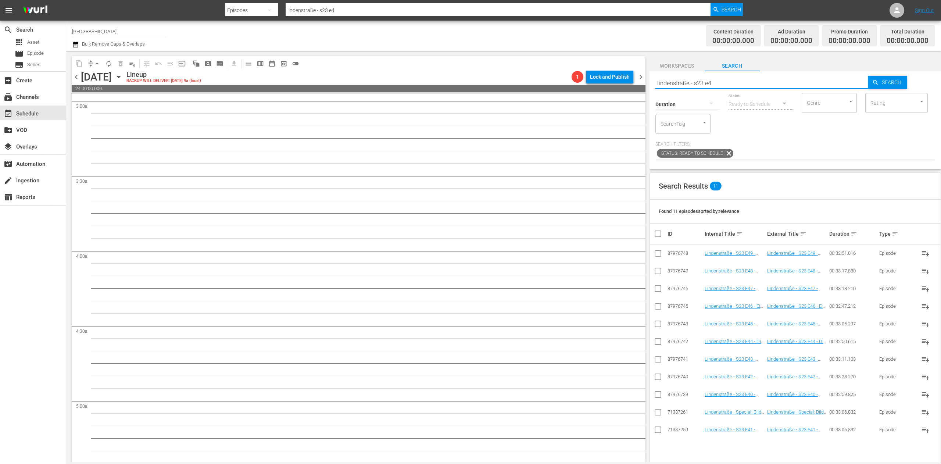
scroll to position [0, 0]
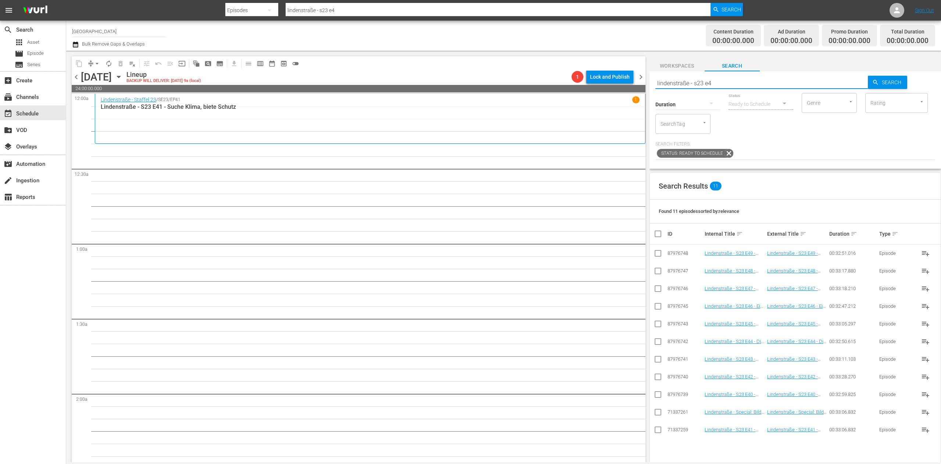
click at [658, 379] on input "checkbox" at bounding box center [657, 378] width 9 height 9
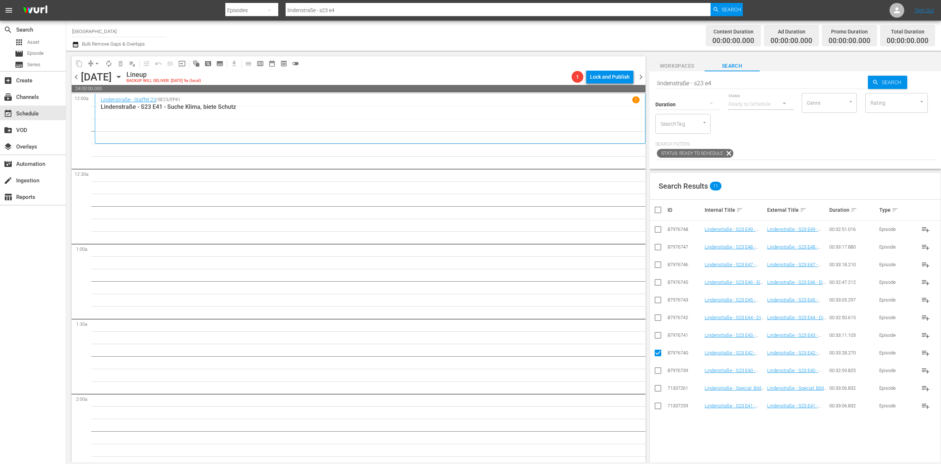
click at [658, 333] on input "checkbox" at bounding box center [657, 336] width 9 height 9
click at [659, 317] on input "checkbox" at bounding box center [657, 319] width 9 height 9
click at [659, 302] on input "checkbox" at bounding box center [657, 301] width 9 height 9
click at [660, 278] on icon at bounding box center [657, 282] width 9 height 9
click at [659, 282] on input "checkbox" at bounding box center [657, 283] width 9 height 9
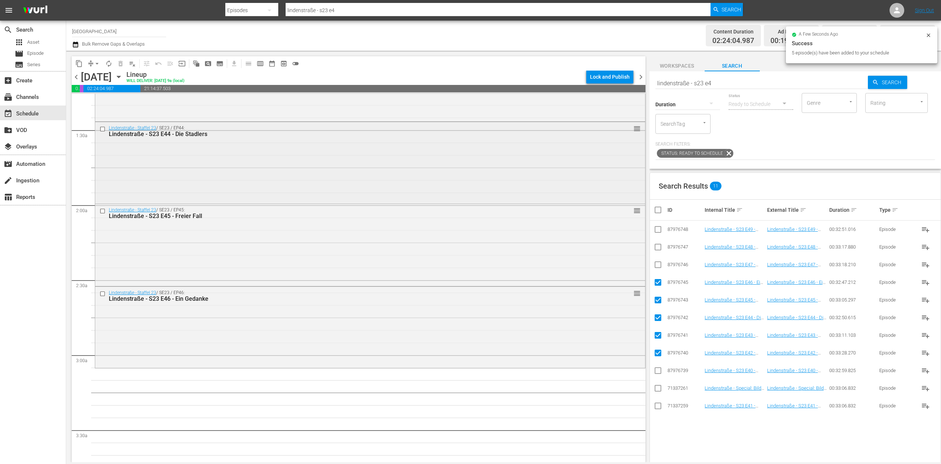
scroll to position [220, 0]
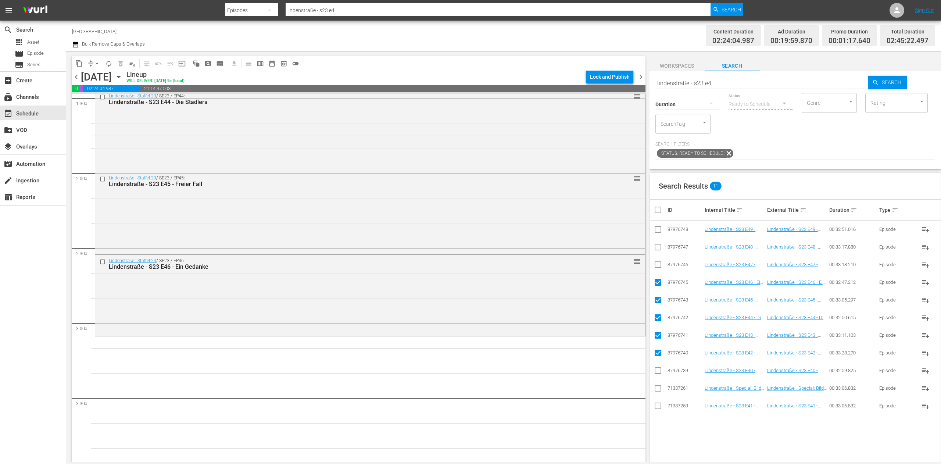
click at [653, 209] on input "checkbox" at bounding box center [660, 209] width 15 height 9
click at [656, 209] on input "checkbox" at bounding box center [660, 209] width 15 height 9
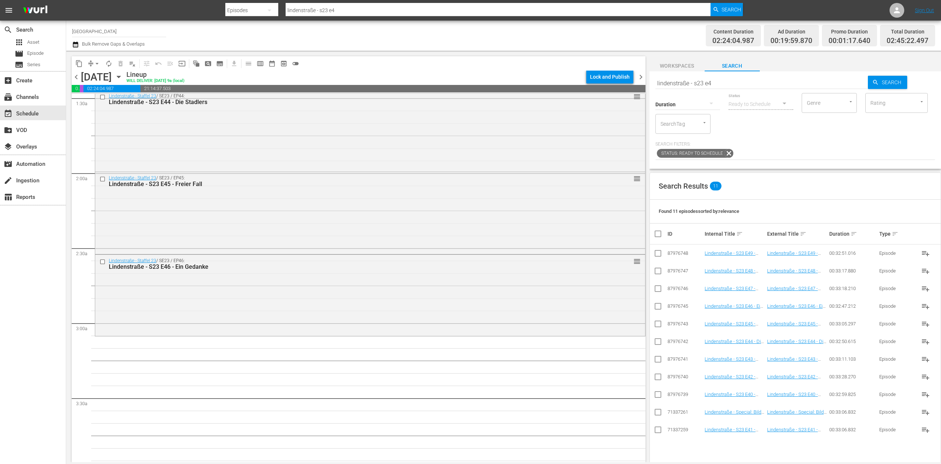
click at [732, 82] on input "lindenstraße - s23 e4" at bounding box center [761, 83] width 213 height 18
click at [657, 305] on input "checkbox" at bounding box center [657, 307] width 9 height 9
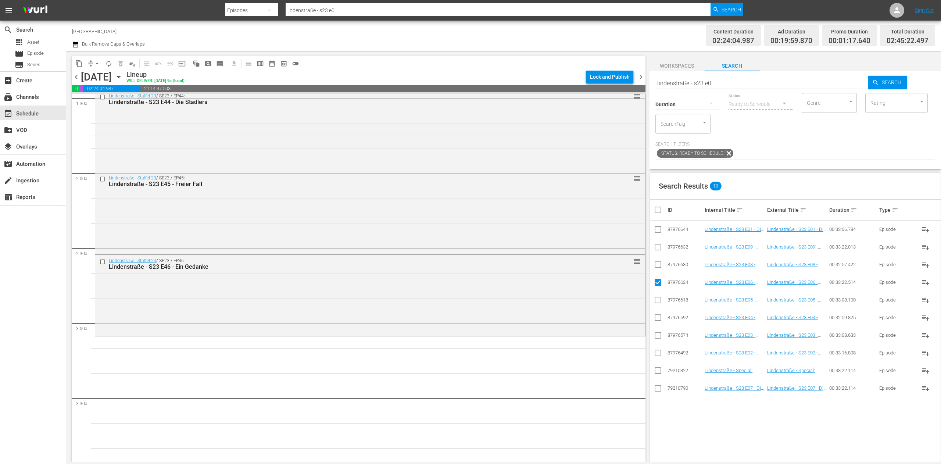
click at [654, 389] on input "checkbox" at bounding box center [657, 389] width 9 height 9
click at [657, 264] on input "checkbox" at bounding box center [657, 266] width 9 height 9
click at [657, 247] on input "checkbox" at bounding box center [657, 248] width 9 height 9
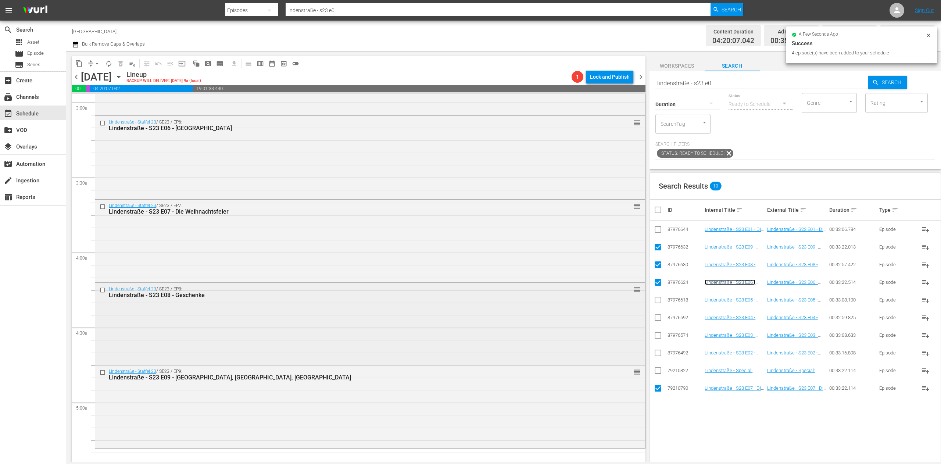
scroll to position [588, 0]
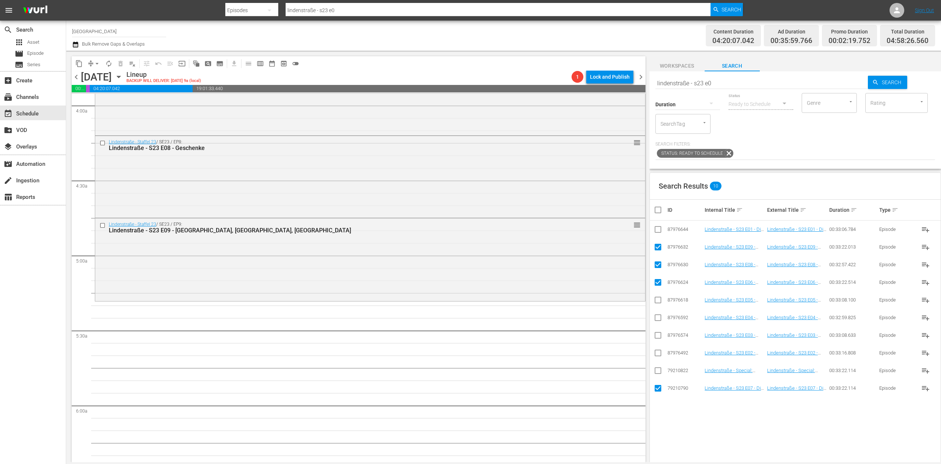
click at [658, 207] on input "checkbox" at bounding box center [660, 209] width 15 height 9
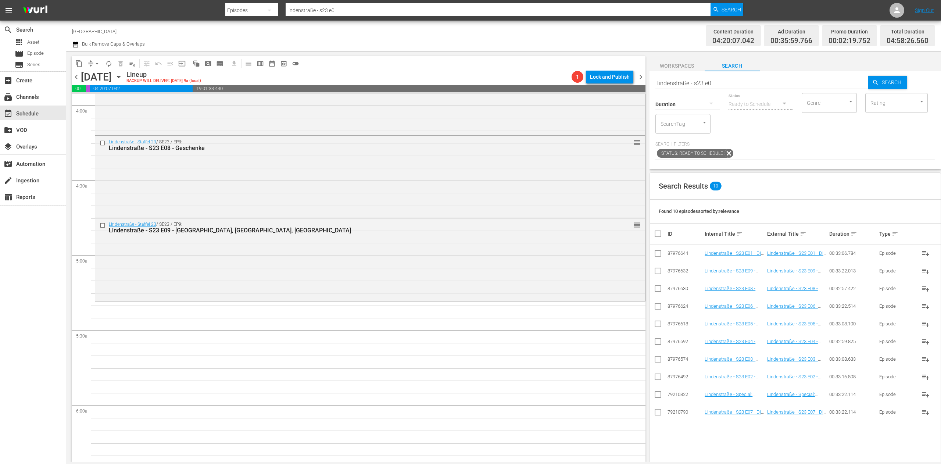
click at [715, 85] on input "lindenstraße - s23 e0" at bounding box center [761, 83] width 213 height 18
click at [655, 253] on input "checkbox" at bounding box center [657, 254] width 9 height 9
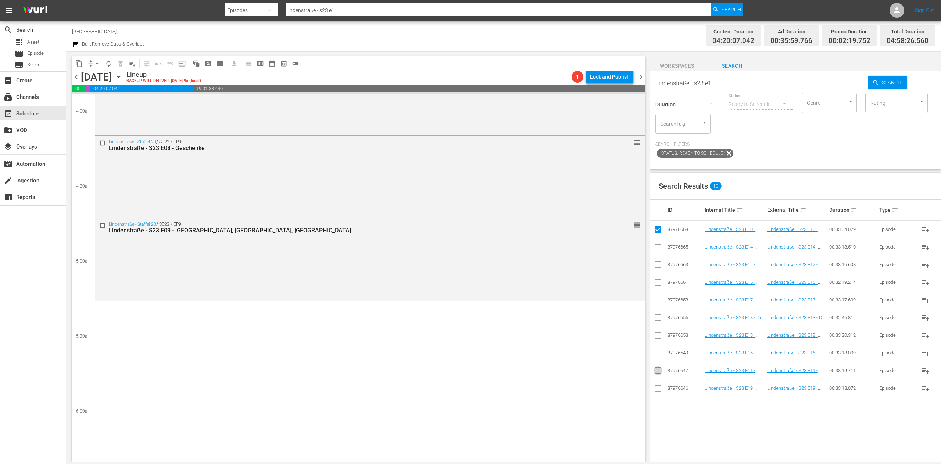
click at [657, 371] on input "checkbox" at bounding box center [657, 371] width 9 height 9
click at [660, 266] on input "checkbox" at bounding box center [657, 266] width 9 height 9
click at [660, 315] on input "checkbox" at bounding box center [657, 319] width 9 height 9
click at [656, 247] on input "checkbox" at bounding box center [657, 248] width 9 height 9
click at [658, 279] on input "checkbox" at bounding box center [657, 283] width 9 height 9
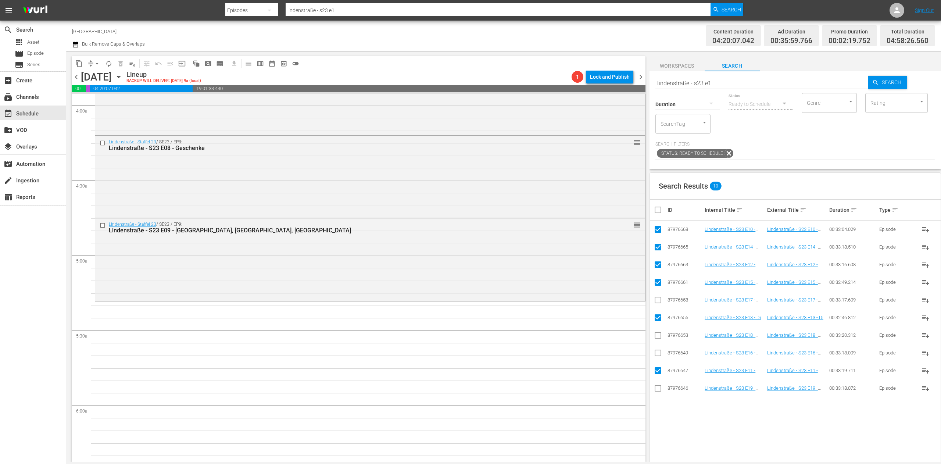
click at [655, 353] on input "checkbox" at bounding box center [657, 354] width 9 height 9
drag, startPoint x: 657, startPoint y: 298, endPoint x: 663, endPoint y: 323, distance: 26.4
click at [657, 298] on input "checkbox" at bounding box center [657, 301] width 9 height 9
click at [656, 338] on input "checkbox" at bounding box center [657, 336] width 9 height 9
click at [658, 392] on input "checkbox" at bounding box center [657, 389] width 9 height 9
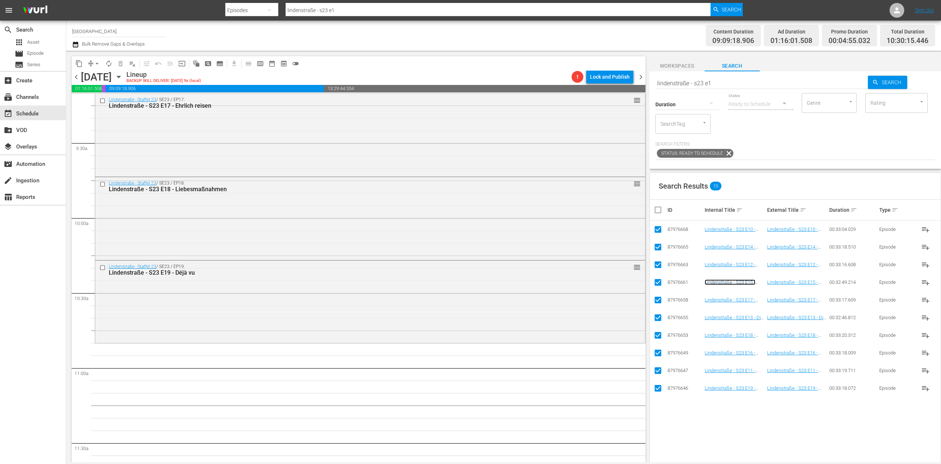
scroll to position [1396, 0]
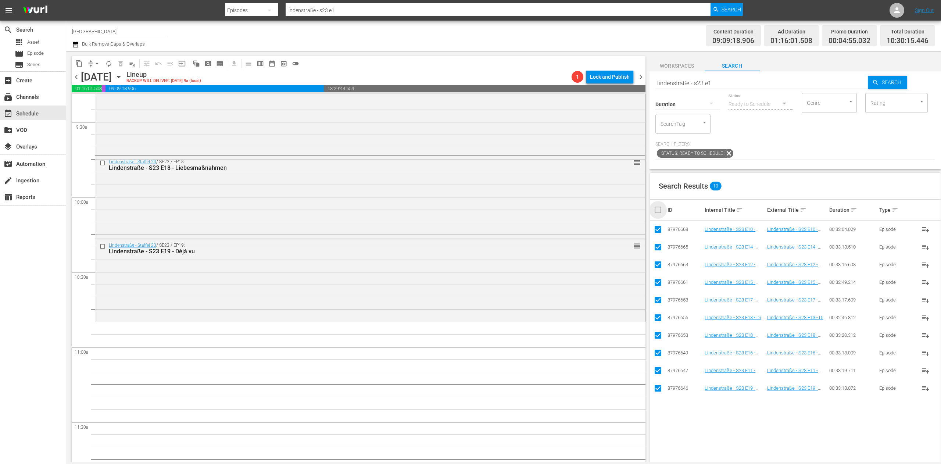
click at [661, 214] on input "checkbox" at bounding box center [660, 209] width 15 height 9
click at [660, 207] on input "checkbox" at bounding box center [660, 209] width 15 height 9
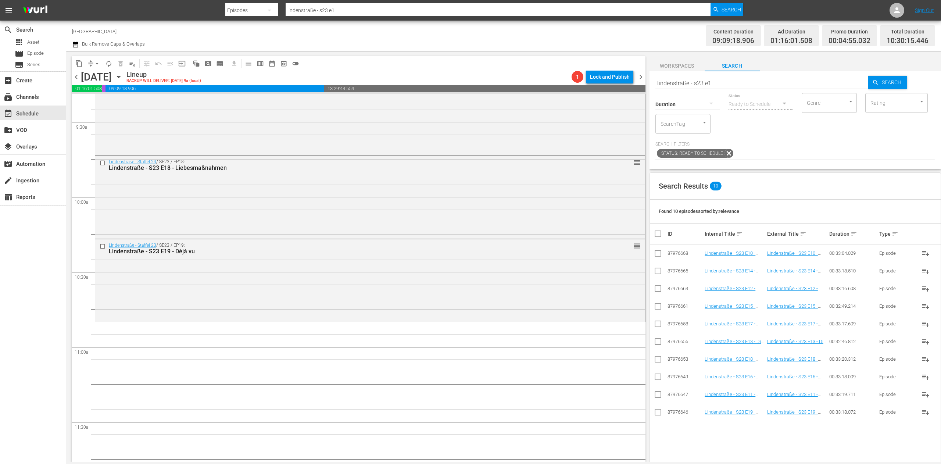
click at [719, 82] on input "lindenstraße - s23 e1" at bounding box center [761, 83] width 213 height 18
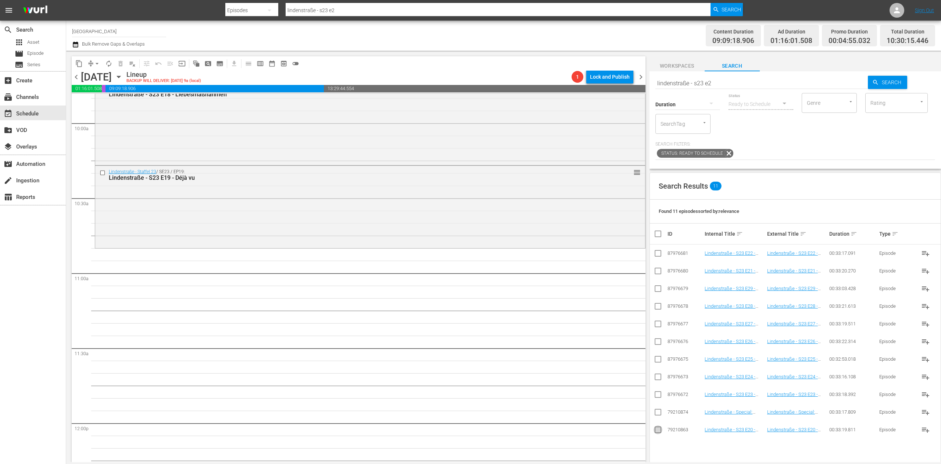
click at [660, 431] on input "checkbox" at bounding box center [657, 431] width 9 height 9
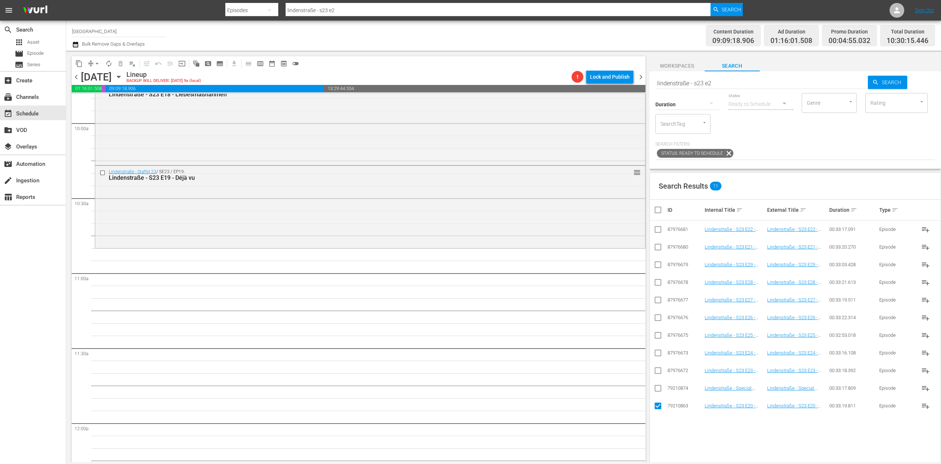
click at [659, 247] on input "checkbox" at bounding box center [657, 248] width 9 height 9
click at [657, 229] on input "checkbox" at bounding box center [657, 230] width 9 height 9
click at [657, 373] on input "checkbox" at bounding box center [657, 371] width 9 height 9
click at [660, 351] on input "checkbox" at bounding box center [657, 354] width 9 height 9
click at [656, 332] on icon at bounding box center [657, 335] width 9 height 9
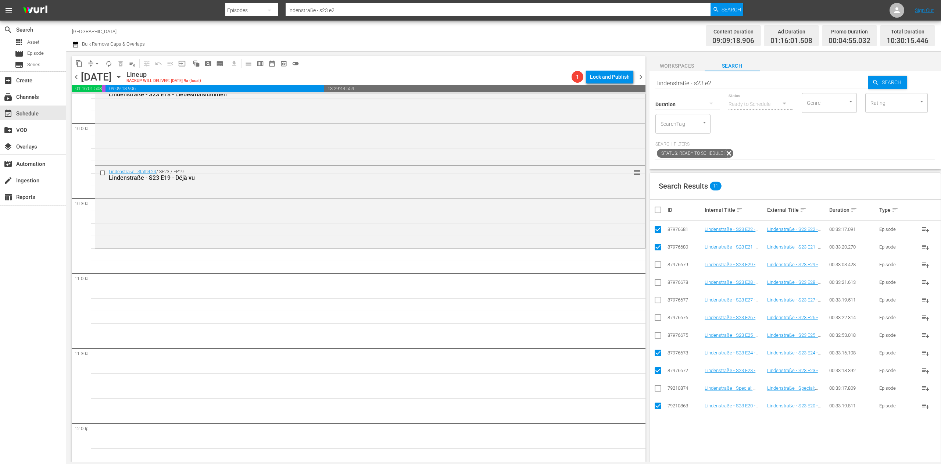
click at [661, 332] on icon at bounding box center [657, 335] width 9 height 9
click at [660, 335] on input "checkbox" at bounding box center [657, 336] width 9 height 9
click at [653, 316] on input "checkbox" at bounding box center [657, 319] width 9 height 9
click at [657, 298] on input "checkbox" at bounding box center [657, 301] width 9 height 9
click at [658, 280] on input "checkbox" at bounding box center [657, 283] width 9 height 9
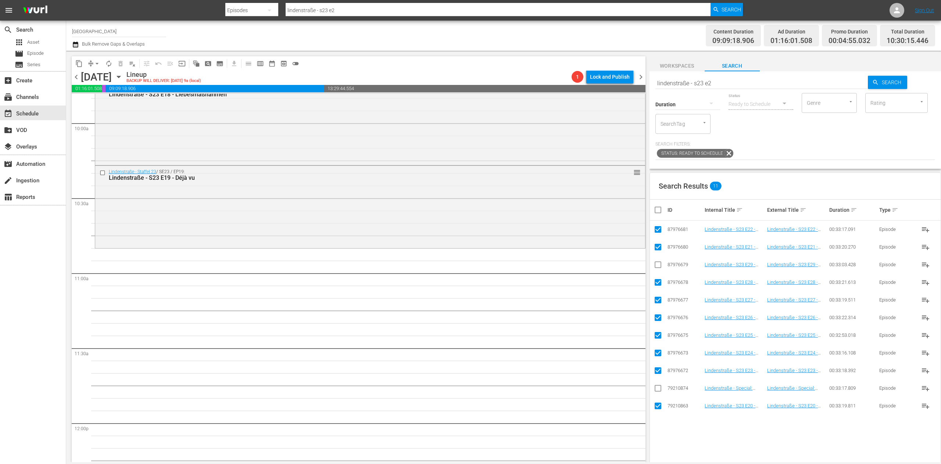
click at [659, 266] on input "checkbox" at bounding box center [657, 266] width 9 height 9
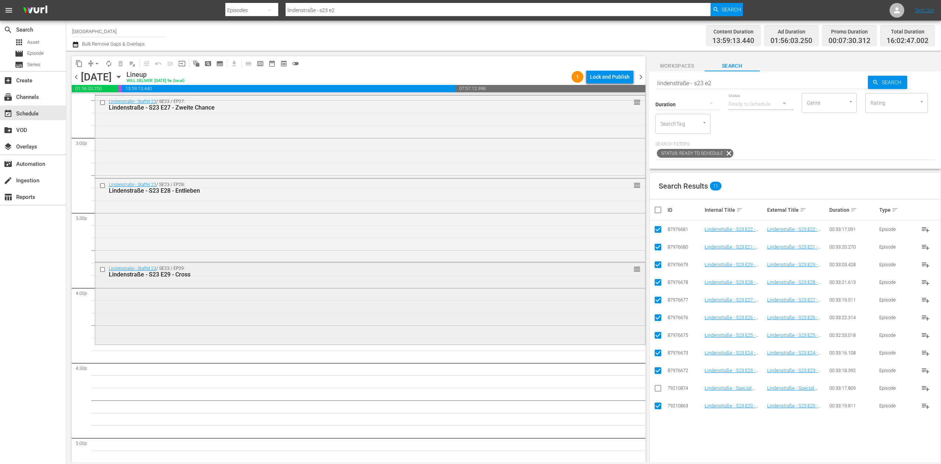
scroll to position [2278, 0]
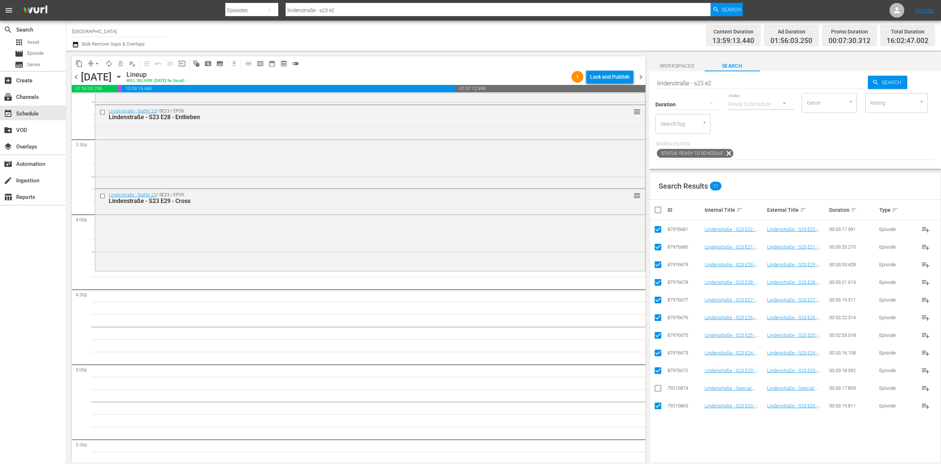
click at [658, 208] on input "checkbox" at bounding box center [660, 209] width 15 height 9
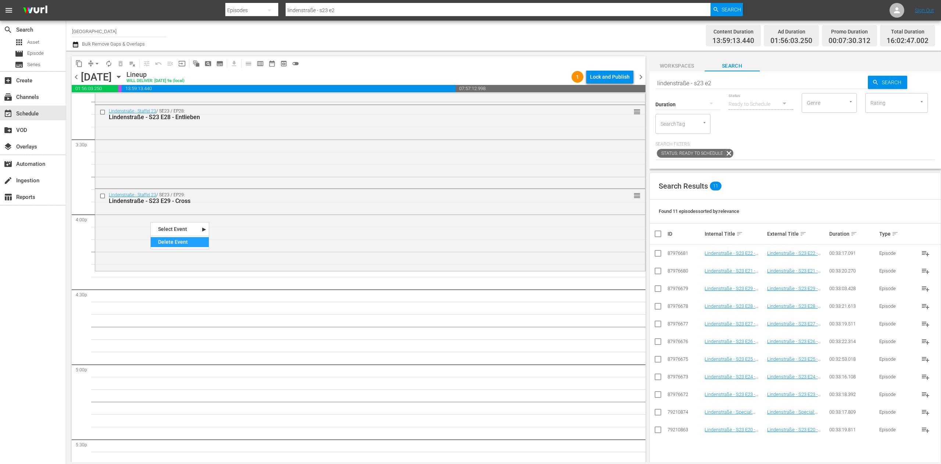
click at [181, 242] on div "Delete Event" at bounding box center [180, 242] width 58 height 10
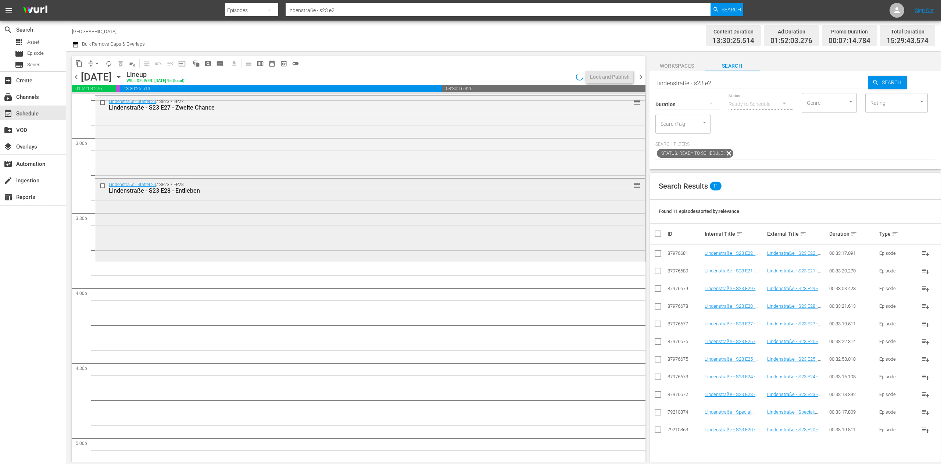
drag, startPoint x: 165, startPoint y: 216, endPoint x: 161, endPoint y: 226, distance: 11.1
click at [191, 246] on div "Delete Event" at bounding box center [190, 247] width 58 height 10
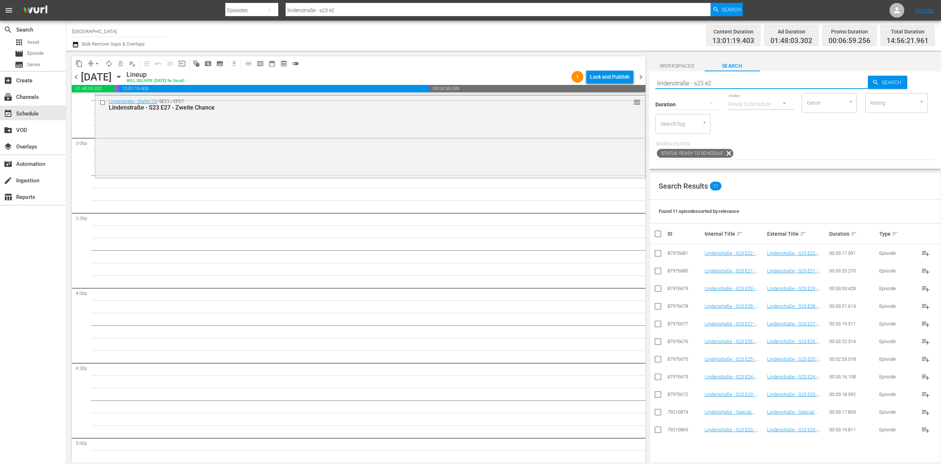
drag, startPoint x: 732, startPoint y: 82, endPoint x: 696, endPoint y: 83, distance: 36.4
click at [696, 83] on input "lindenstraße - s23 e2" at bounding box center [761, 83] width 213 height 18
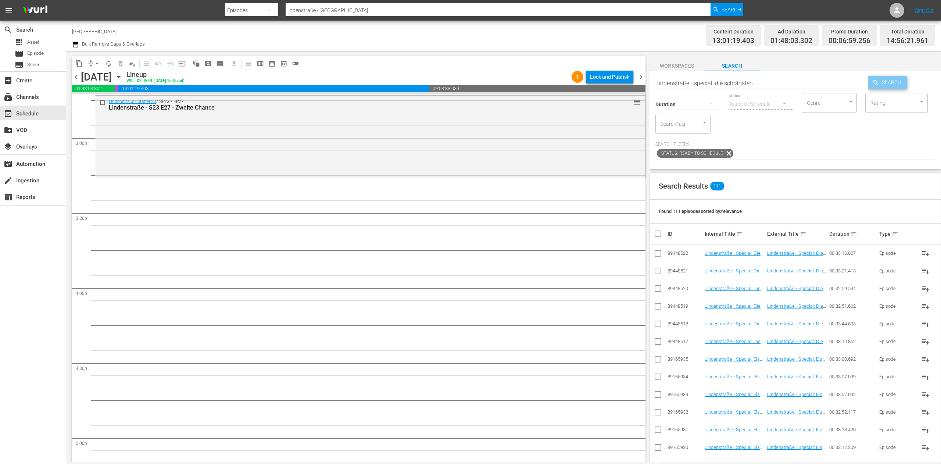
click at [872, 83] on icon "button" at bounding box center [875, 82] width 7 height 7
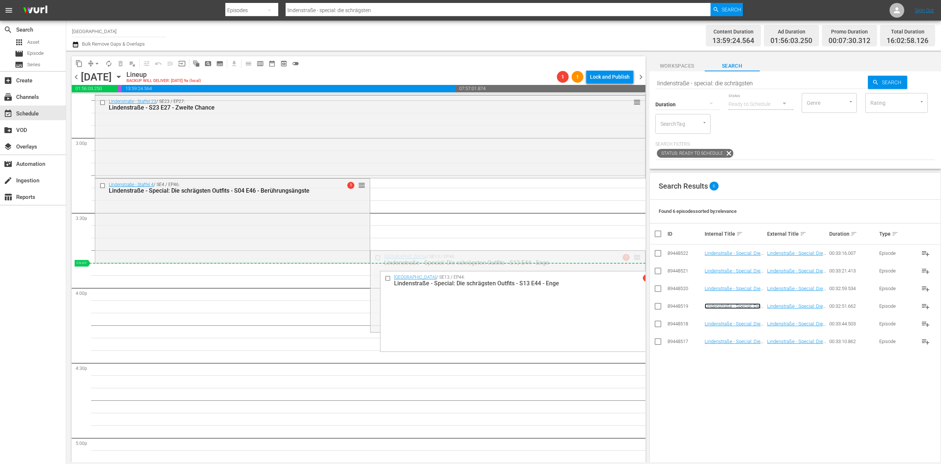
drag, startPoint x: 625, startPoint y: 252, endPoint x: 614, endPoint y: 270, distance: 20.8
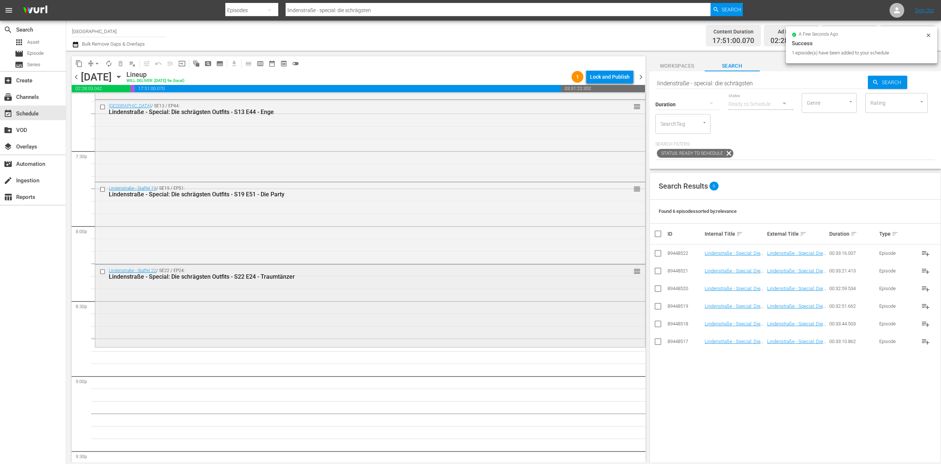
scroll to position [2792, 0]
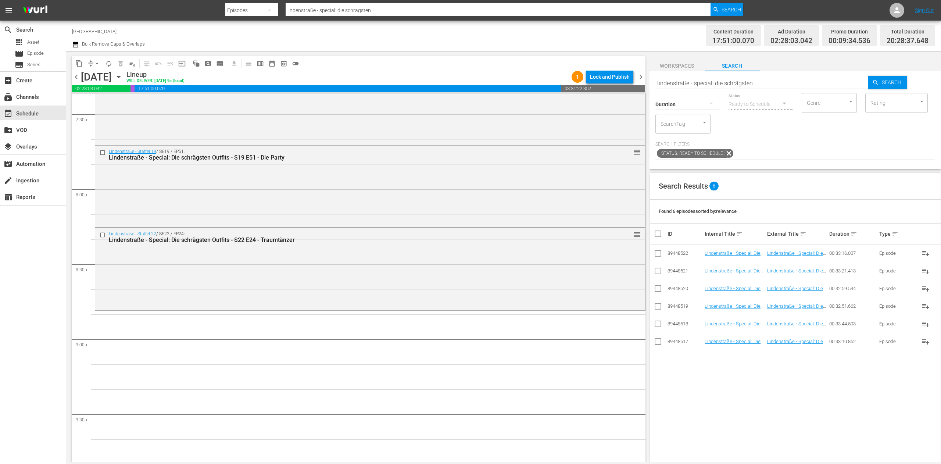
scroll to position [2925, 0]
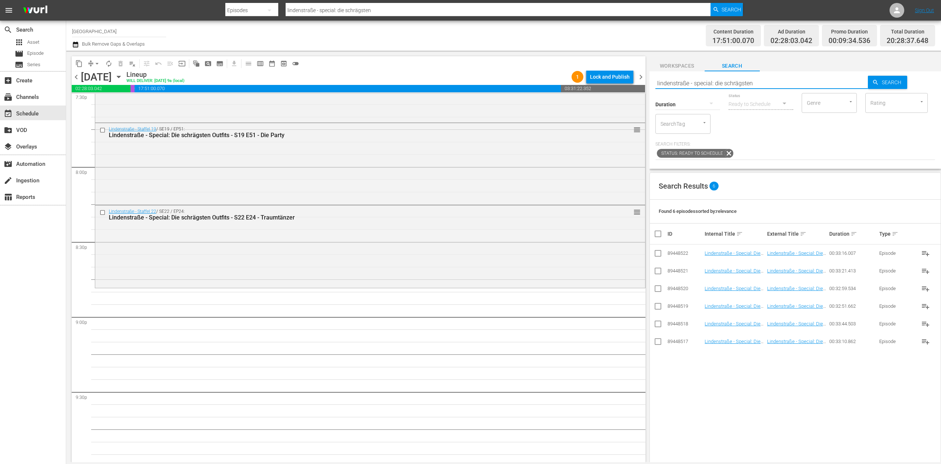
drag, startPoint x: 784, startPoint y: 84, endPoint x: 696, endPoint y: 82, distance: 87.8
click at [696, 82] on input "lindenstraße - special: die schrägsten" at bounding box center [761, 83] width 213 height 18
type input "lindenstraße - s23 e0"
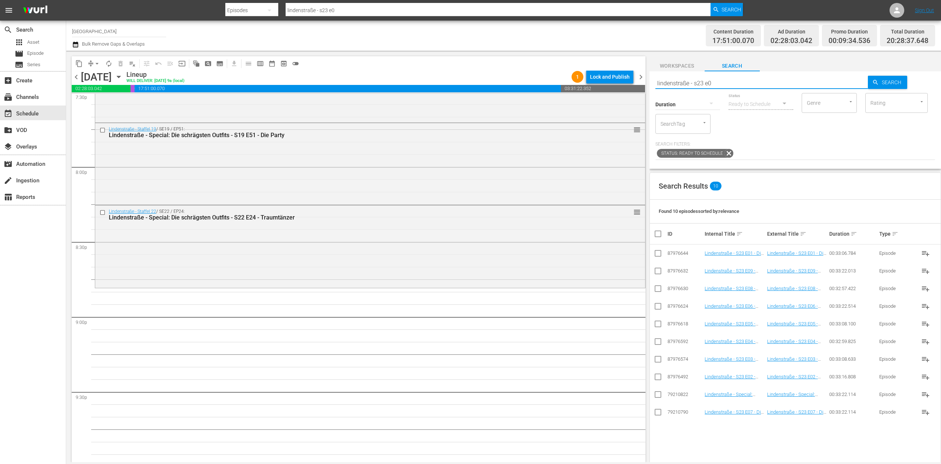
click at [660, 304] on input "checkbox" at bounding box center [657, 307] width 9 height 9
checkbox input "true"
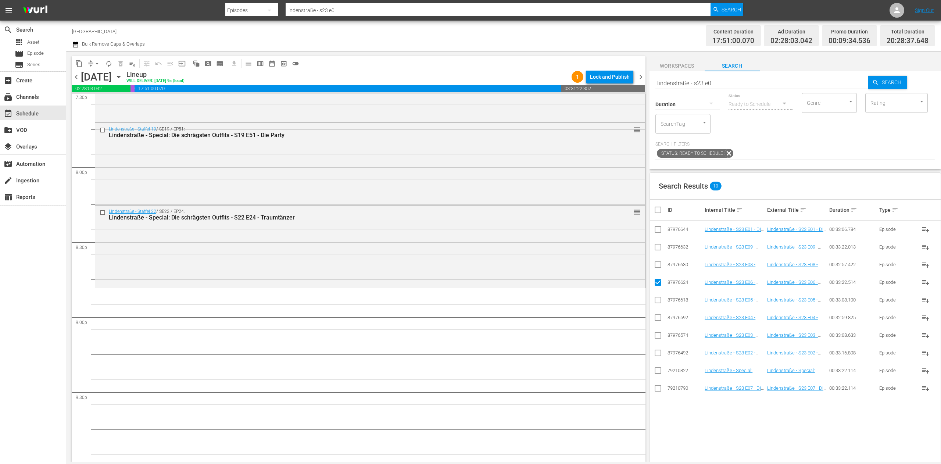
click at [659, 387] on input "checkbox" at bounding box center [657, 389] width 9 height 9
checkbox input "true"
click at [655, 268] on input "checkbox" at bounding box center [657, 266] width 9 height 9
checkbox input "true"
click at [661, 247] on input "checkbox" at bounding box center [657, 248] width 9 height 9
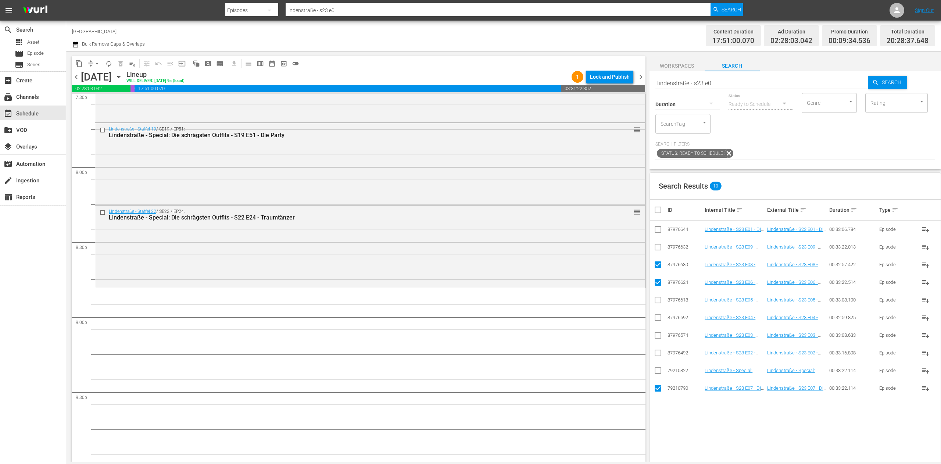
checkbox input "true"
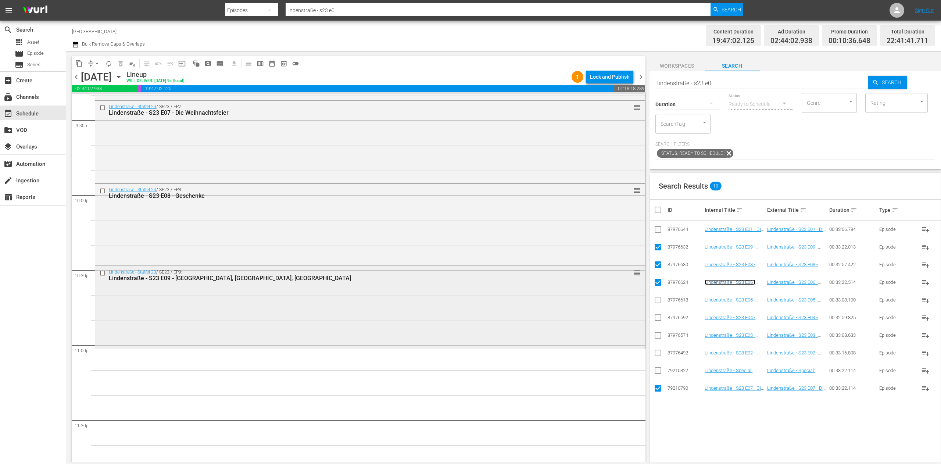
scroll to position [3219, 0]
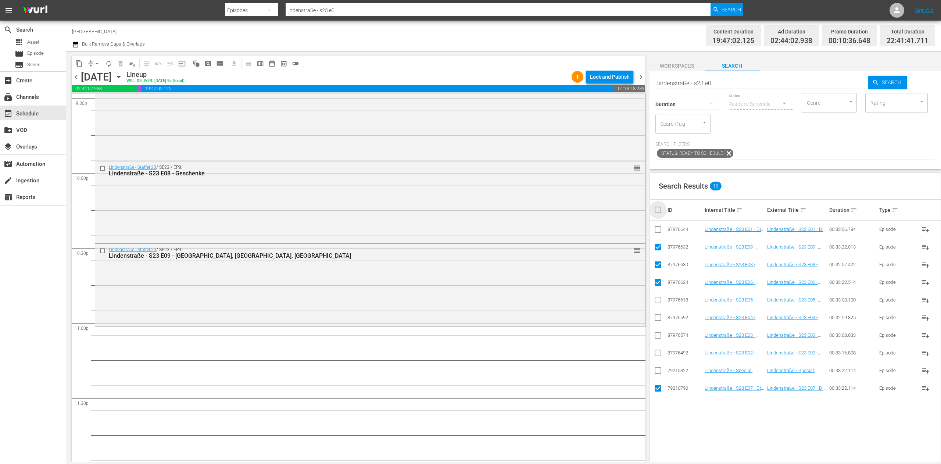
click at [657, 212] on input "checkbox" at bounding box center [660, 209] width 15 height 9
checkbox input "true"
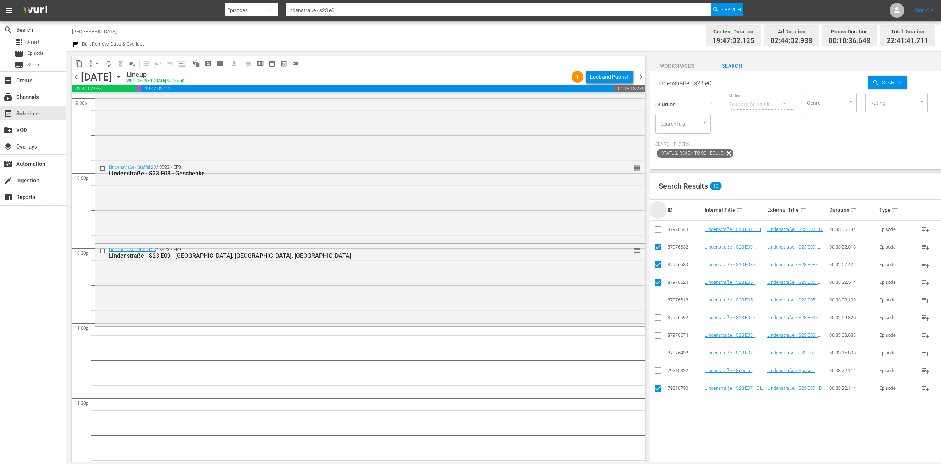
checkbox input "true"
click at [657, 212] on input "checkbox" at bounding box center [660, 209] width 15 height 9
checkbox input "false"
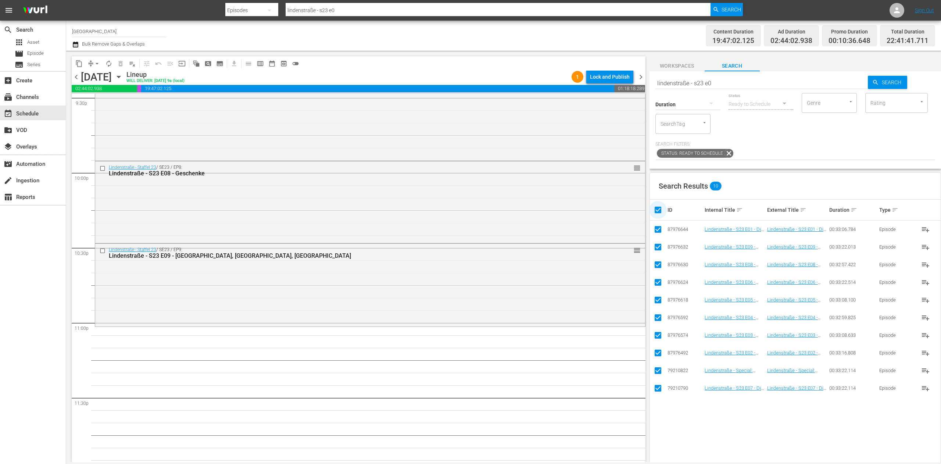
checkbox input "false"
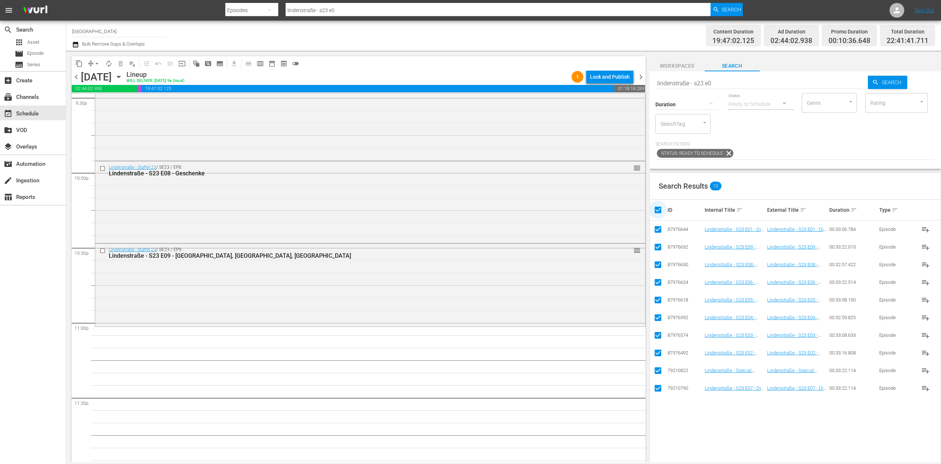
checkbox input "false"
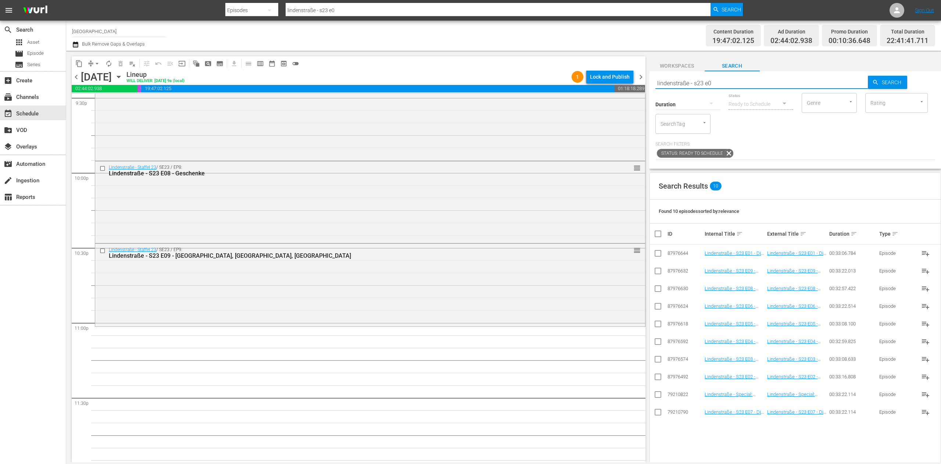
click at [734, 86] on input "lindenstraße - s23 e0" at bounding box center [761, 83] width 213 height 18
type input "lindenstraße - s23 e1"
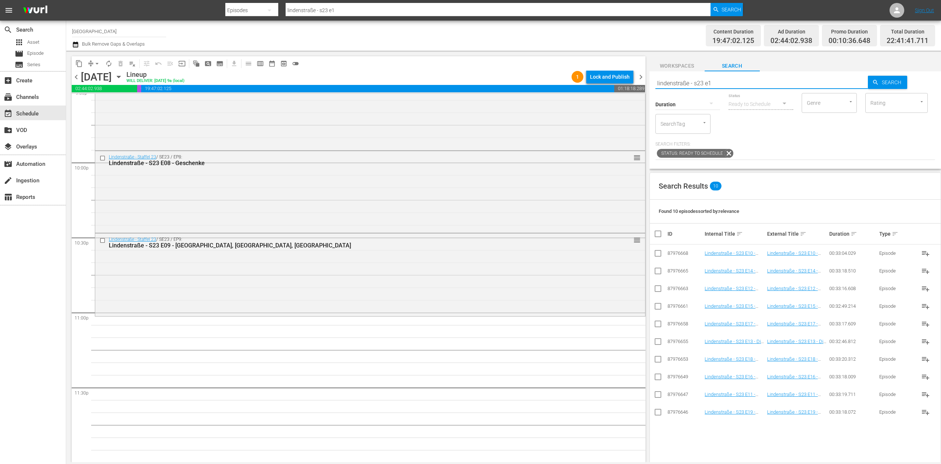
click at [660, 256] on input "checkbox" at bounding box center [657, 254] width 9 height 9
checkbox input "true"
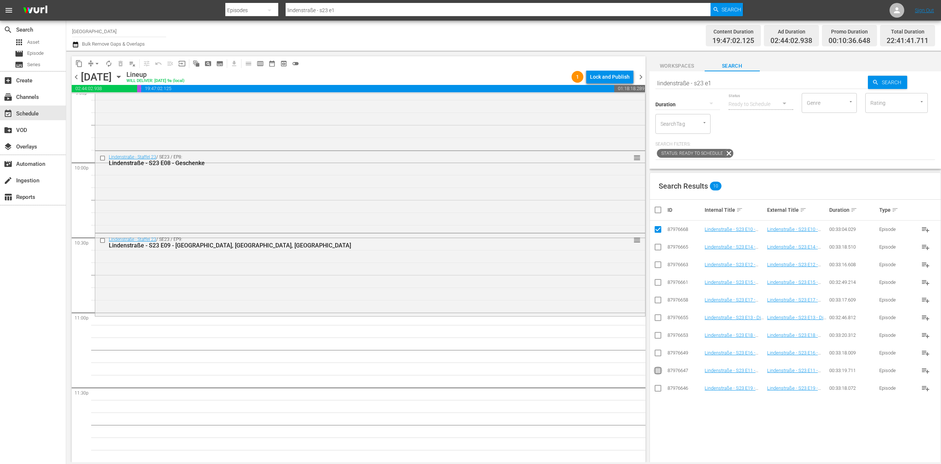
click at [655, 369] on input "checkbox" at bounding box center [657, 371] width 9 height 9
checkbox input "true"
click at [654, 265] on input "checkbox" at bounding box center [657, 266] width 9 height 9
checkbox input "true"
click at [655, 319] on input "checkbox" at bounding box center [657, 319] width 9 height 9
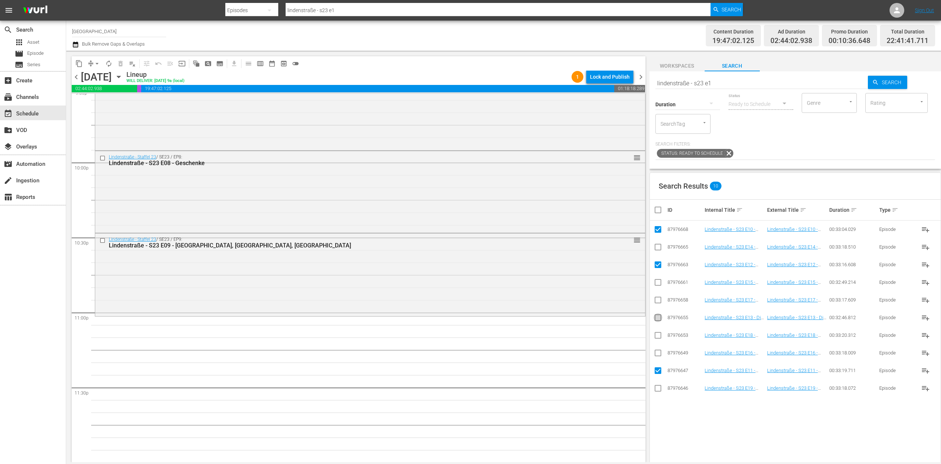
checkbox input "true"
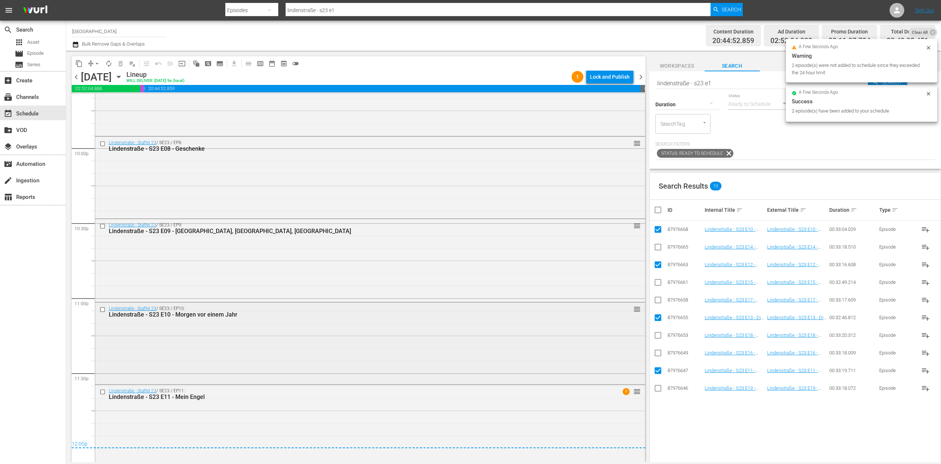
scroll to position [3250, 0]
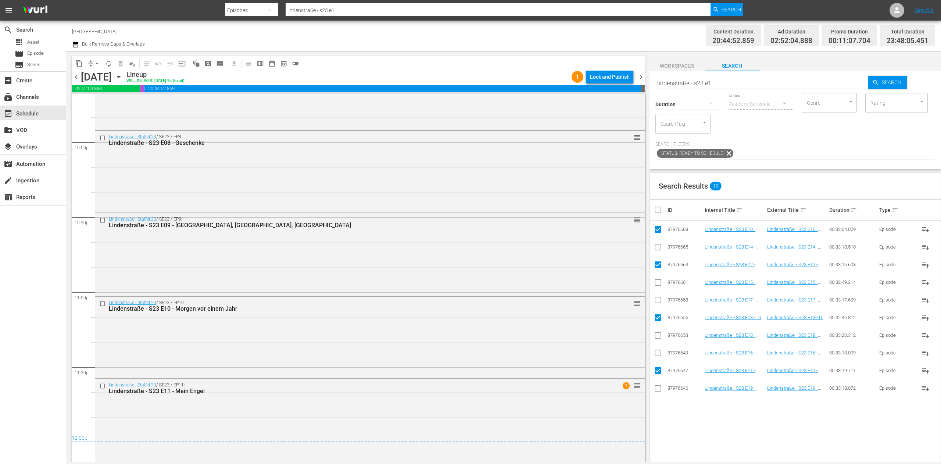
click at [659, 212] on input "checkbox" at bounding box center [660, 209] width 15 height 9
checkbox input "true"
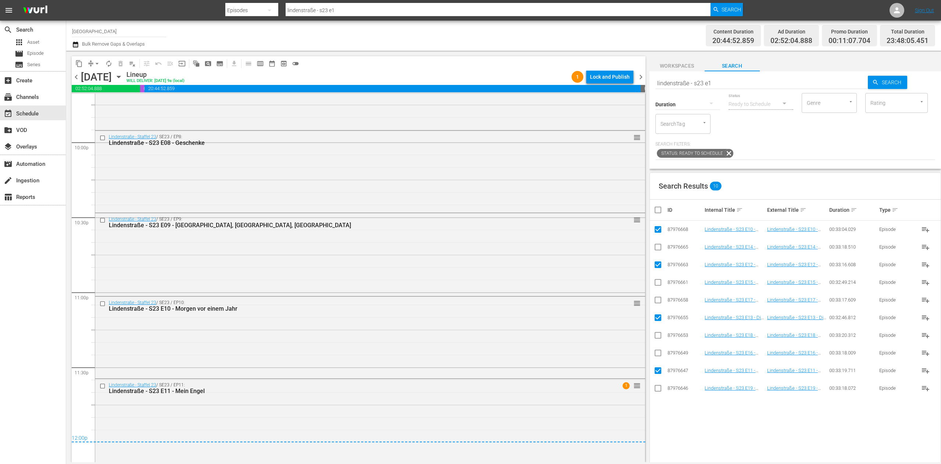
checkbox input "true"
click at [659, 212] on input "checkbox" at bounding box center [660, 209] width 15 height 9
checkbox input "false"
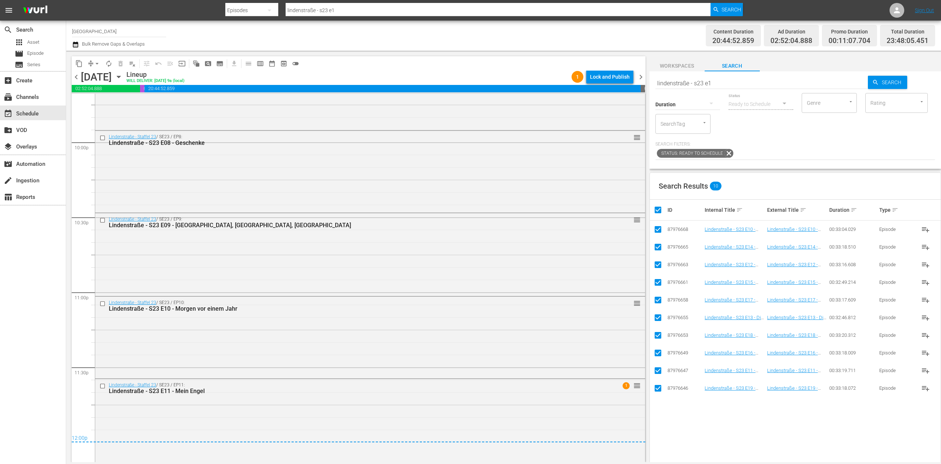
checkbox input "false"
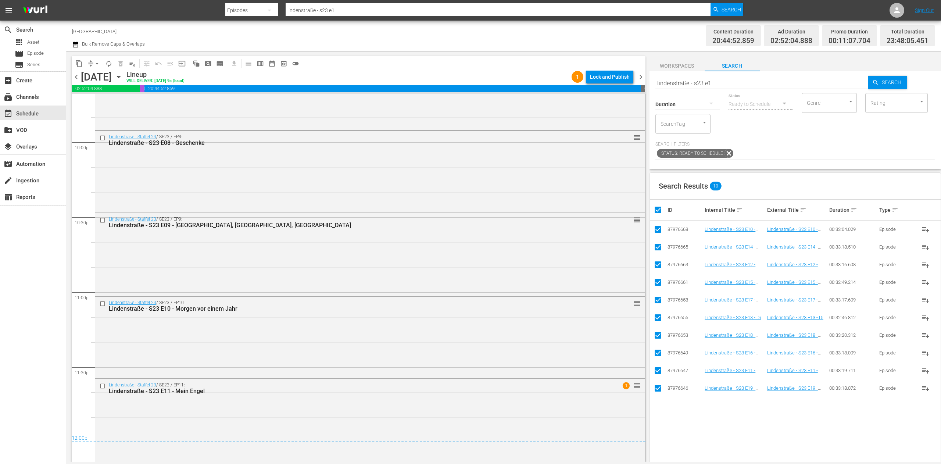
checkbox input "false"
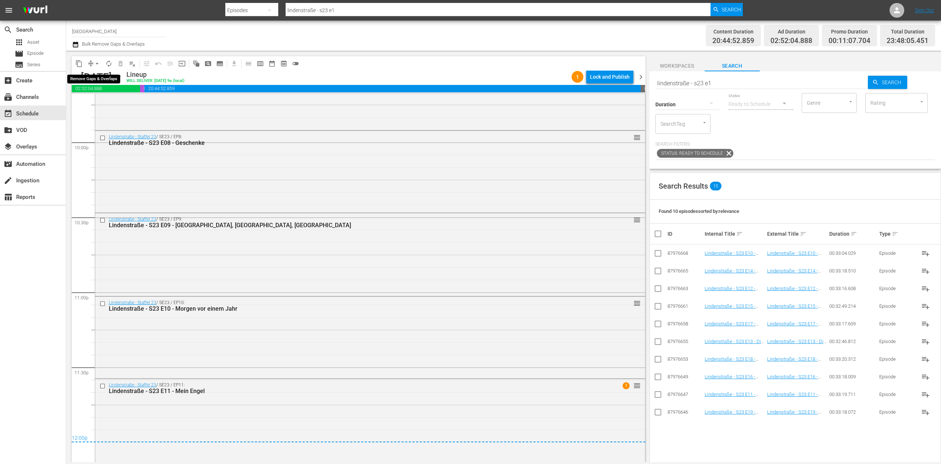
click at [93, 65] on button "arrow_drop_down" at bounding box center [97, 64] width 12 height 12
click at [99, 98] on li "Align to End of Previous Day" at bounding box center [97, 103] width 77 height 12
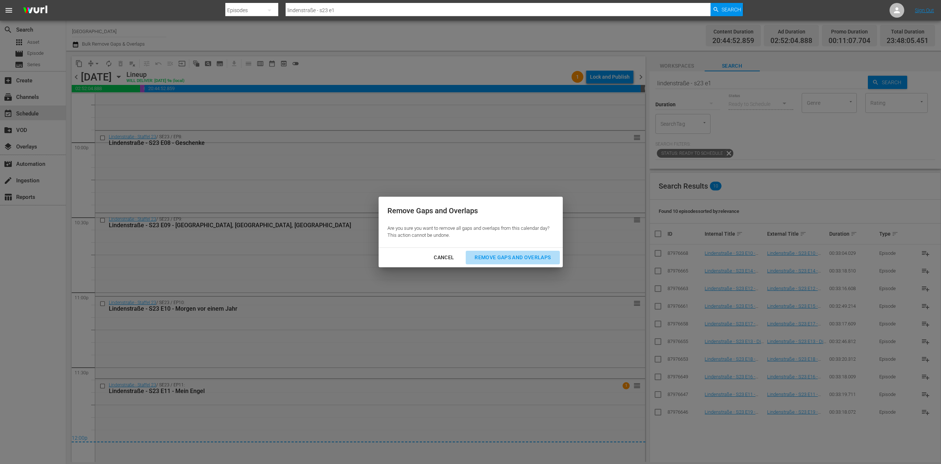
click at [545, 253] on div "Remove Gaps and Overlaps" at bounding box center [512, 257] width 88 height 9
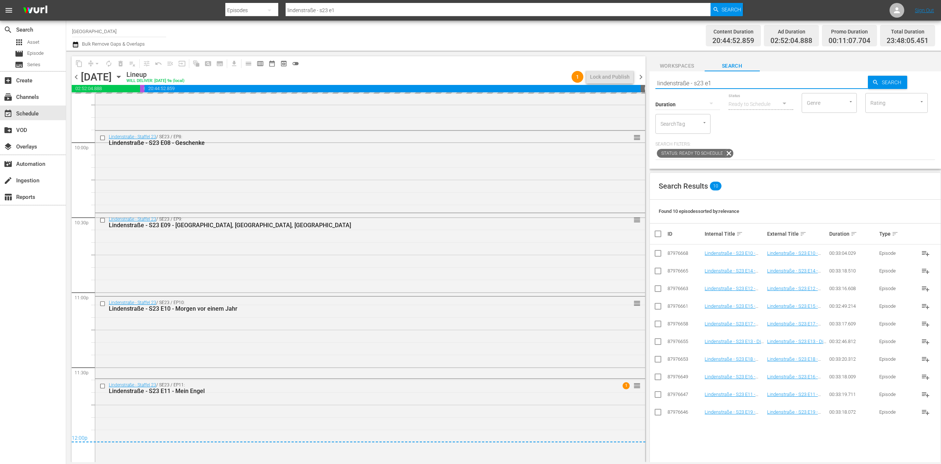
click at [609, 80] on div "content_copy compress arrow_drop_down autorenew_outlined delete_forever_outline…" at bounding box center [503, 256] width 874 height 411
click at [656, 39] on div "Content Duration 20:44:52.859 Ad Duration 02:52:04.888 Promo Duration 00:11:07.…" at bounding box center [739, 35] width 392 height 26
click at [636, 72] on span "chevron_right" at bounding box center [640, 76] width 9 height 9
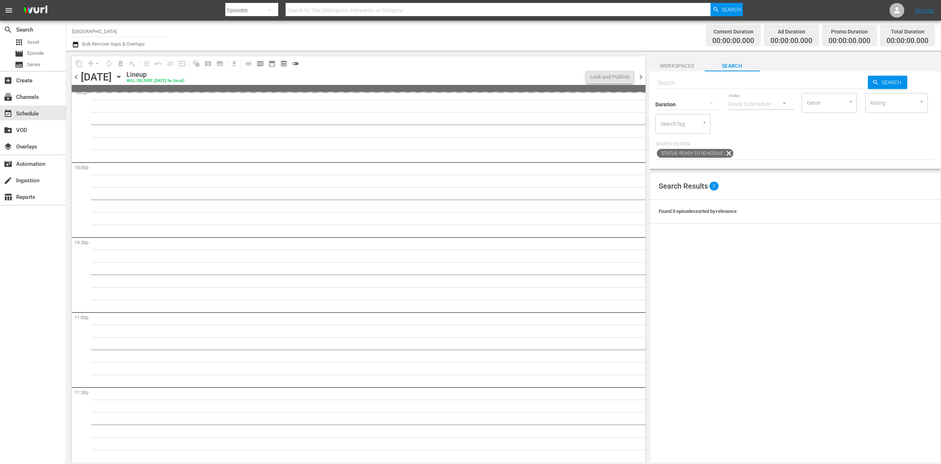
click at [697, 76] on input "text" at bounding box center [761, 83] width 213 height 18
paste input "lindenstraße - s23 e1"
type input "lindenstraße - s23 e1"
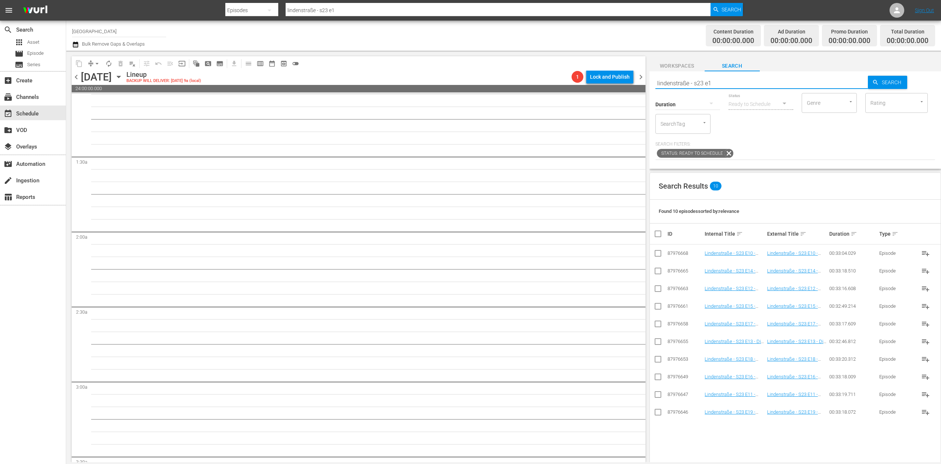
scroll to position [0, 0]
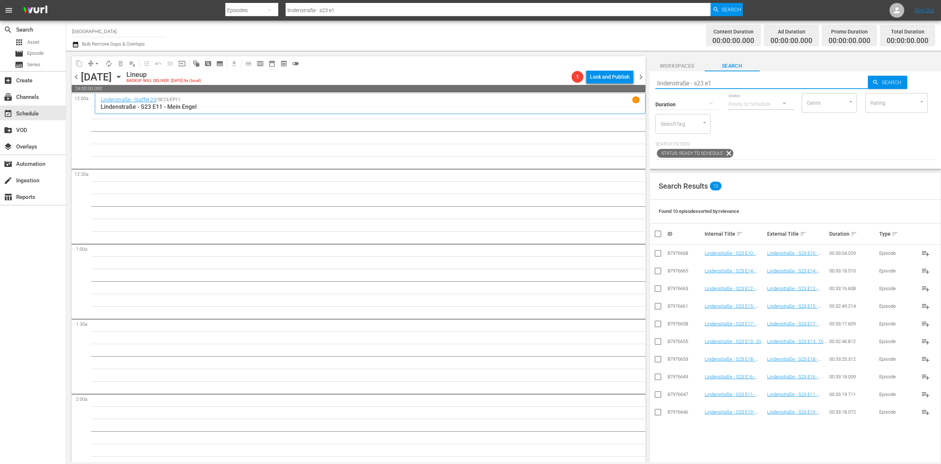
click at [662, 287] on td at bounding box center [658, 289] width 17 height 18
click at [660, 289] on input "checkbox" at bounding box center [657, 289] width 9 height 9
checkbox input "true"
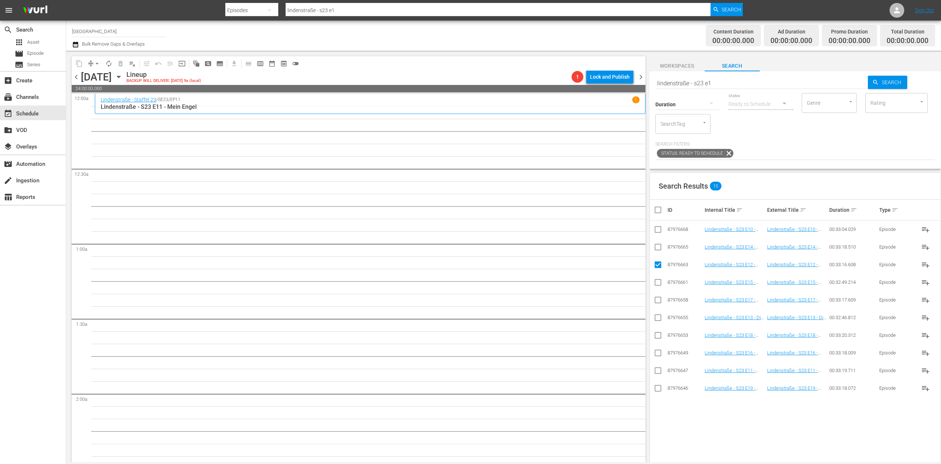
click at [654, 317] on input "checkbox" at bounding box center [657, 319] width 9 height 9
checkbox input "true"
click at [660, 245] on input "checkbox" at bounding box center [657, 248] width 9 height 9
checkbox input "true"
click at [657, 283] on input "checkbox" at bounding box center [657, 283] width 9 height 9
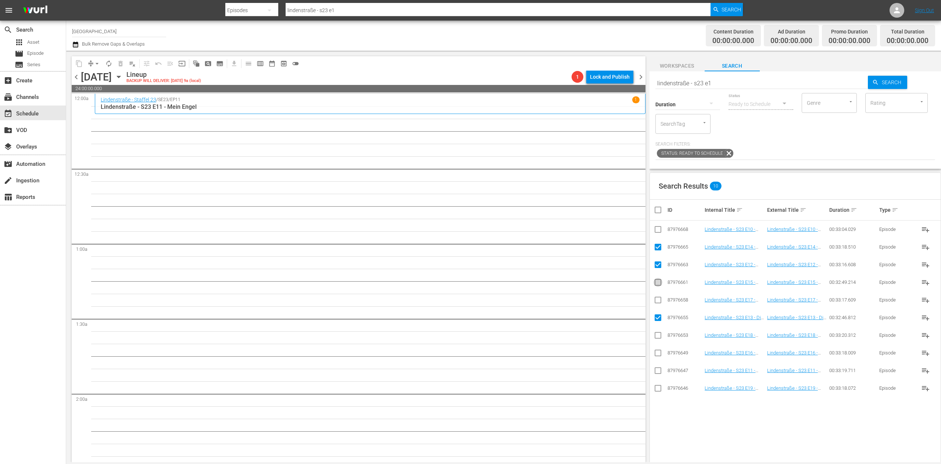
checkbox input "true"
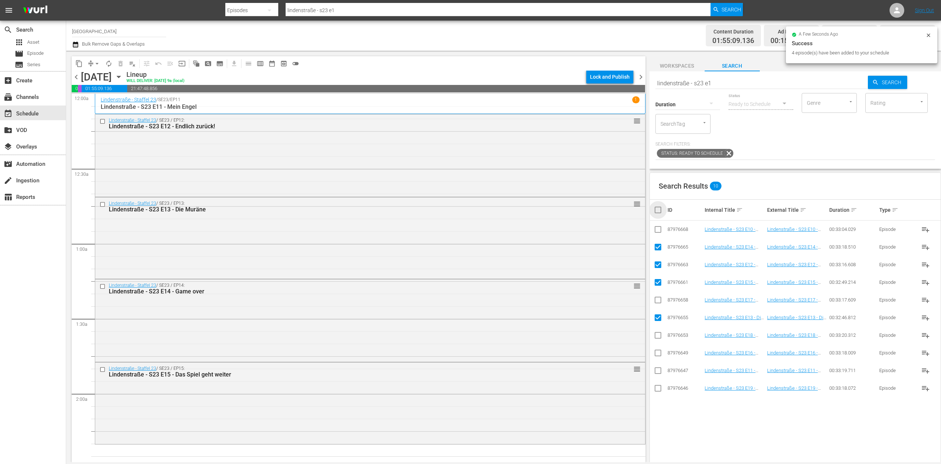
click at [658, 207] on input "checkbox" at bounding box center [660, 209] width 15 height 9
checkbox input "true"
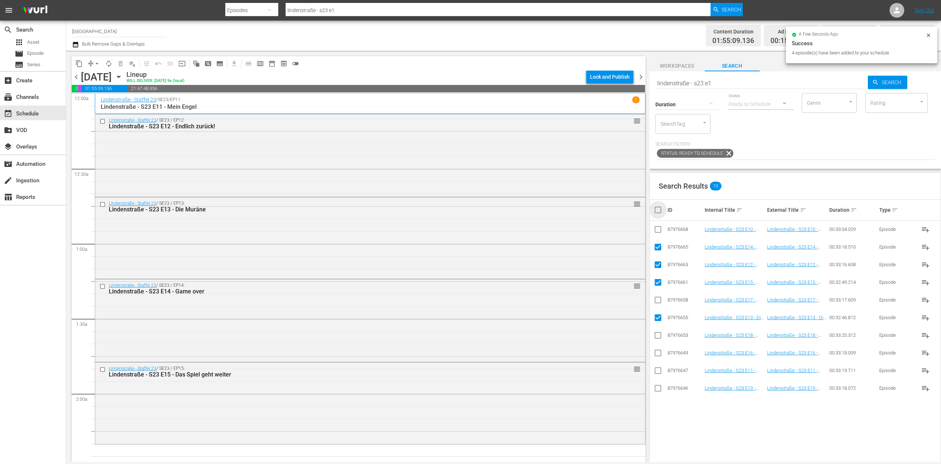
checkbox input "true"
click at [658, 207] on input "checkbox" at bounding box center [660, 209] width 15 height 9
checkbox input "false"
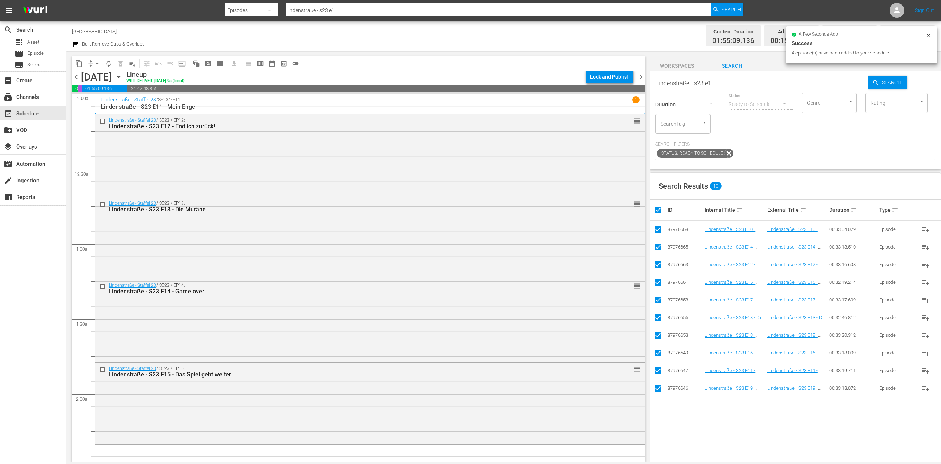
checkbox input "false"
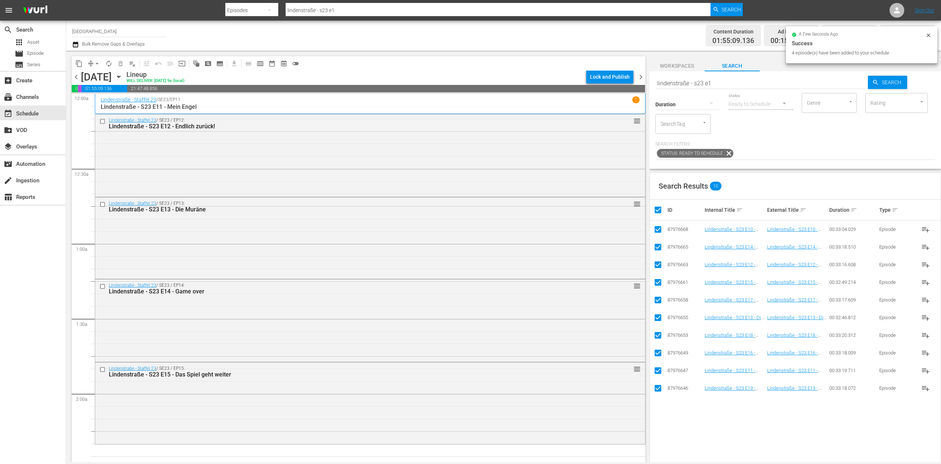
checkbox input "false"
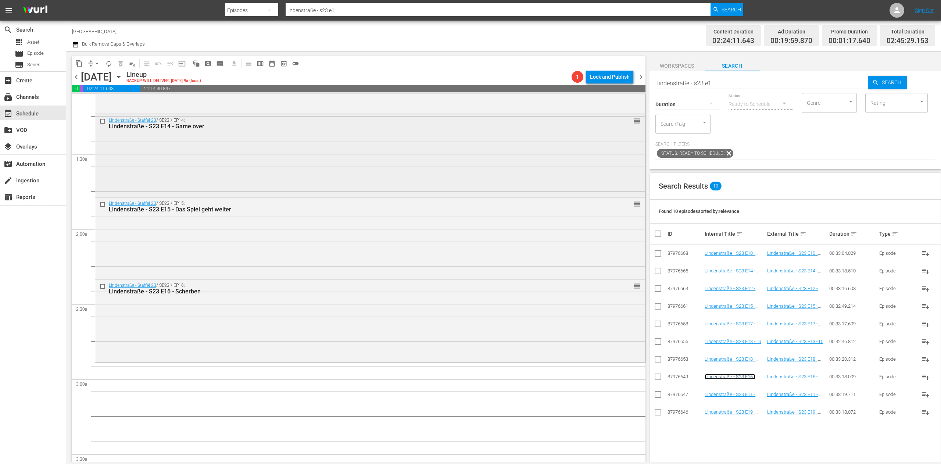
scroll to position [294, 0]
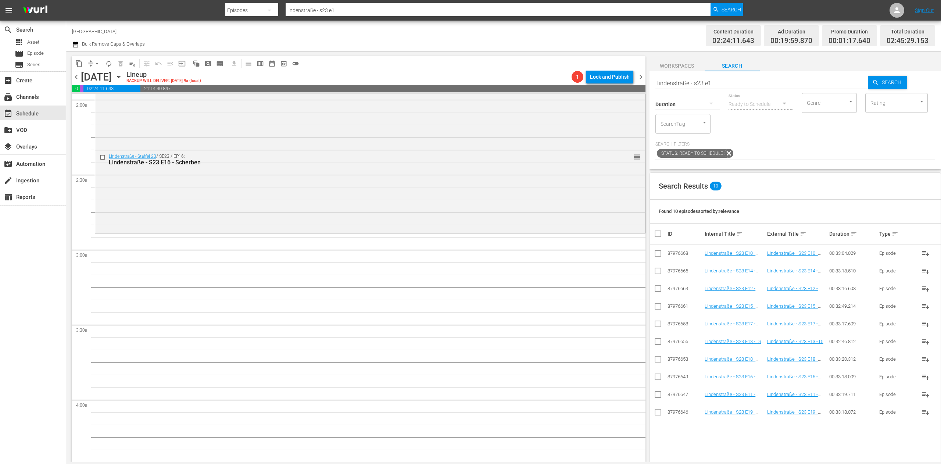
click at [741, 86] on input "lindenstraße - s23 e1" at bounding box center [761, 83] width 213 height 18
type input "lindenstraße - s23 e0"
type input "lindenstraße - s11 e0"
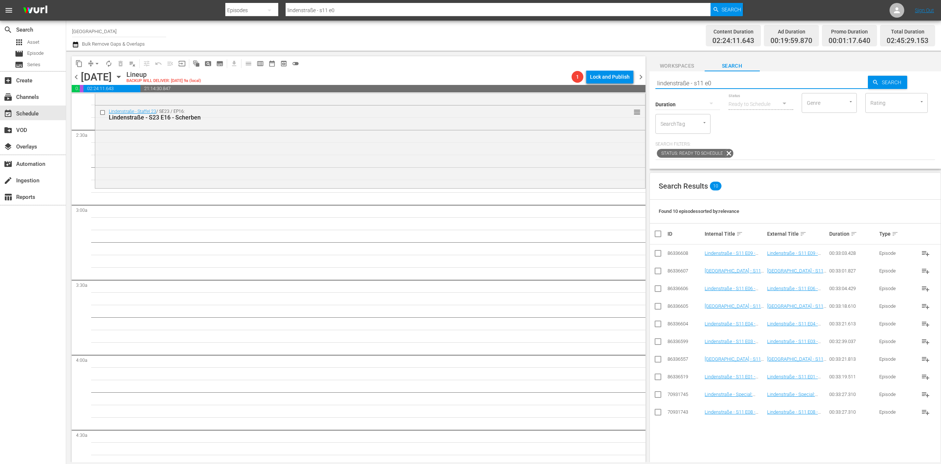
scroll to position [367, 0]
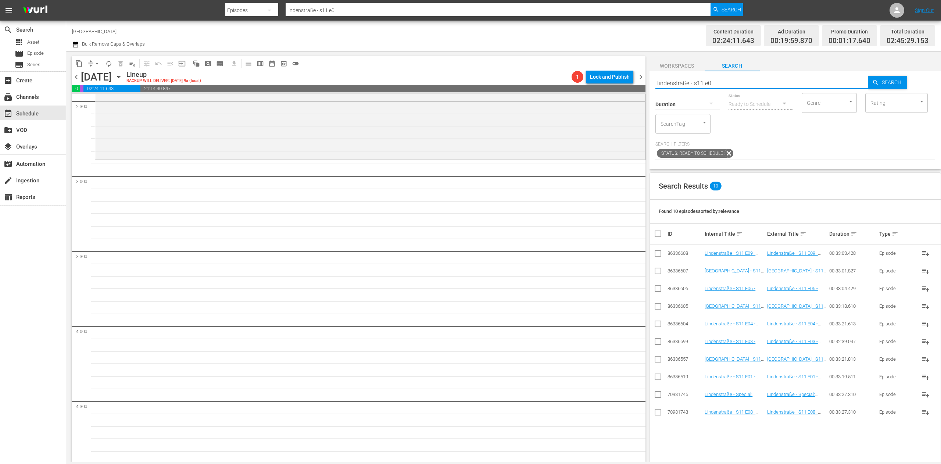
click at [661, 274] on input "checkbox" at bounding box center [657, 272] width 9 height 9
checkbox input "true"
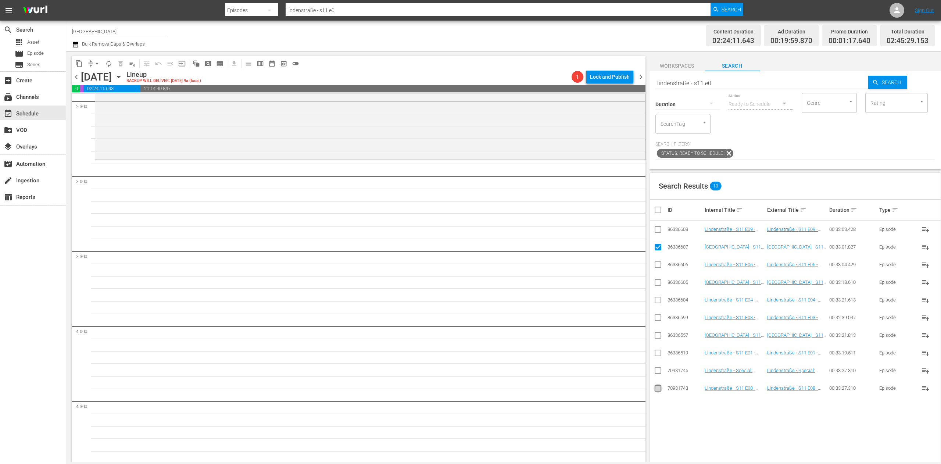
click at [655, 387] on input "checkbox" at bounding box center [657, 389] width 9 height 9
checkbox input "true"
click at [659, 231] on input "checkbox" at bounding box center [657, 230] width 9 height 9
checkbox input "true"
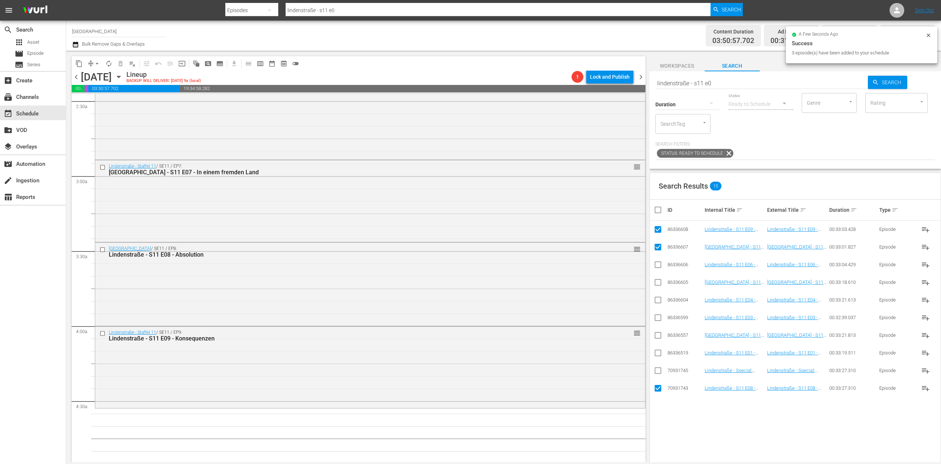
click at [655, 208] on input "checkbox" at bounding box center [660, 209] width 15 height 9
checkbox input "true"
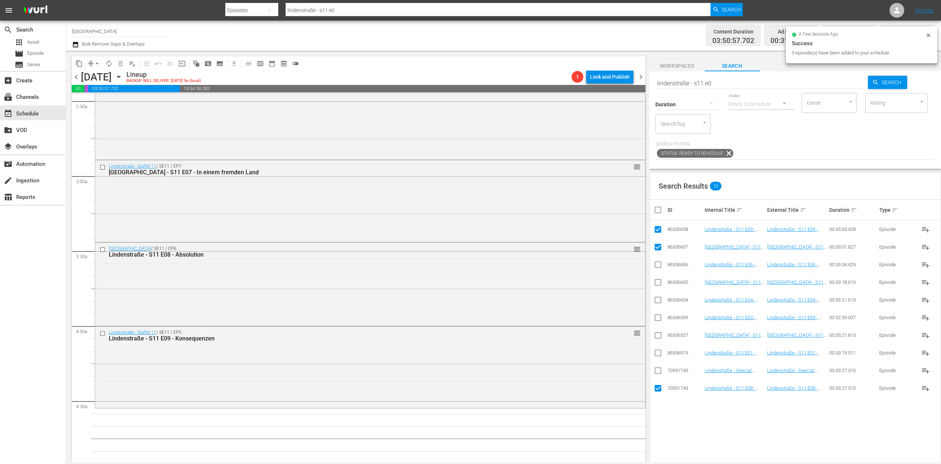
checkbox input "true"
click at [655, 208] on input "checkbox" at bounding box center [660, 209] width 15 height 9
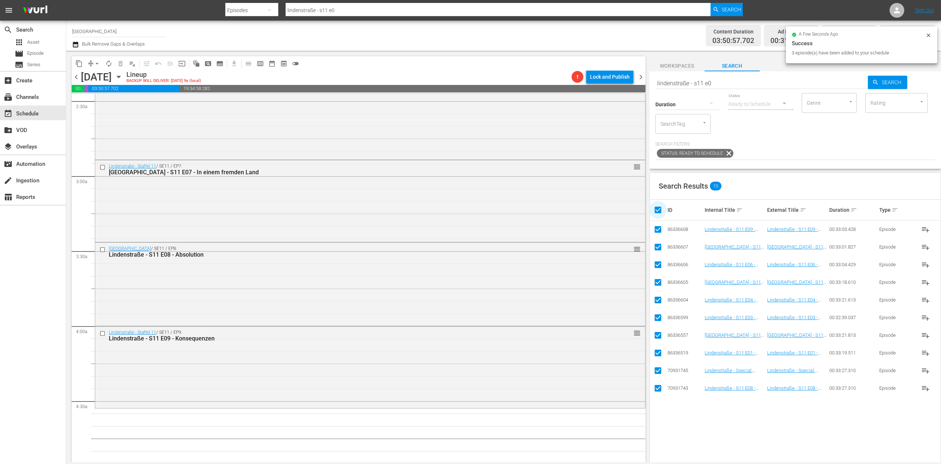
checkbox input "false"
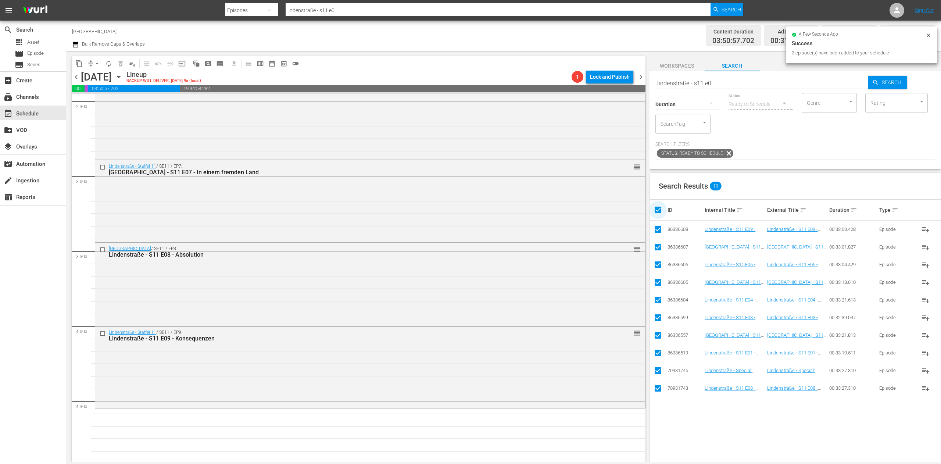
checkbox input "false"
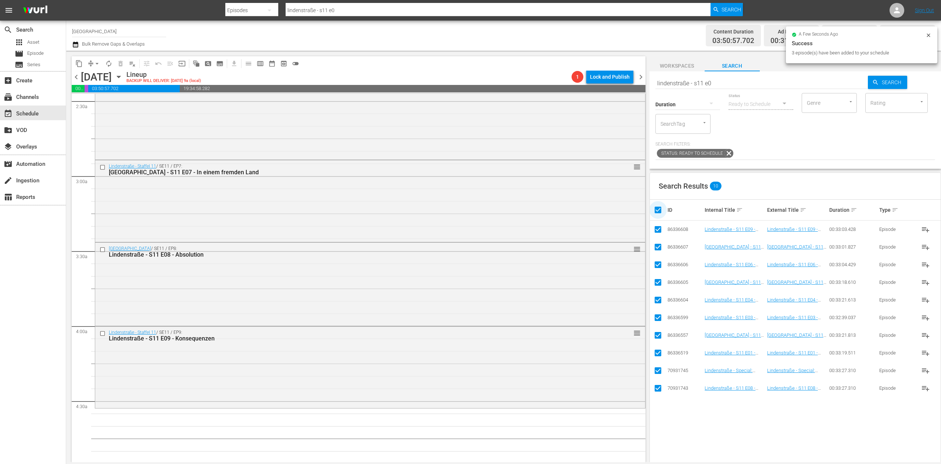
checkbox input "false"
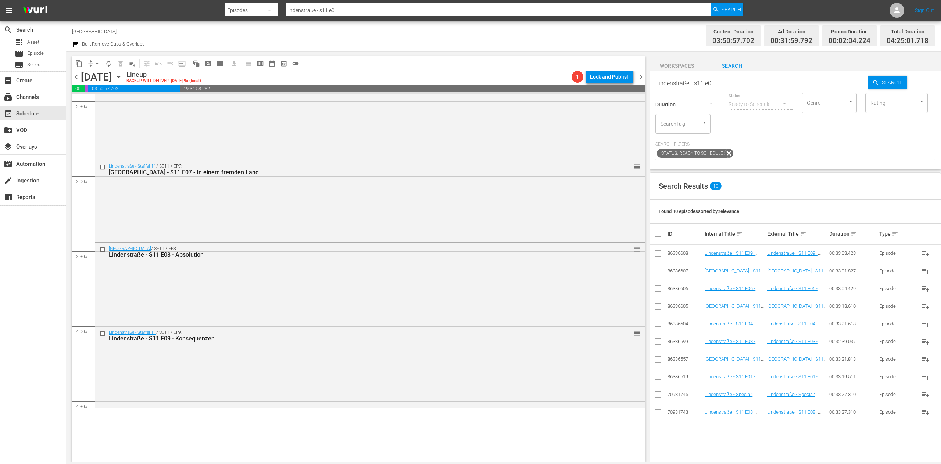
scroll to position [514, 0]
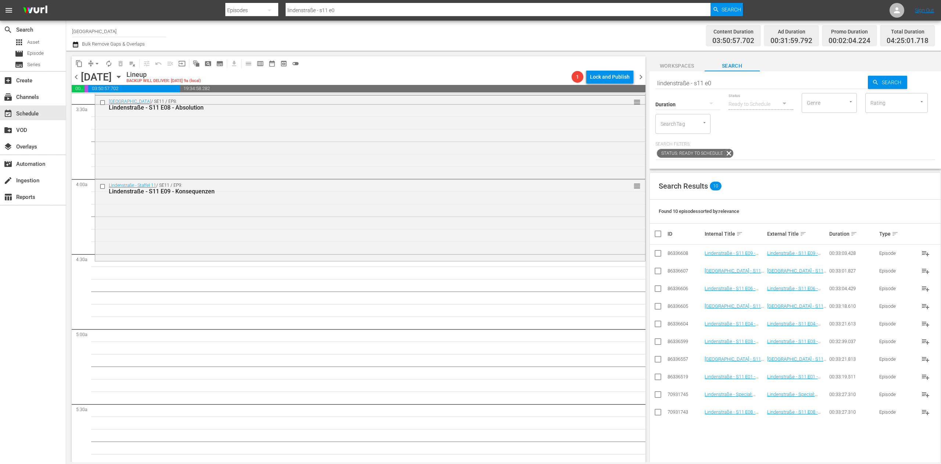
click at [728, 78] on input "lindenstraße - s11 e0" at bounding box center [761, 83] width 213 height 18
type input "lindenstraße - s11 e1"
click at [655, 413] on input "checkbox" at bounding box center [657, 413] width 9 height 9
checkbox input "true"
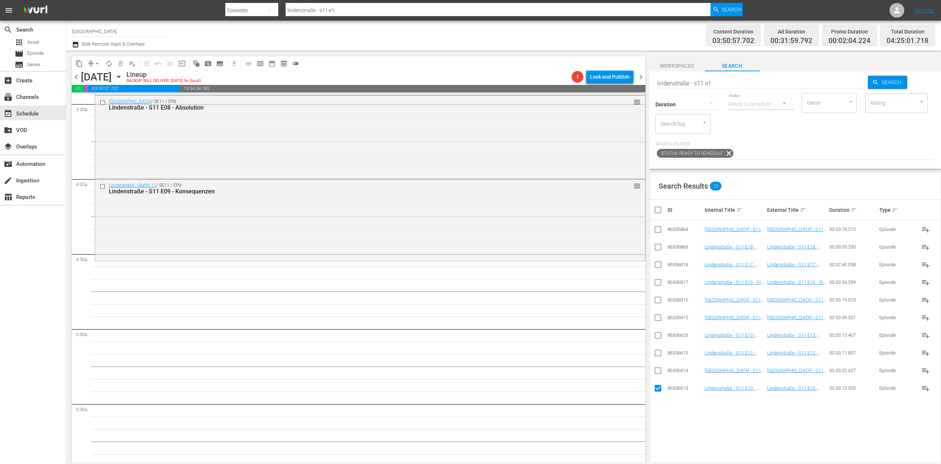
click at [658, 373] on input "checkbox" at bounding box center [657, 371] width 9 height 9
checkbox input "true"
click at [658, 353] on input "checkbox" at bounding box center [657, 354] width 9 height 9
checkbox input "true"
click at [654, 336] on input "checkbox" at bounding box center [657, 336] width 9 height 9
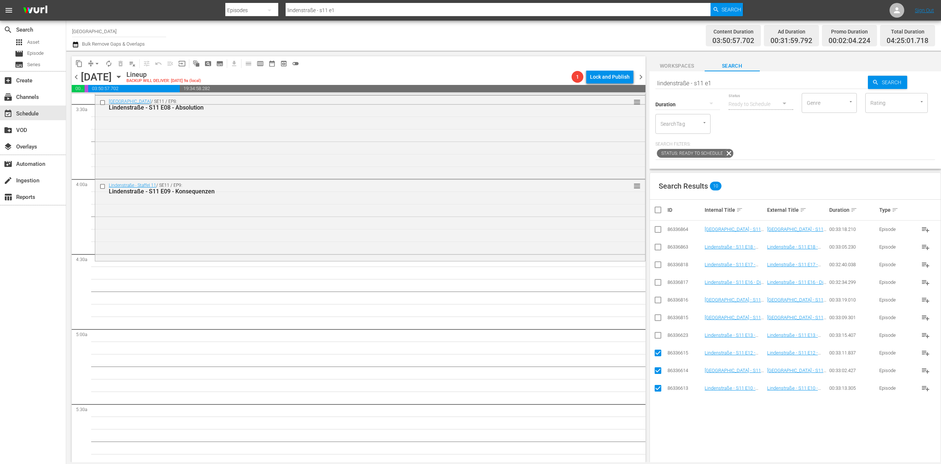
checkbox input "true"
click at [659, 317] on input "checkbox" at bounding box center [657, 319] width 9 height 9
checkbox input "true"
click at [659, 299] on input "checkbox" at bounding box center [657, 301] width 9 height 9
checkbox input "true"
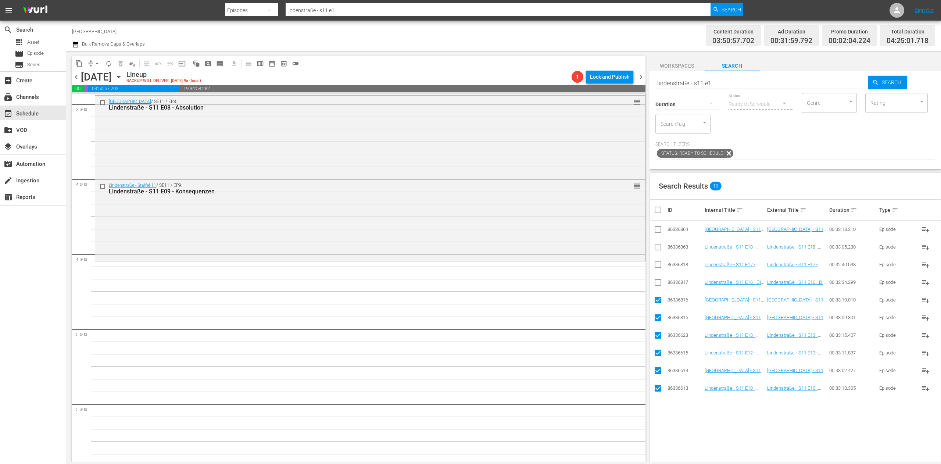
click at [657, 284] on input "checkbox" at bounding box center [657, 283] width 9 height 9
checkbox input "true"
click at [658, 269] on input "checkbox" at bounding box center [657, 266] width 9 height 9
checkbox input "true"
click at [661, 243] on icon at bounding box center [657, 247] width 9 height 9
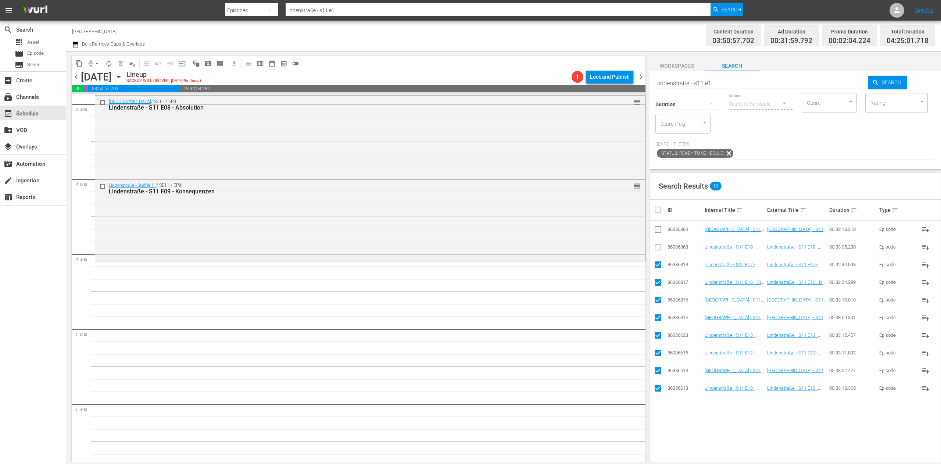
click at [658, 247] on input "checkbox" at bounding box center [657, 248] width 9 height 9
checkbox input "true"
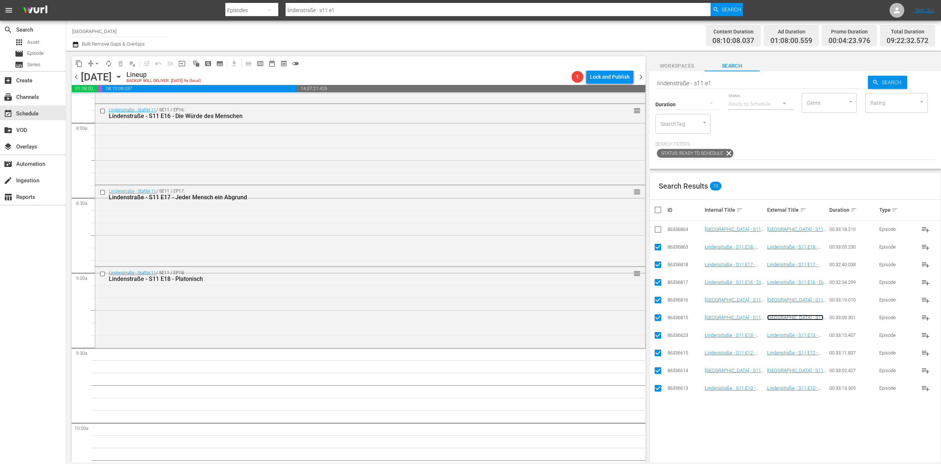
scroll to position [1176, 0]
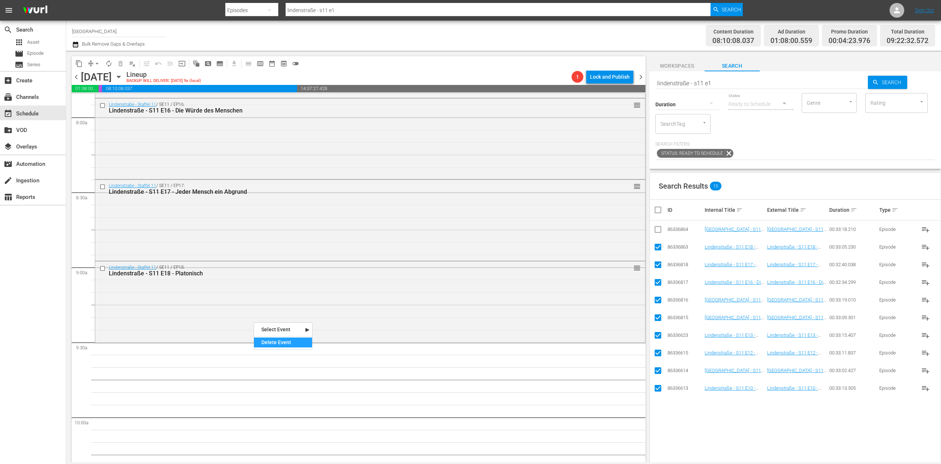
click at [283, 345] on div "Delete Event" at bounding box center [283, 342] width 58 height 10
click at [662, 213] on input "checkbox" at bounding box center [660, 209] width 15 height 9
checkbox input "true"
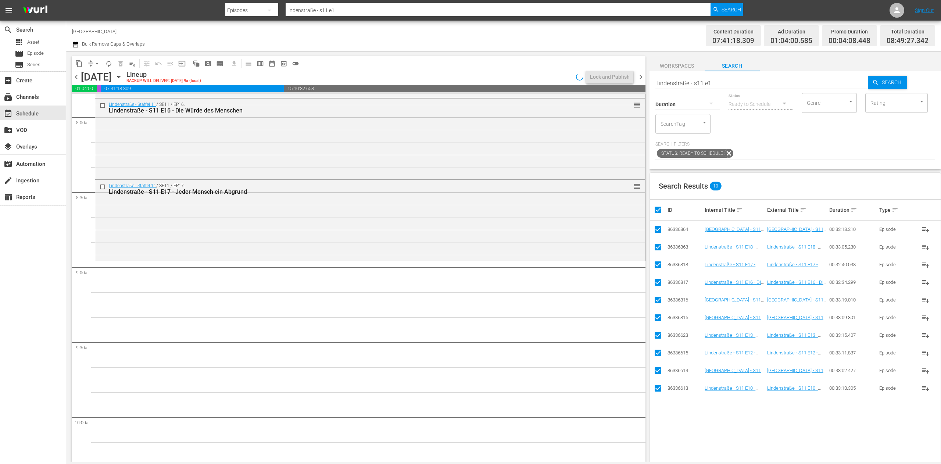
checkbox input "true"
click at [662, 213] on input "checkbox" at bounding box center [660, 209] width 15 height 9
checkbox input "false"
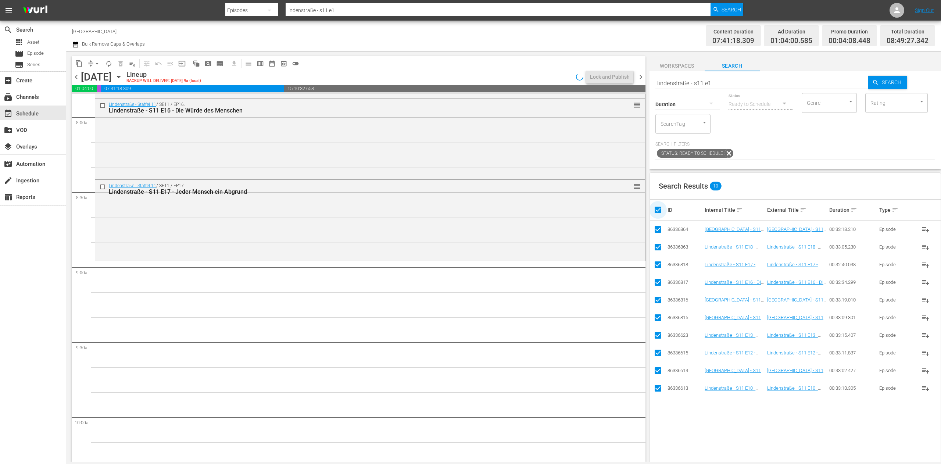
checkbox input "false"
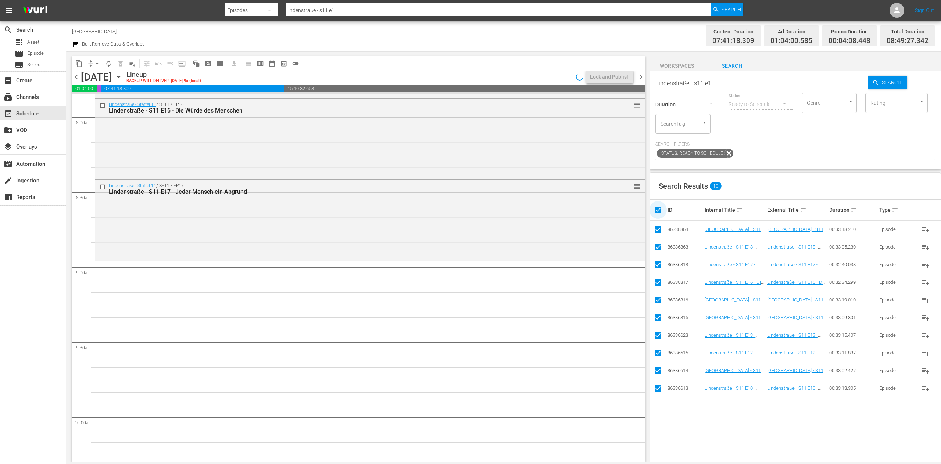
checkbox input "false"
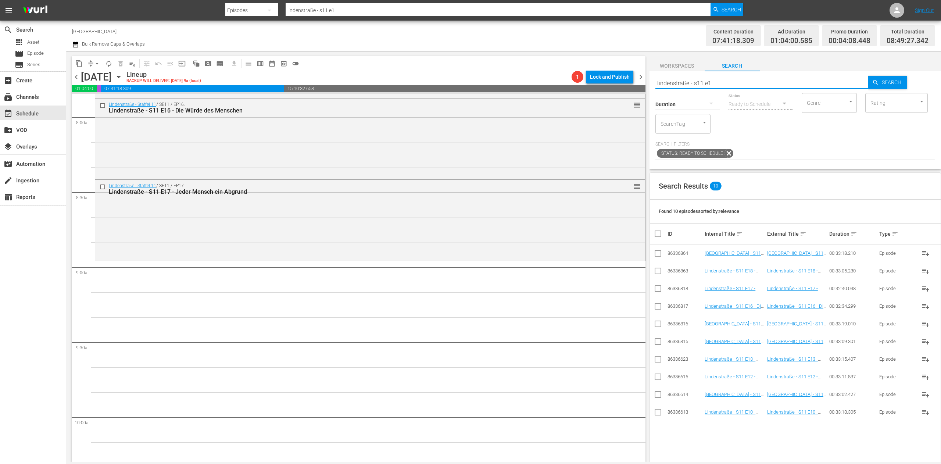
click at [741, 80] on input "lindenstraße - s11 e1" at bounding box center [761, 83] width 213 height 18
type input "lindenstraße - s11 e0"
type input "lindenstraße - s21 e0"
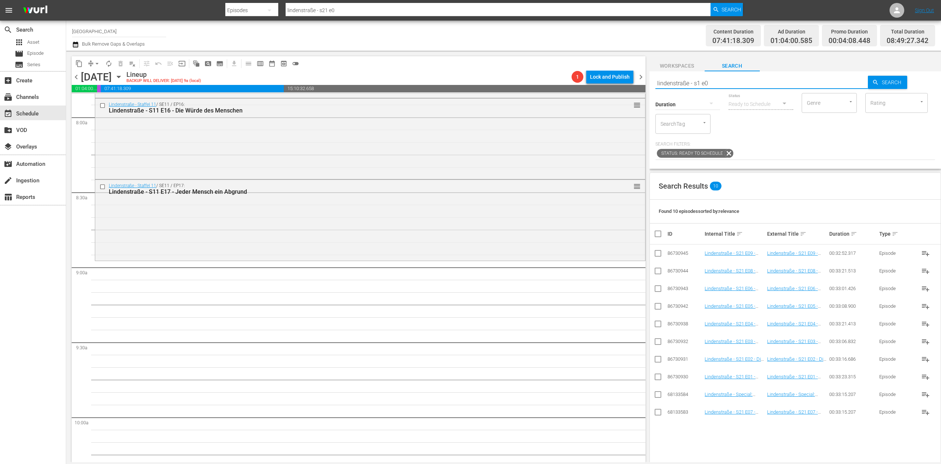
type input "lindenstraße - s12 e0"
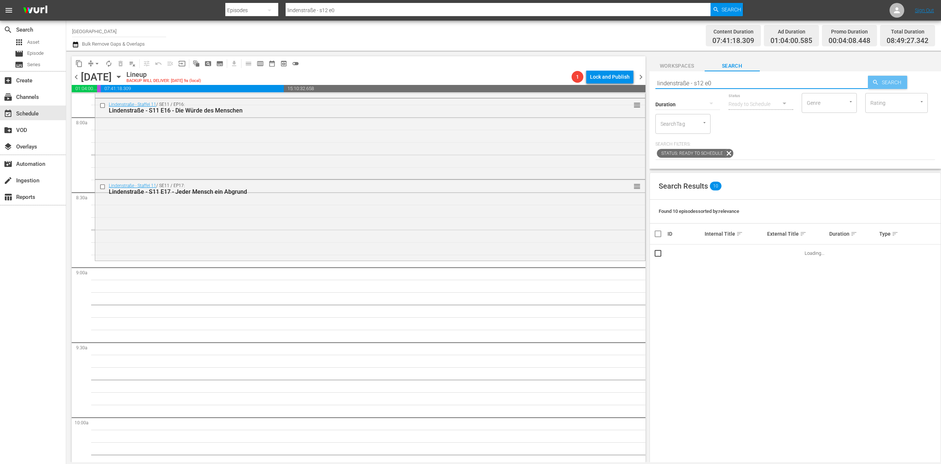
type input "lindenstraße - s12 e0"
drag, startPoint x: 865, startPoint y: 87, endPoint x: 867, endPoint y: 83, distance: 4.2
click at [867, 85] on div "Search" at bounding box center [886, 82] width 39 height 13
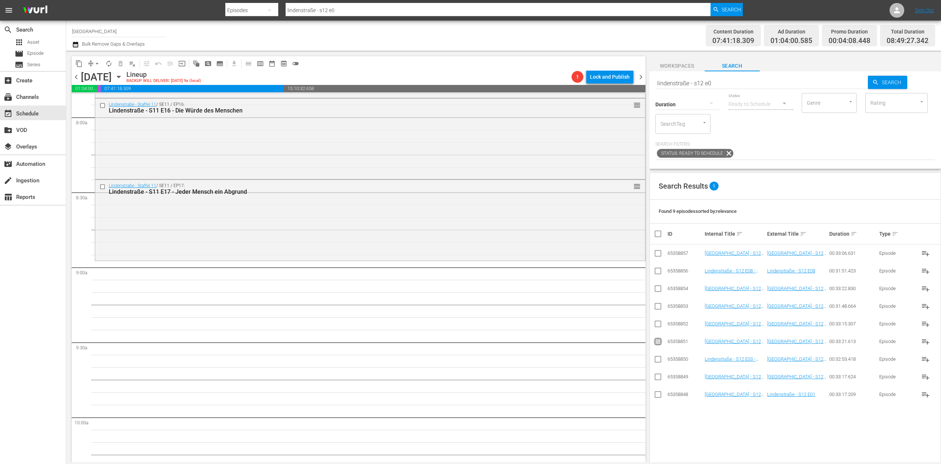
click at [656, 338] on icon at bounding box center [657, 341] width 9 height 9
click at [659, 342] on input "checkbox" at bounding box center [657, 342] width 9 height 9
checkbox input "true"
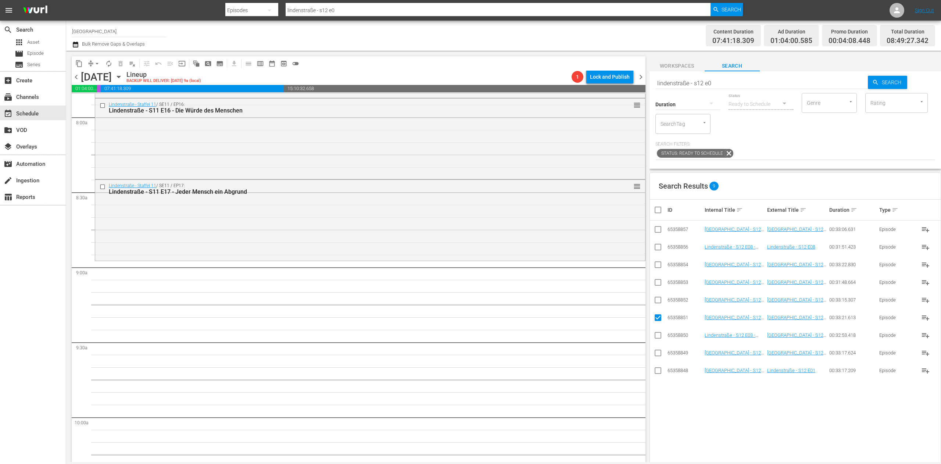
drag, startPoint x: 657, startPoint y: 301, endPoint x: 651, endPoint y: 301, distance: 6.2
click at [656, 301] on input "checkbox" at bounding box center [657, 301] width 9 height 9
checkbox input "true"
click at [657, 286] on input "checkbox" at bounding box center [657, 283] width 9 height 9
checkbox input "true"
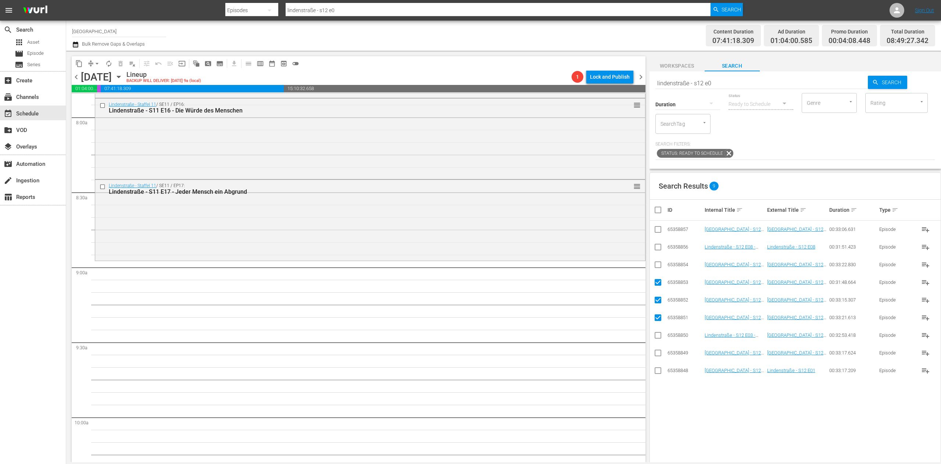
click at [659, 265] on input "checkbox" at bounding box center [657, 266] width 9 height 9
checkbox input "true"
click at [662, 247] on input "checkbox" at bounding box center [657, 248] width 9 height 9
checkbox input "true"
click at [659, 231] on input "checkbox" at bounding box center [657, 230] width 9 height 9
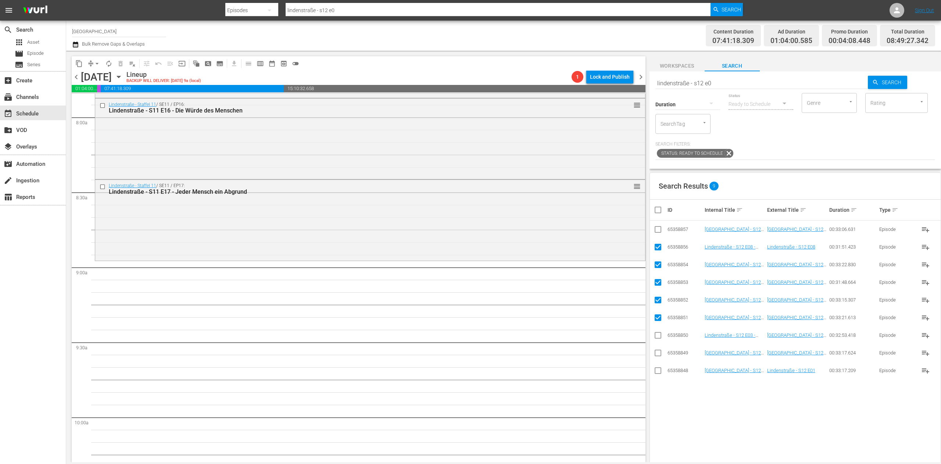
checkbox input "true"
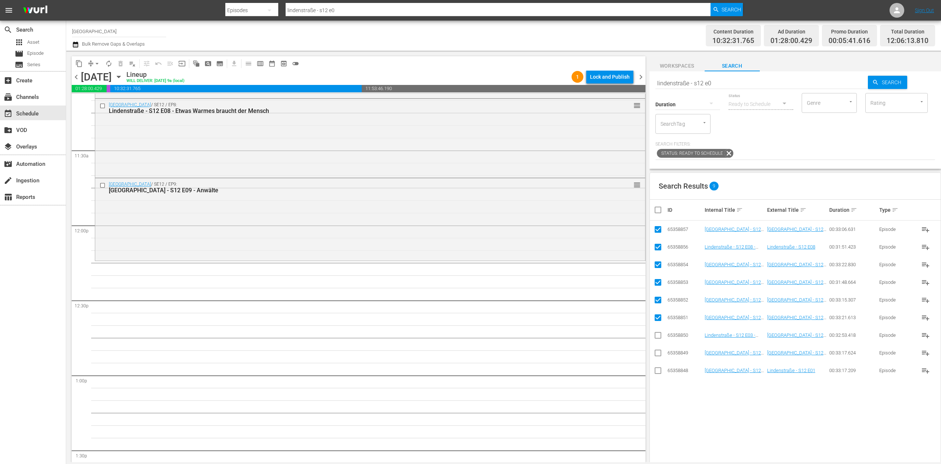
scroll to position [1690, 0]
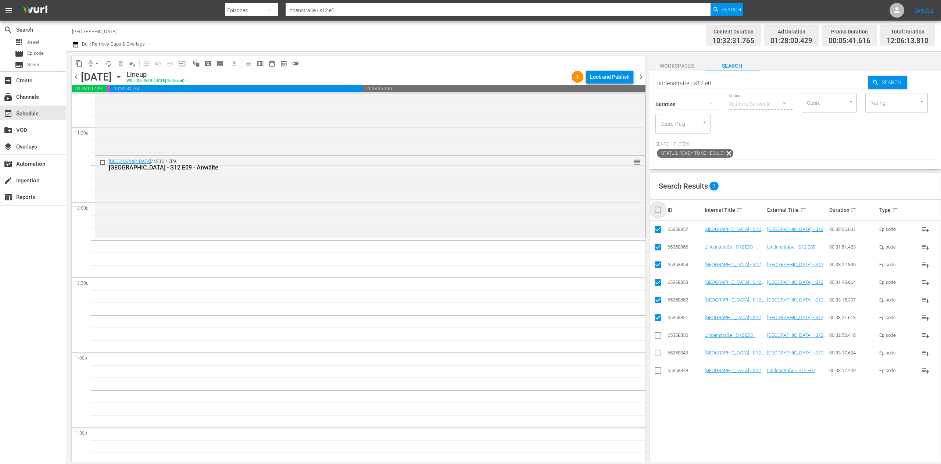
click at [654, 212] on input "checkbox" at bounding box center [660, 209] width 15 height 9
checkbox input "true"
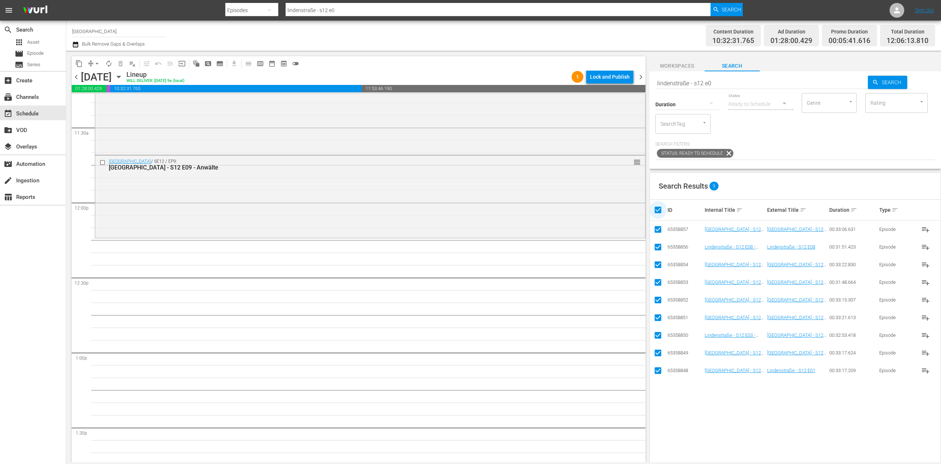
click at [654, 212] on input "checkbox" at bounding box center [660, 209] width 15 height 9
checkbox input "false"
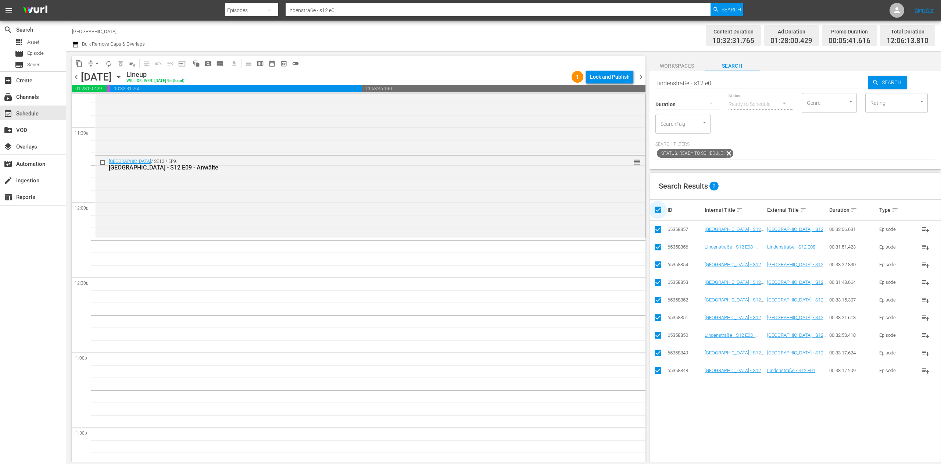
checkbox input "false"
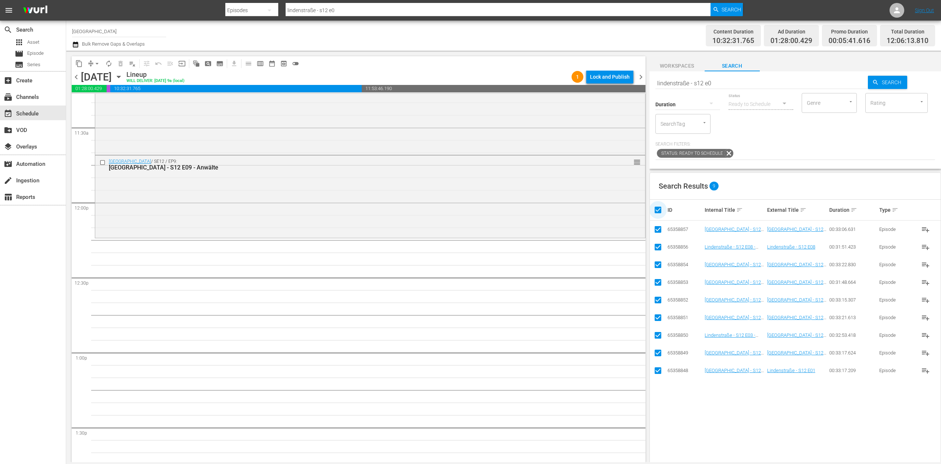
checkbox input "false"
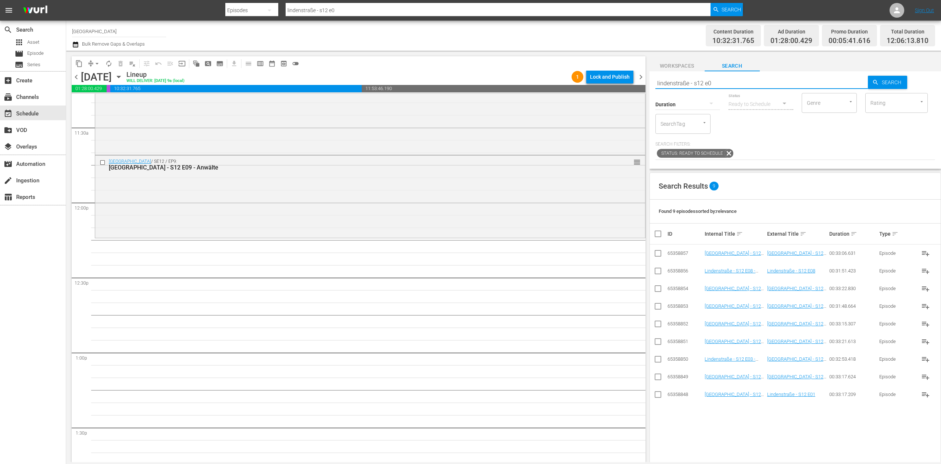
click at [726, 80] on input "lindenstraße - s12 e0" at bounding box center [761, 83] width 213 height 18
type input "lindenstraße - s12 e1"
click at [661, 414] on td at bounding box center [658, 412] width 17 height 18
click at [657, 414] on input "checkbox" at bounding box center [657, 413] width 9 height 9
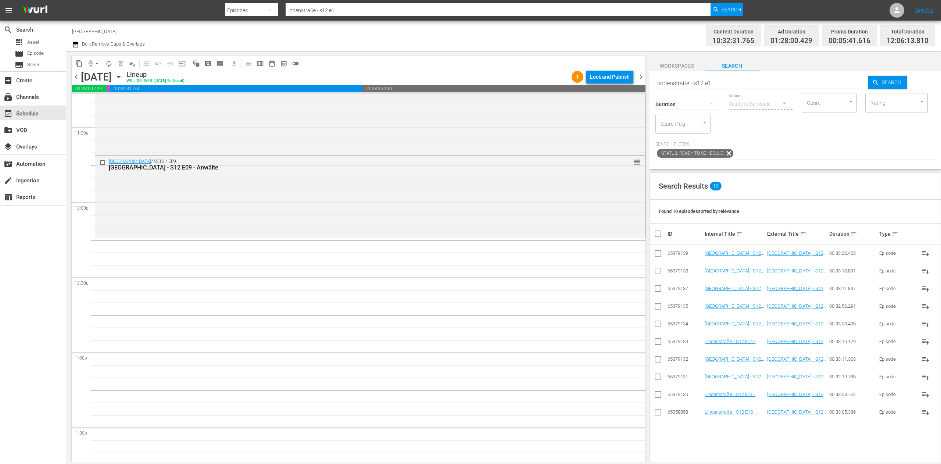
checkbox input "true"
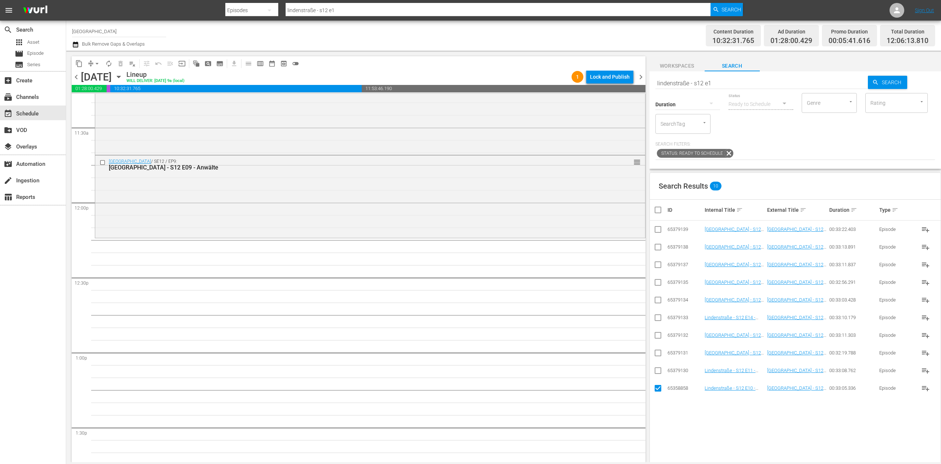
click at [655, 365] on td at bounding box center [658, 371] width 17 height 18
click at [653, 374] on input "checkbox" at bounding box center [657, 371] width 9 height 9
checkbox input "true"
click at [657, 352] on input "checkbox" at bounding box center [657, 354] width 9 height 9
checkbox input "true"
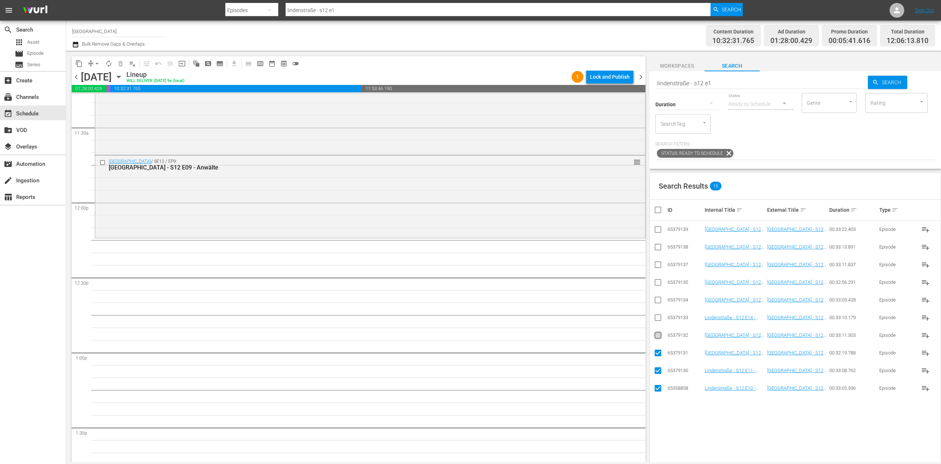
click at [654, 333] on input "checkbox" at bounding box center [657, 336] width 9 height 9
checkbox input "true"
click at [656, 320] on input "checkbox" at bounding box center [657, 319] width 9 height 9
checkbox input "true"
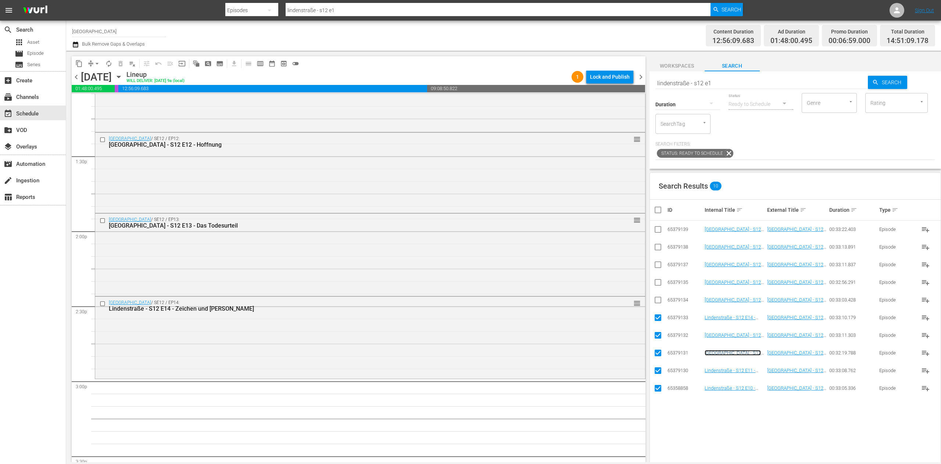
scroll to position [1984, 0]
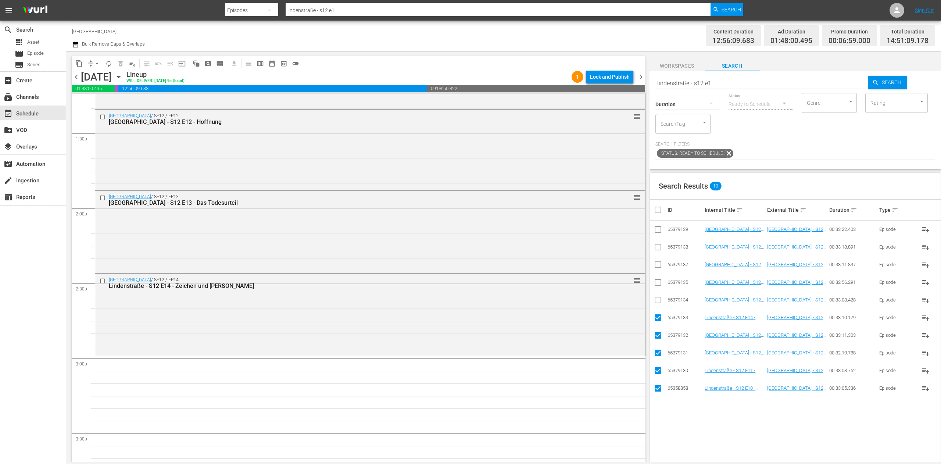
click at [655, 205] on th at bounding box center [658, 210] width 17 height 21
click at [659, 212] on input "checkbox" at bounding box center [660, 209] width 15 height 9
checkbox input "true"
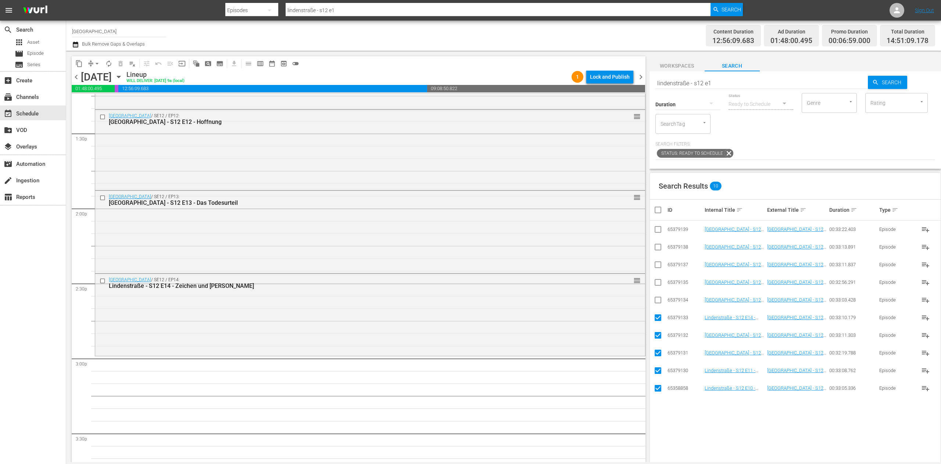
checkbox input "true"
click at [659, 212] on input "checkbox" at bounding box center [660, 209] width 15 height 9
checkbox input "false"
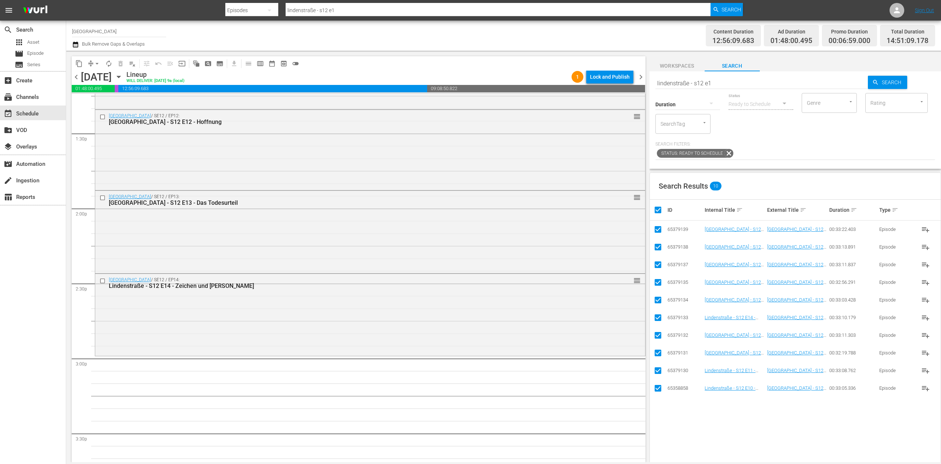
checkbox input "false"
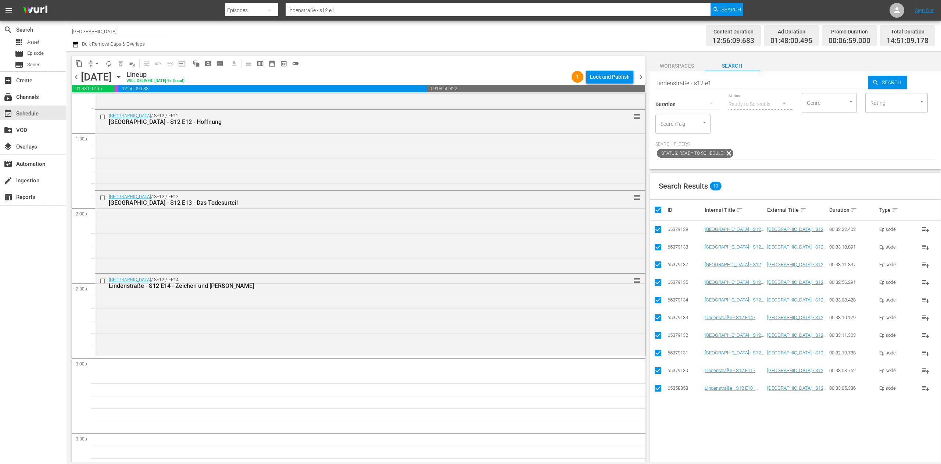
checkbox input "false"
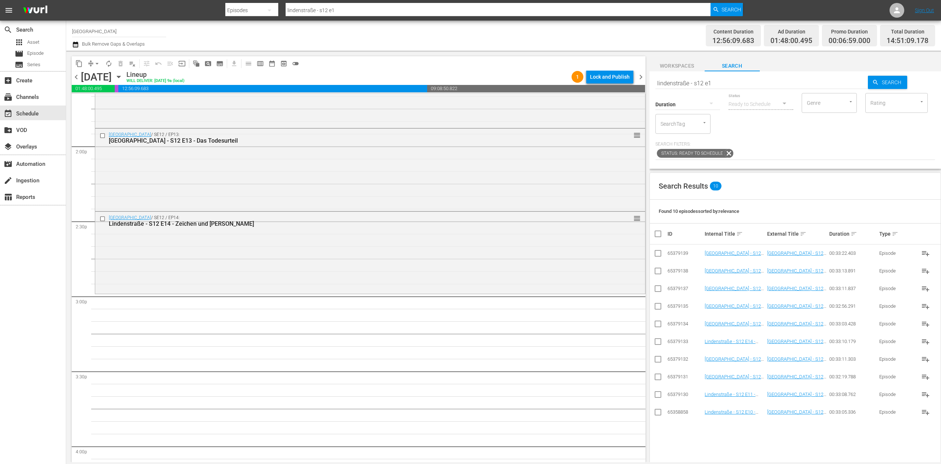
scroll to position [2131, 0]
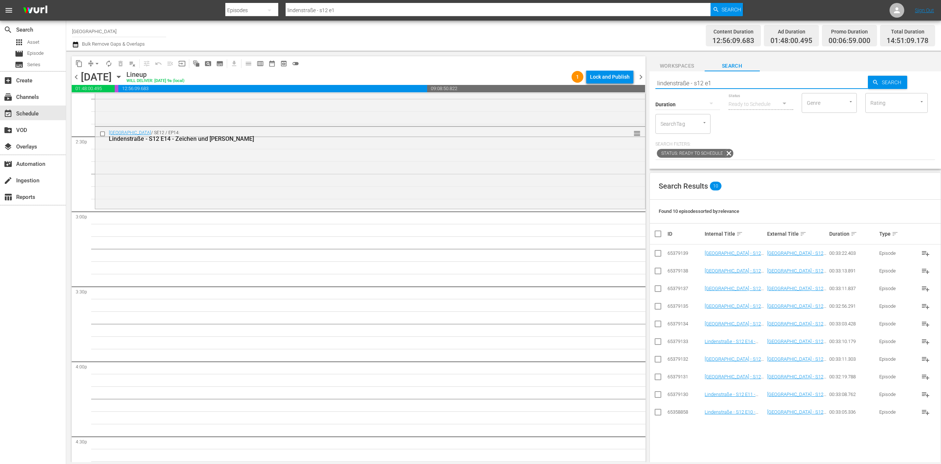
click at [741, 82] on input "lindenstraße - s12 e1" at bounding box center [761, 83] width 213 height 18
type input "lindenstraße - s12 e0"
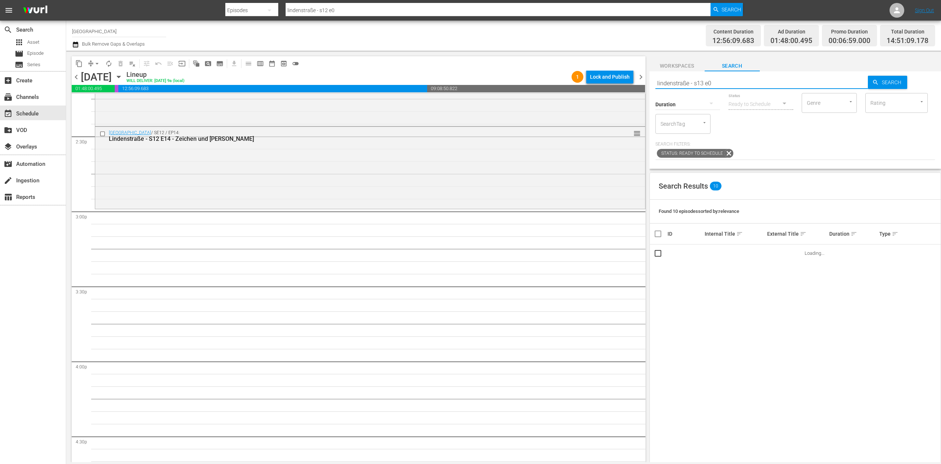
type input "lindenstraße - s13 e0"
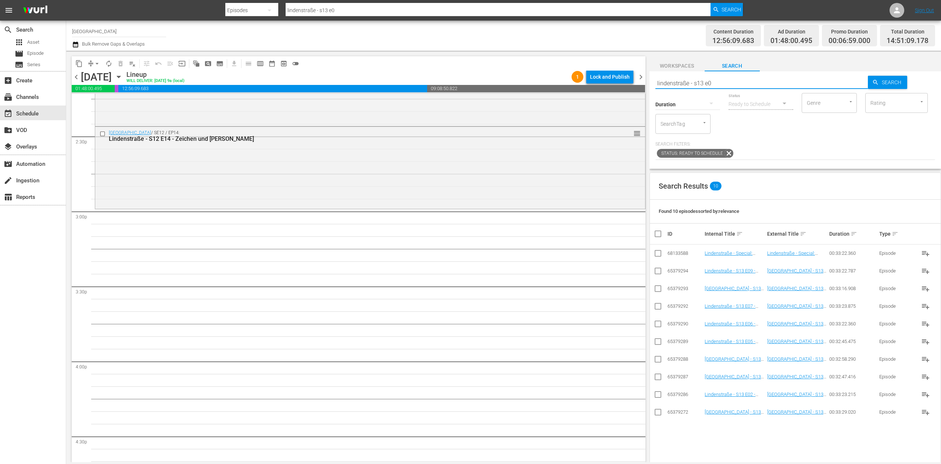
click at [656, 359] on input "checkbox" at bounding box center [657, 360] width 9 height 9
checkbox input "true"
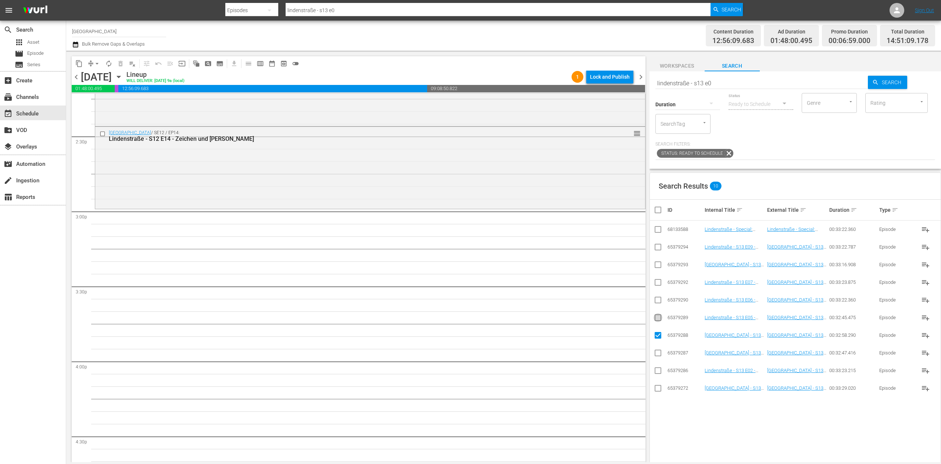
click at [656, 320] on input "checkbox" at bounding box center [657, 319] width 9 height 9
checkbox input "true"
click at [658, 301] on input "checkbox" at bounding box center [657, 301] width 9 height 9
checkbox input "true"
click at [658, 285] on input "checkbox" at bounding box center [657, 283] width 9 height 9
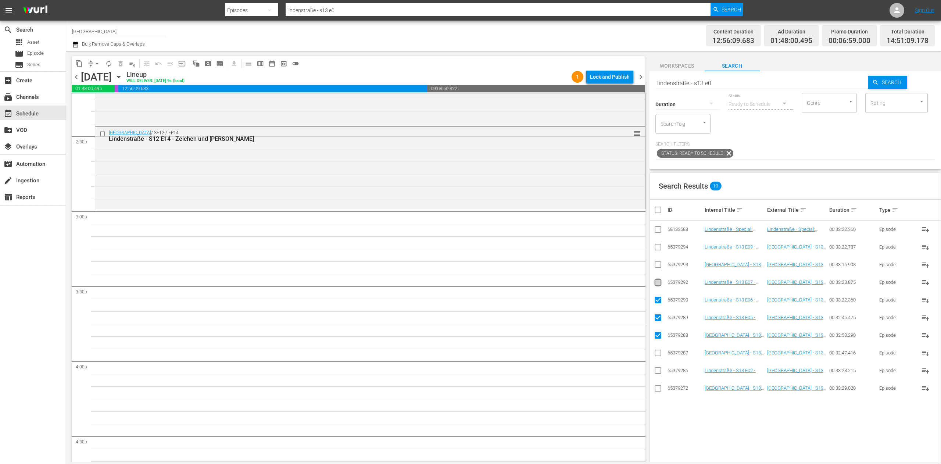
checkbox input "true"
click at [659, 267] on input "checkbox" at bounding box center [657, 266] width 9 height 9
checkbox input "true"
click at [657, 248] on input "checkbox" at bounding box center [657, 248] width 9 height 9
checkbox input "true"
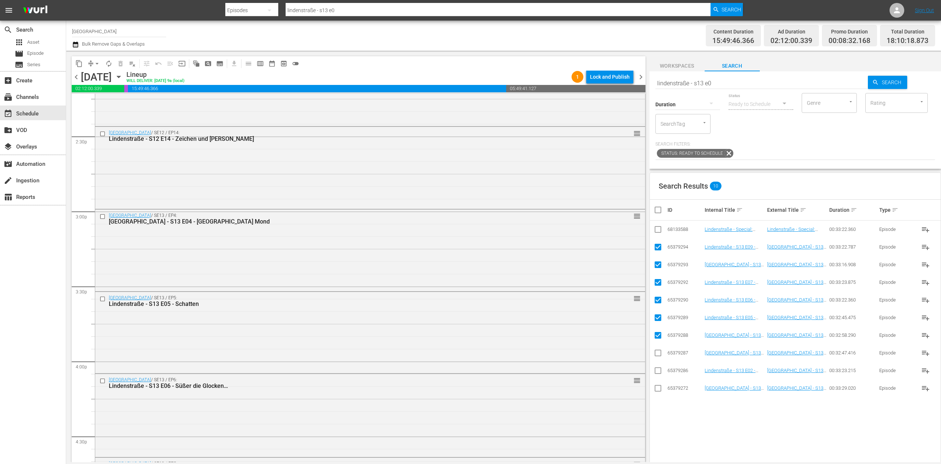
click at [656, 209] on input "checkbox" at bounding box center [660, 209] width 15 height 9
checkbox input "true"
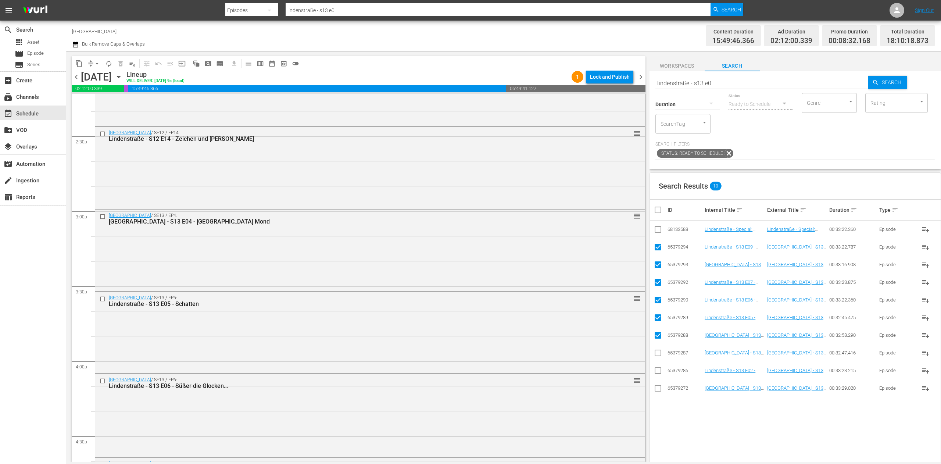
checkbox input "true"
click at [656, 209] on input "checkbox" at bounding box center [660, 209] width 15 height 9
checkbox input "false"
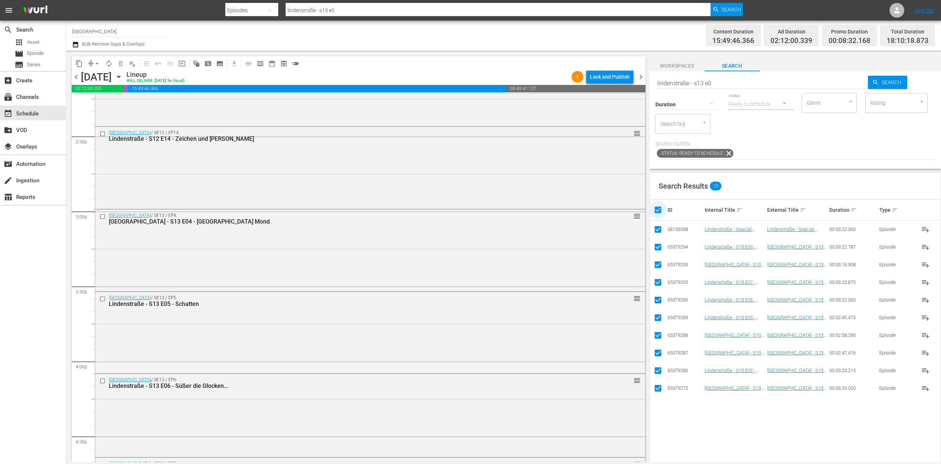
checkbox input "false"
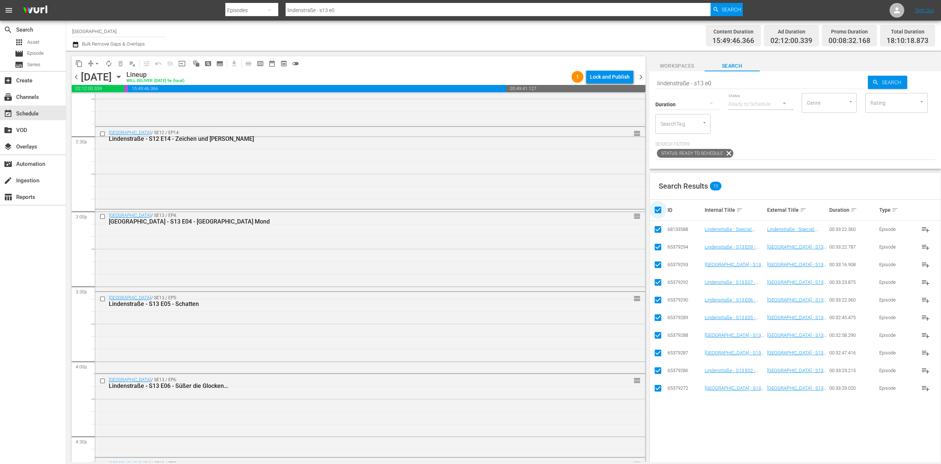
checkbox input "false"
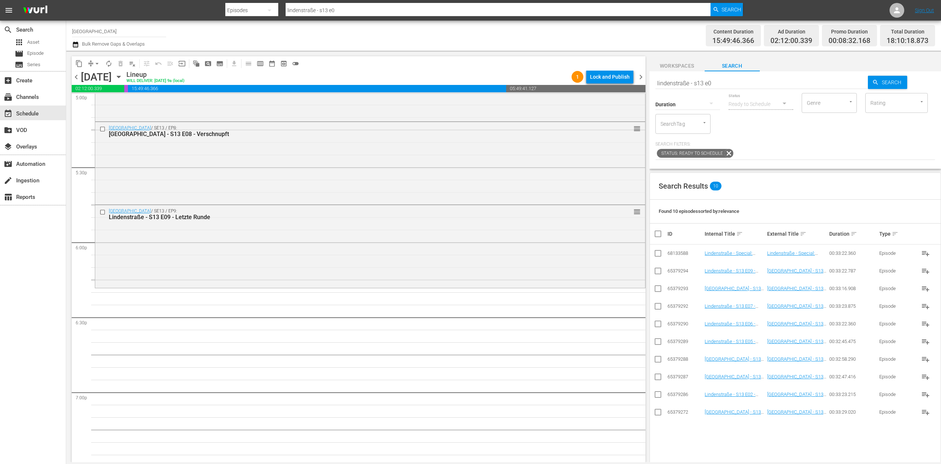
scroll to position [2572, 0]
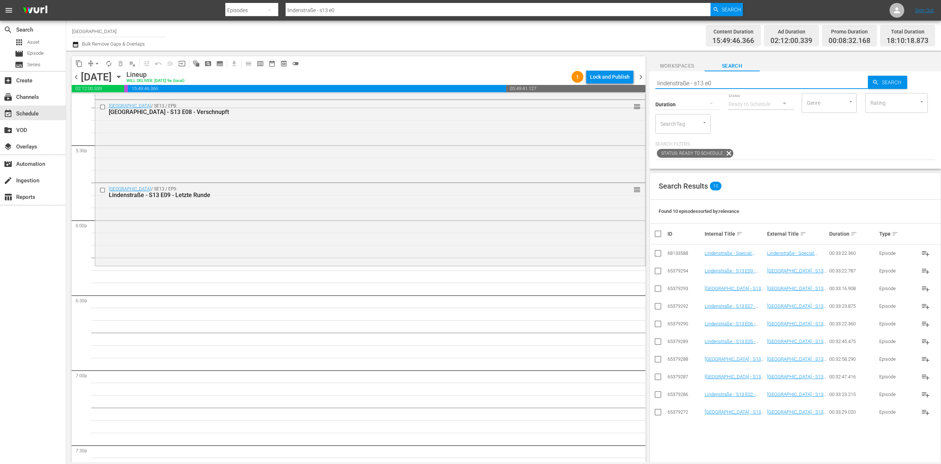
click at [735, 81] on input "lindenstraße - s13 e0" at bounding box center [761, 83] width 213 height 18
click at [657, 414] on input "checkbox" at bounding box center [657, 413] width 9 height 9
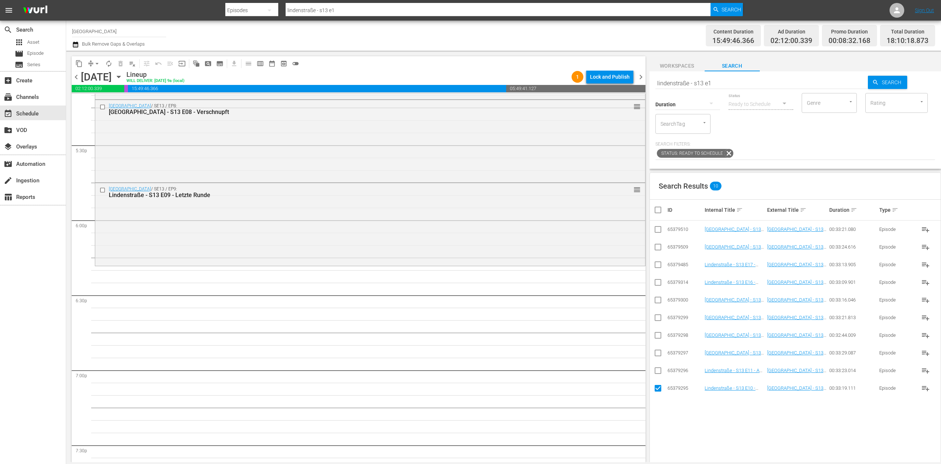
click at [653, 369] on input "checkbox" at bounding box center [657, 371] width 9 height 9
click at [661, 353] on input "checkbox" at bounding box center [657, 354] width 9 height 9
click at [657, 335] on input "checkbox" at bounding box center [657, 336] width 9 height 9
click at [661, 320] on input "checkbox" at bounding box center [657, 319] width 9 height 9
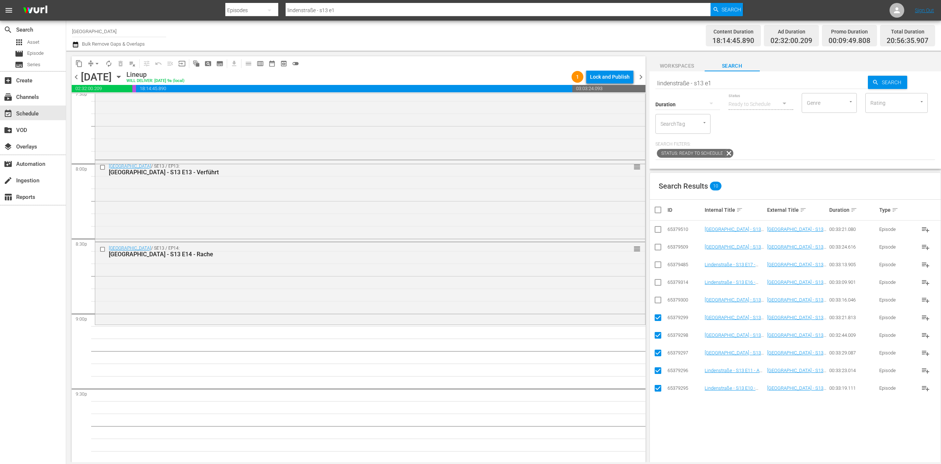
scroll to position [2939, 0]
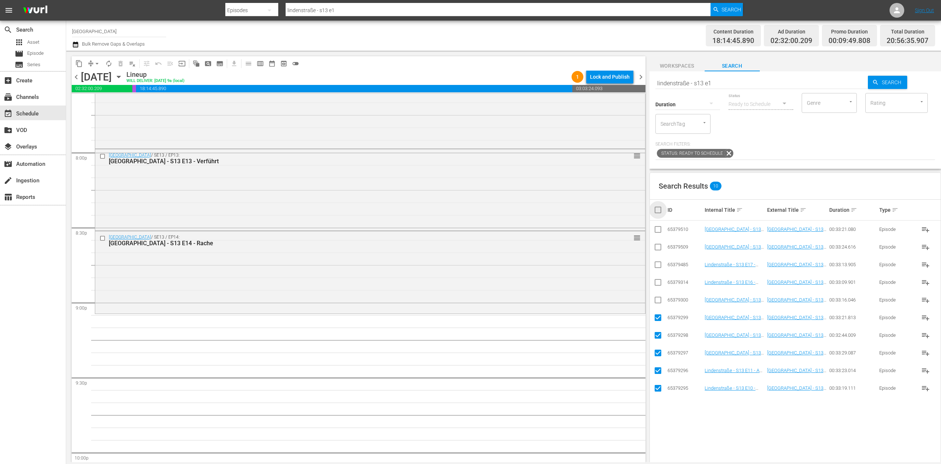
click at [661, 212] on input "checkbox" at bounding box center [660, 209] width 15 height 9
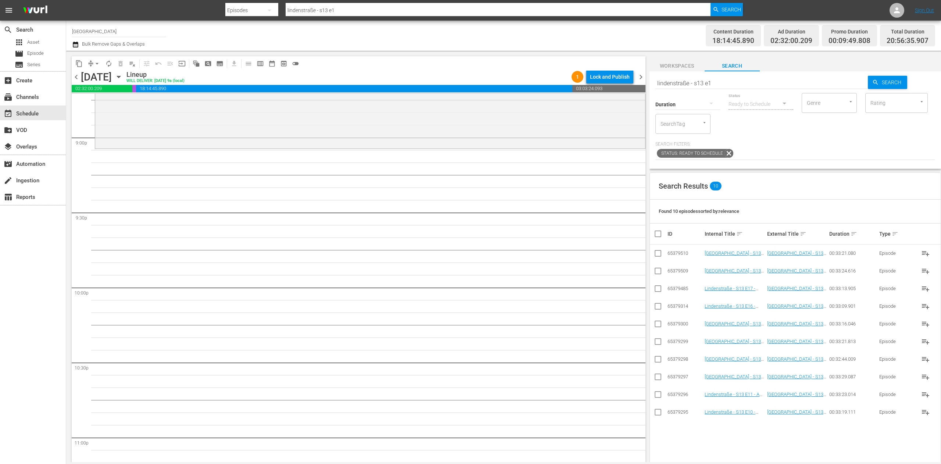
scroll to position [3082, 0]
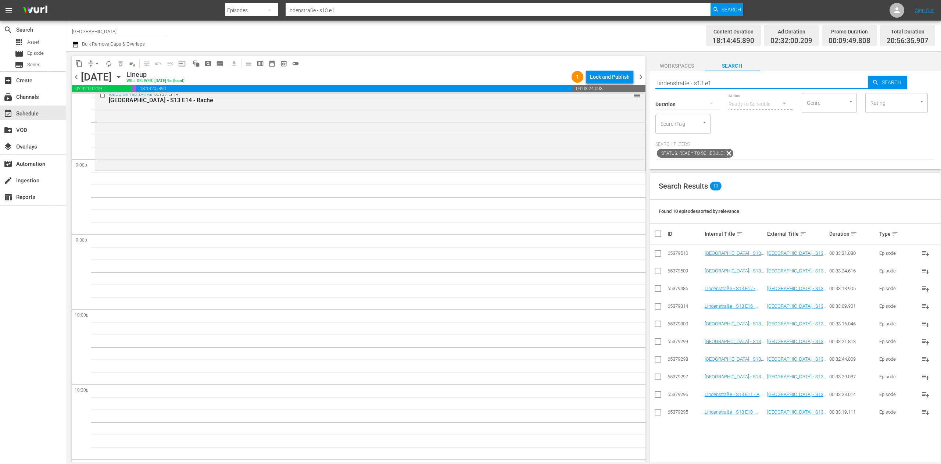
click at [726, 75] on input "lindenstraße - s13 e1" at bounding box center [761, 83] width 213 height 18
click at [656, 361] on input "checkbox" at bounding box center [657, 360] width 9 height 9
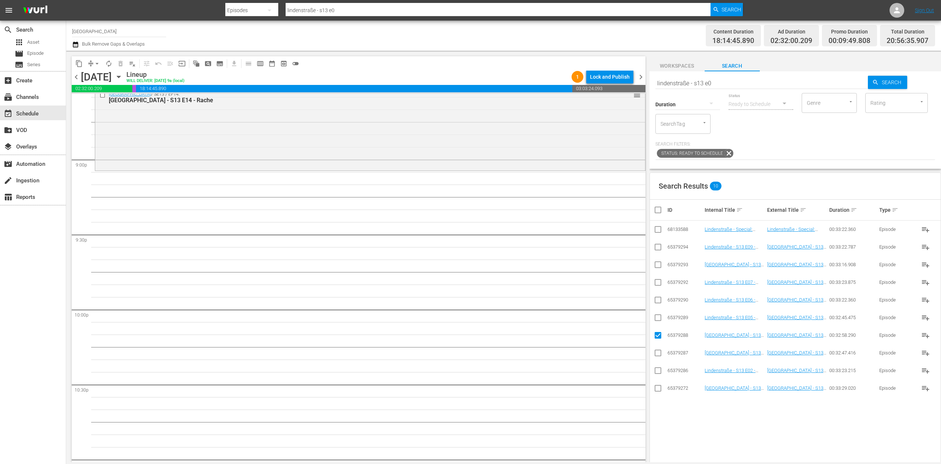
click at [659, 315] on input "checkbox" at bounding box center [657, 319] width 9 height 9
click at [656, 303] on input "checkbox" at bounding box center [657, 301] width 9 height 9
click at [657, 281] on input "checkbox" at bounding box center [657, 283] width 9 height 9
click at [657, 263] on input "checkbox" at bounding box center [657, 266] width 9 height 9
click at [661, 243] on icon at bounding box center [657, 247] width 9 height 9
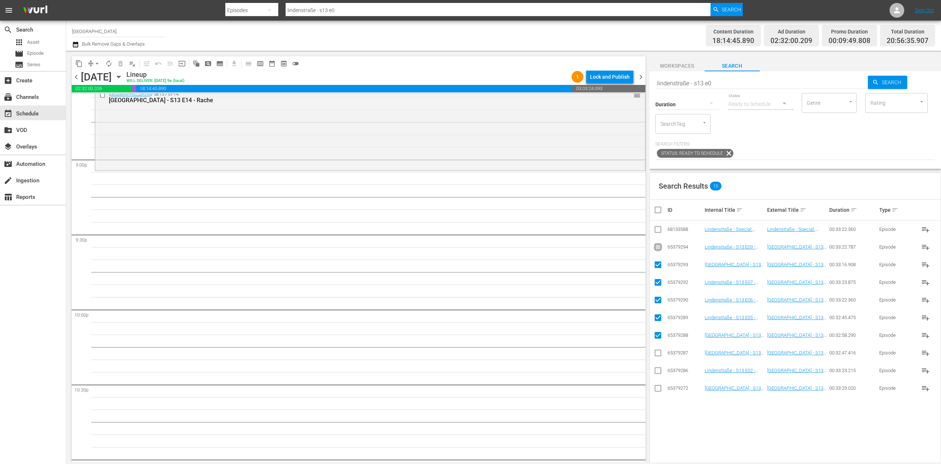
click at [659, 244] on icon at bounding box center [657, 247] width 9 height 9
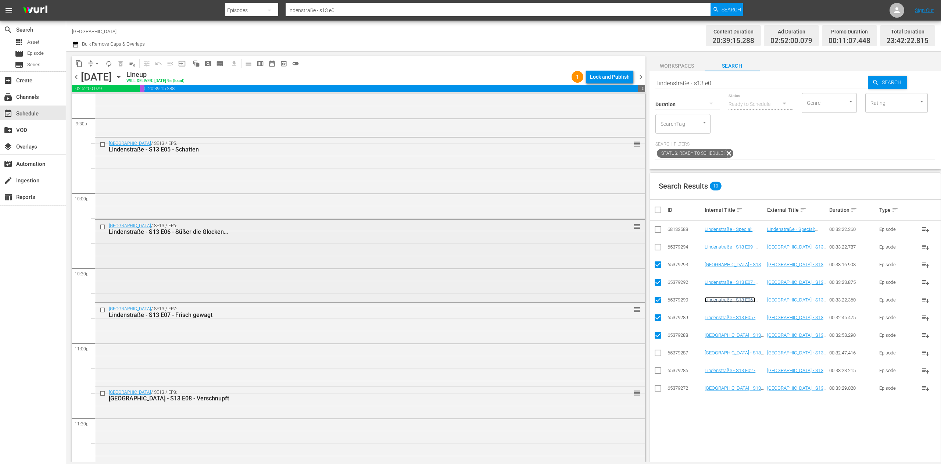
scroll to position [3229, 0]
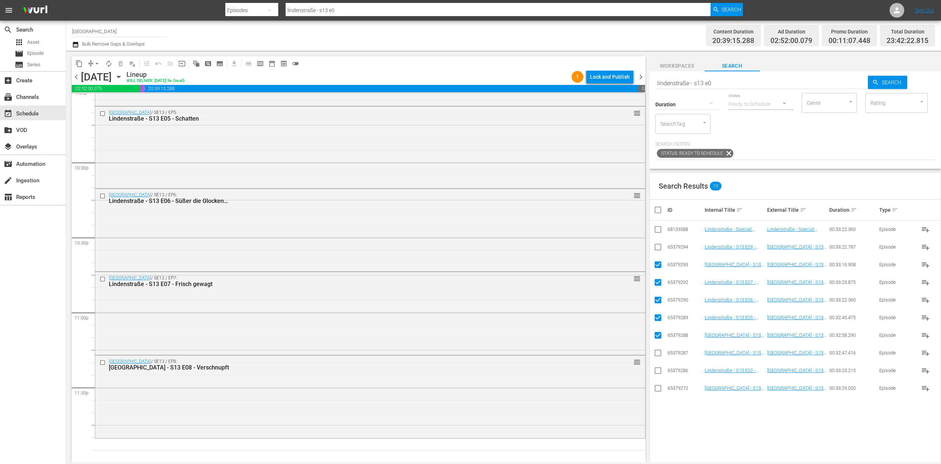
click at [663, 207] on input "checkbox" at bounding box center [660, 209] width 15 height 9
click at [655, 209] on input "checkbox" at bounding box center [660, 209] width 15 height 9
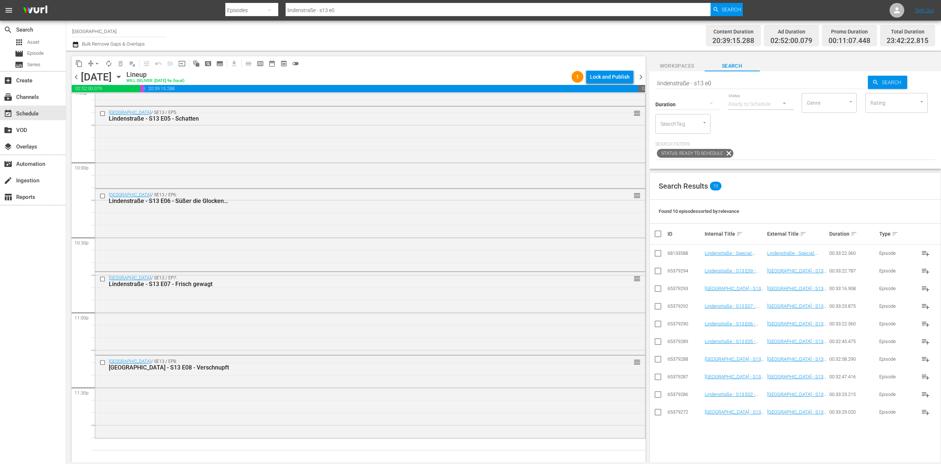
click at [728, 85] on input "lindenstraße - s13 e0" at bounding box center [761, 83] width 213 height 18
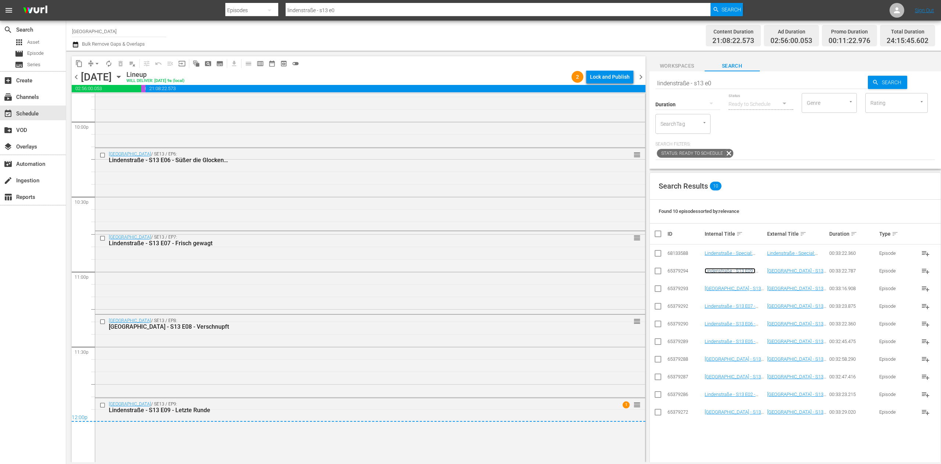
scroll to position [3288, 0]
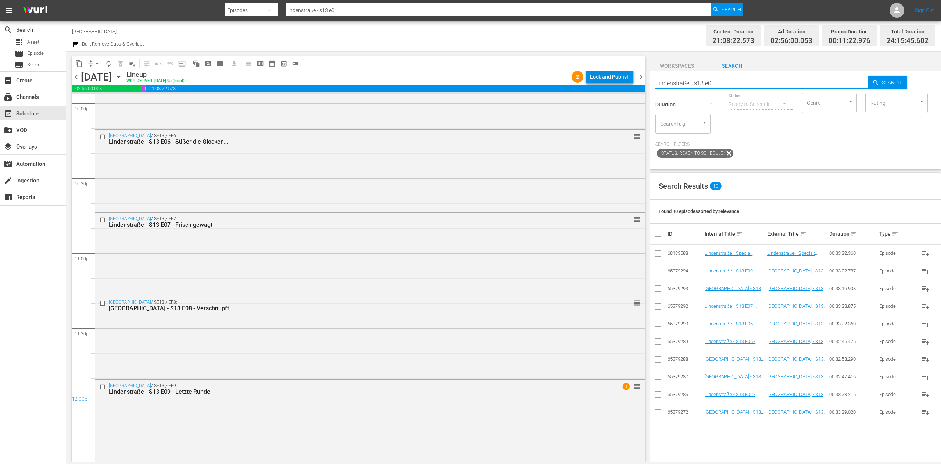
drag, startPoint x: 726, startPoint y: 78, endPoint x: 606, endPoint y: 80, distance: 120.5
click at [606, 80] on div "content_copy compress arrow_drop_down autorenew_outlined delete_forever_outline…" at bounding box center [503, 256] width 874 height 411
click at [92, 61] on button "arrow_drop_down" at bounding box center [97, 64] width 12 height 12
click at [114, 103] on li "Align to End of Previous Day" at bounding box center [97, 103] width 77 height 12
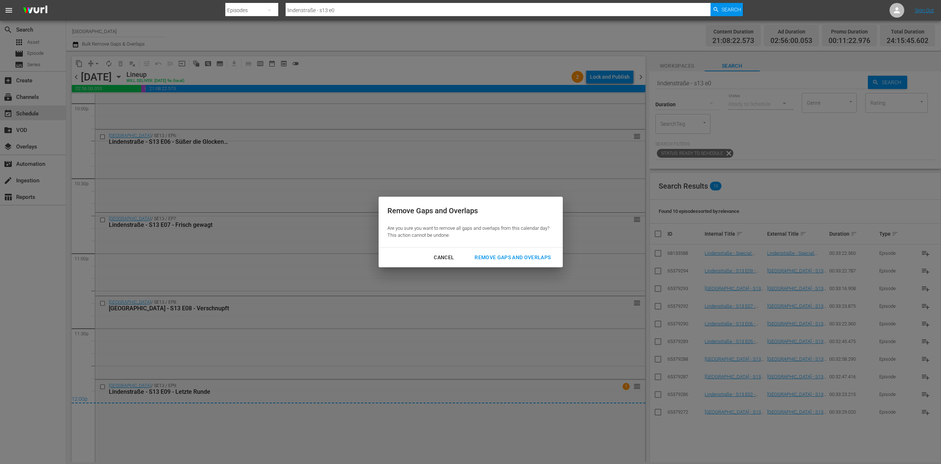
click at [524, 254] on div "Remove Gaps and Overlaps" at bounding box center [512, 257] width 88 height 9
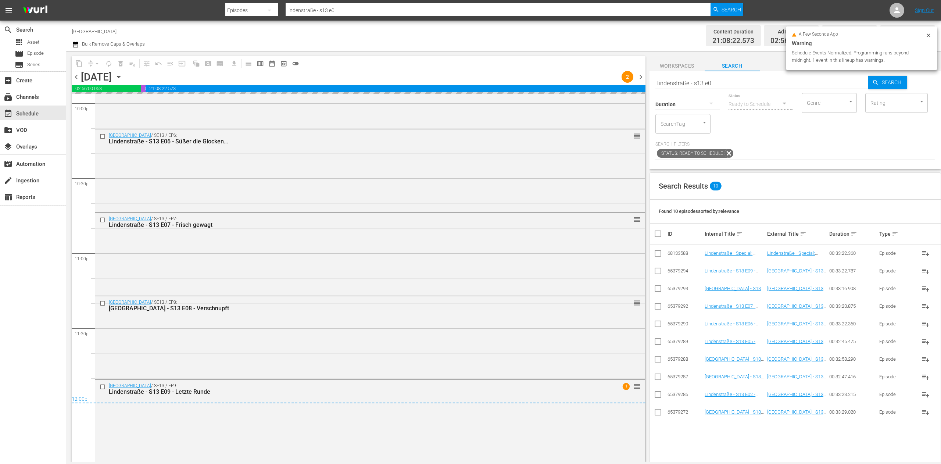
click at [640, 79] on span "chevron_right" at bounding box center [640, 76] width 9 height 9
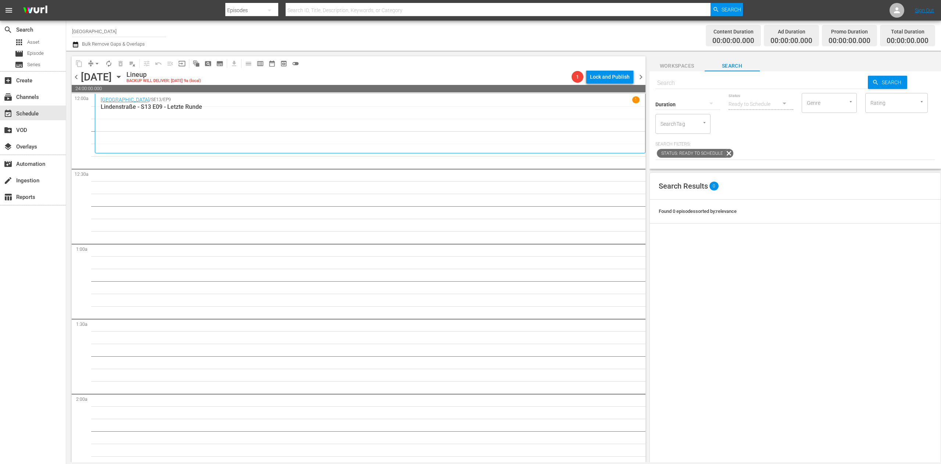
click at [681, 84] on input "text" at bounding box center [761, 83] width 213 height 18
paste input "lindenstraße - s13 e0"
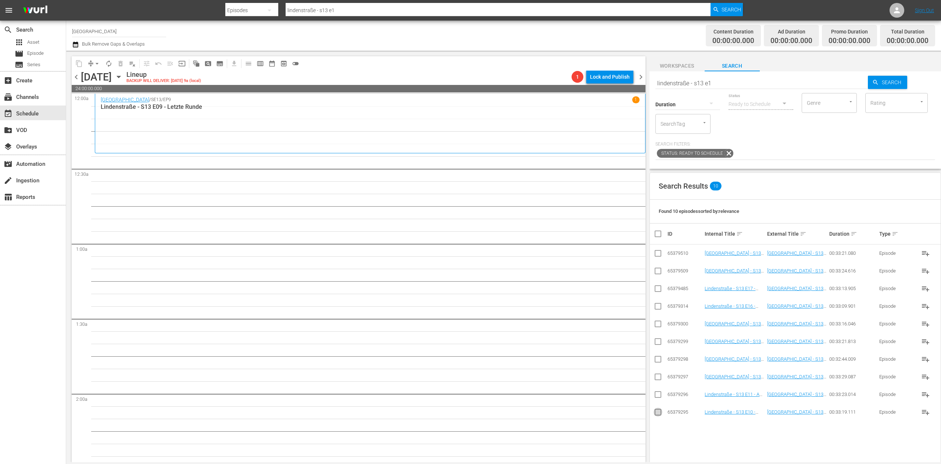
click at [660, 412] on input "checkbox" at bounding box center [657, 413] width 9 height 9
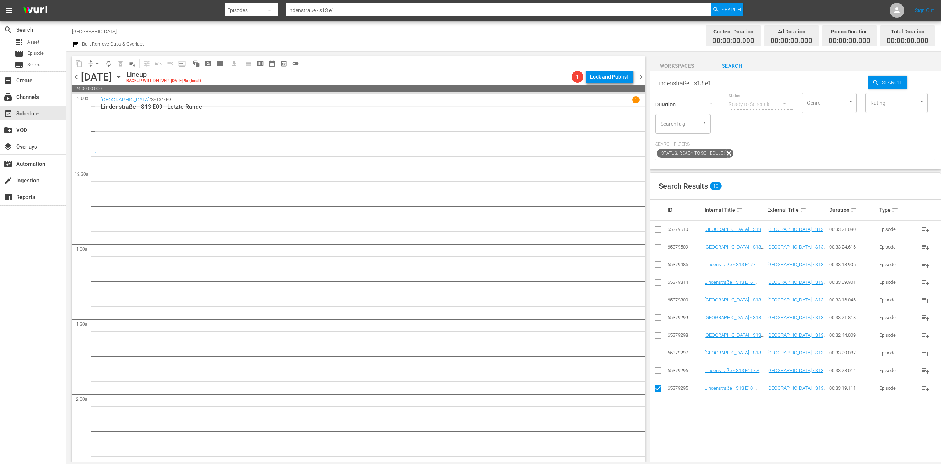
click at [656, 371] on input "checkbox" at bounding box center [657, 371] width 9 height 9
click at [655, 355] on input "checkbox" at bounding box center [657, 354] width 9 height 9
click at [654, 333] on input "checkbox" at bounding box center [657, 336] width 9 height 9
click at [659, 315] on input "checkbox" at bounding box center [657, 319] width 9 height 9
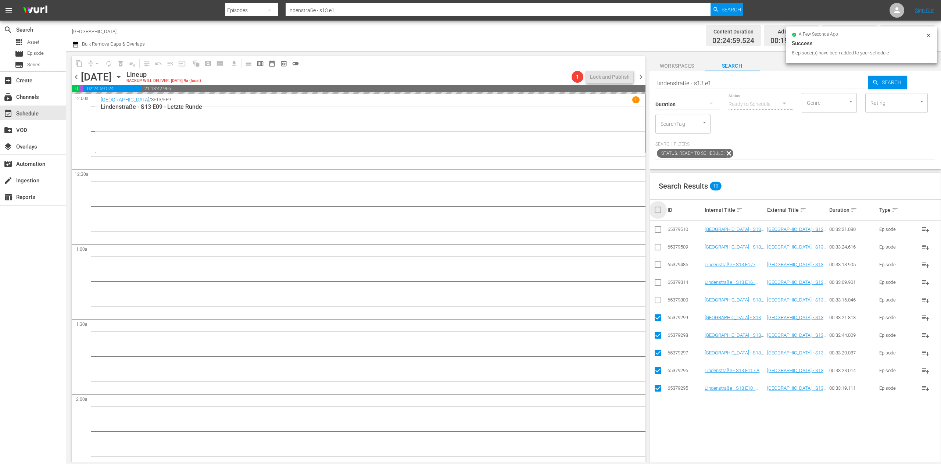
click at [658, 212] on input "checkbox" at bounding box center [660, 209] width 15 height 9
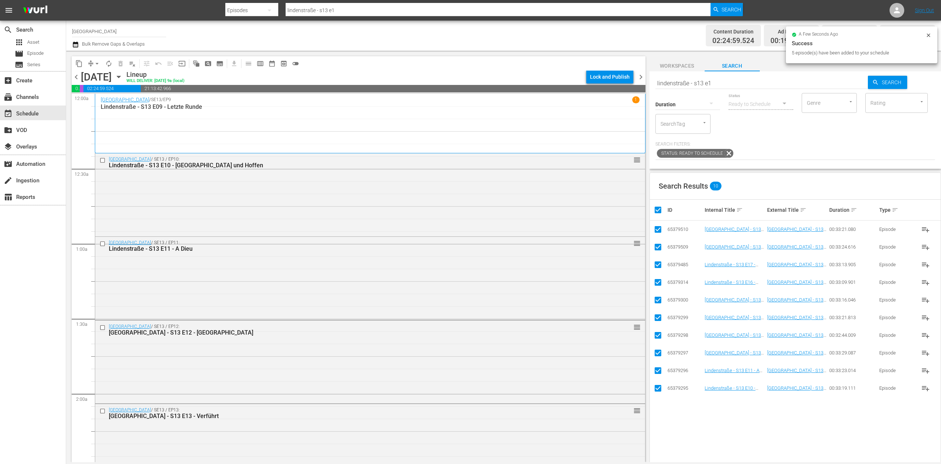
click at [658, 212] on input "checkbox" at bounding box center [660, 209] width 15 height 9
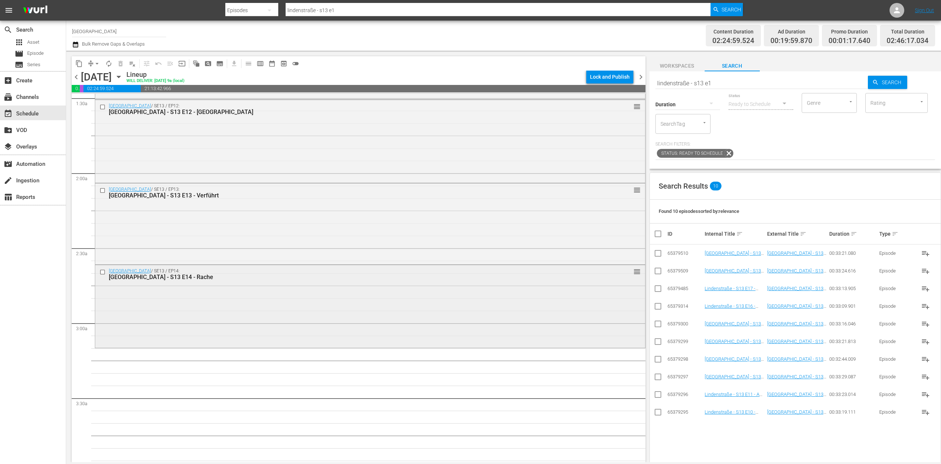
scroll to position [294, 0]
